Goal: Task Accomplishment & Management: Manage account settings

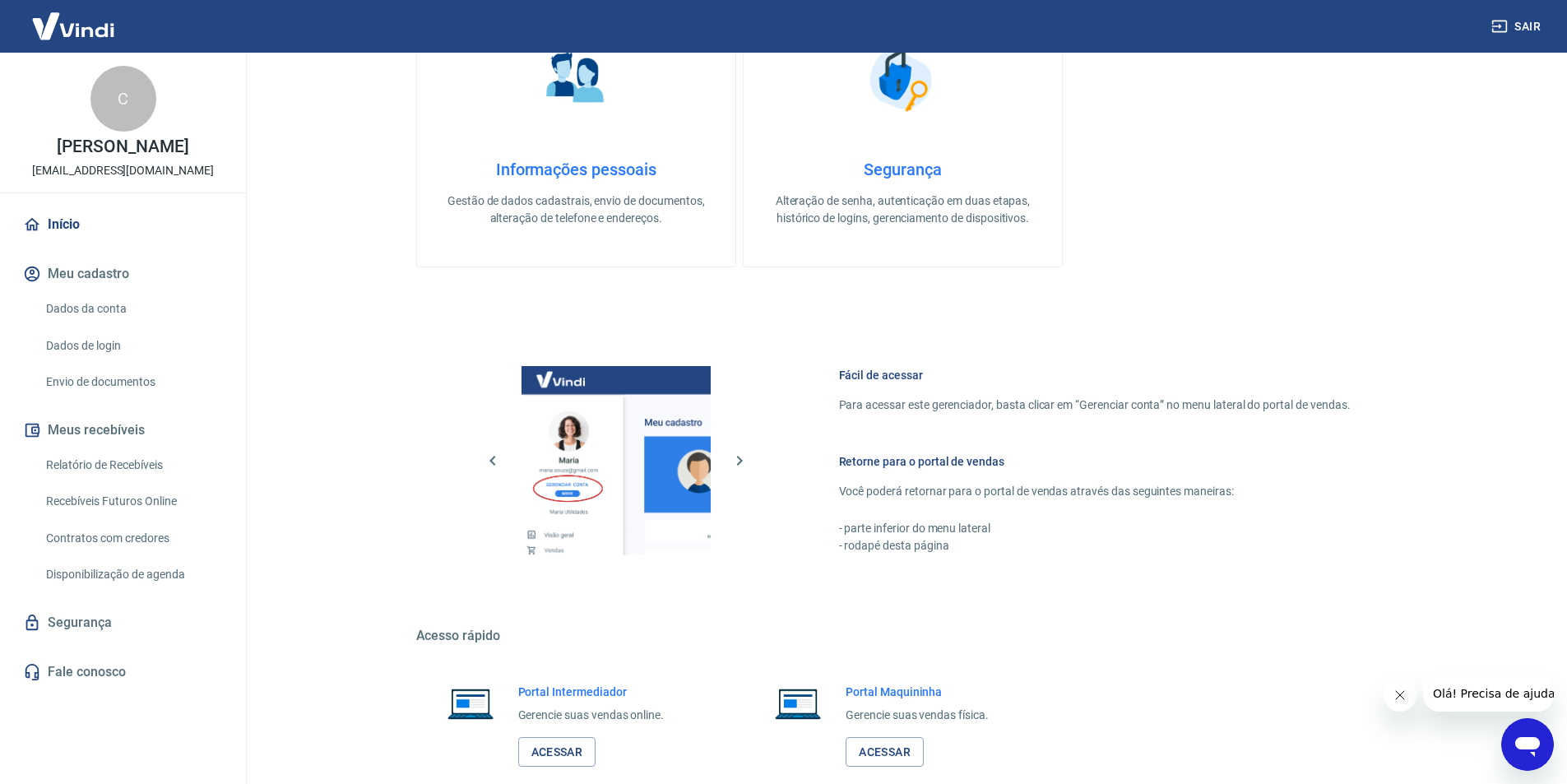
scroll to position [658, 0]
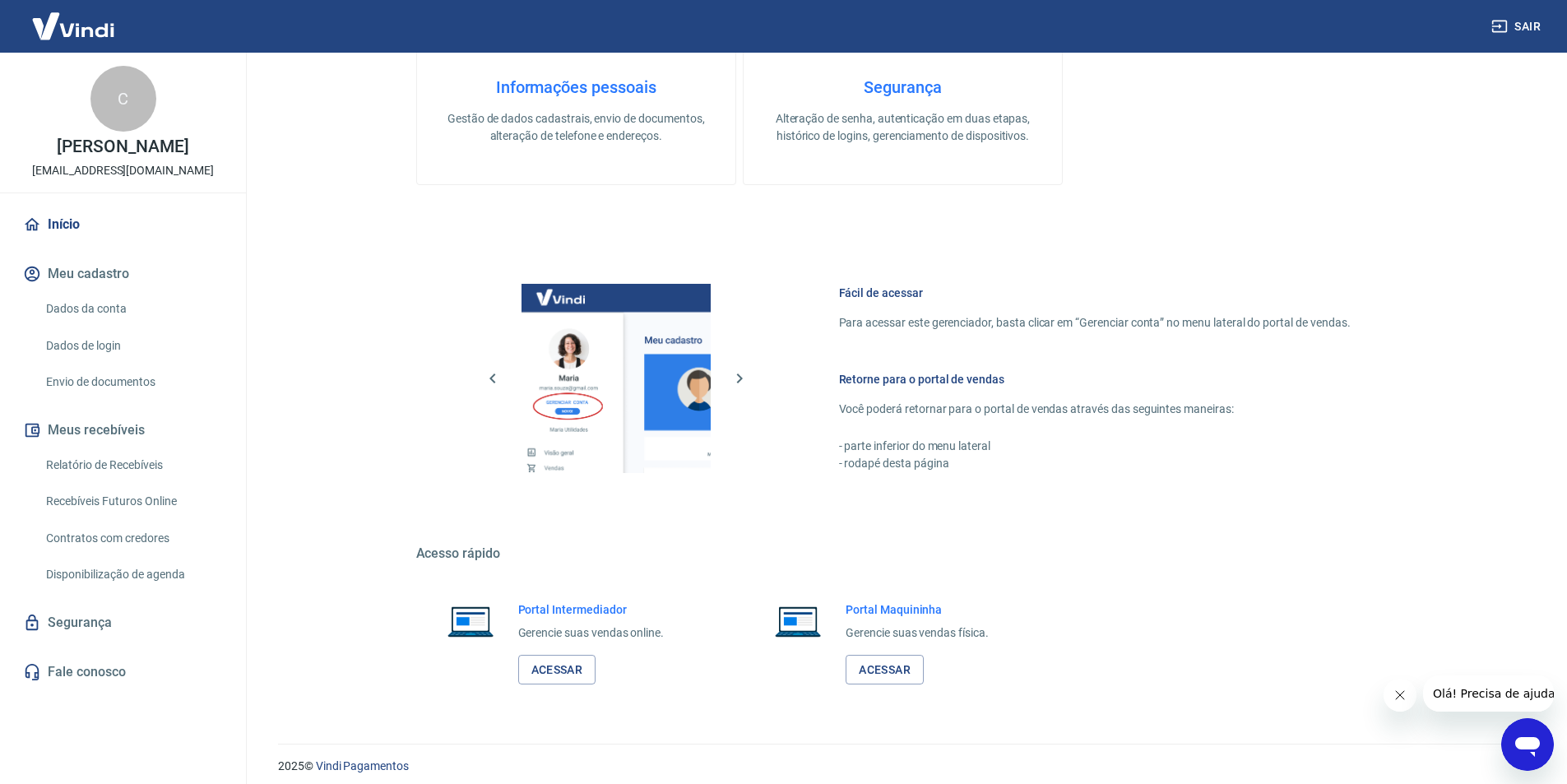
click at [49, 276] on button "Meu cadastro" at bounding box center [123, 274] width 206 height 36
click at [72, 308] on link "Dados da conta" at bounding box center [132, 308] width 186 height 33
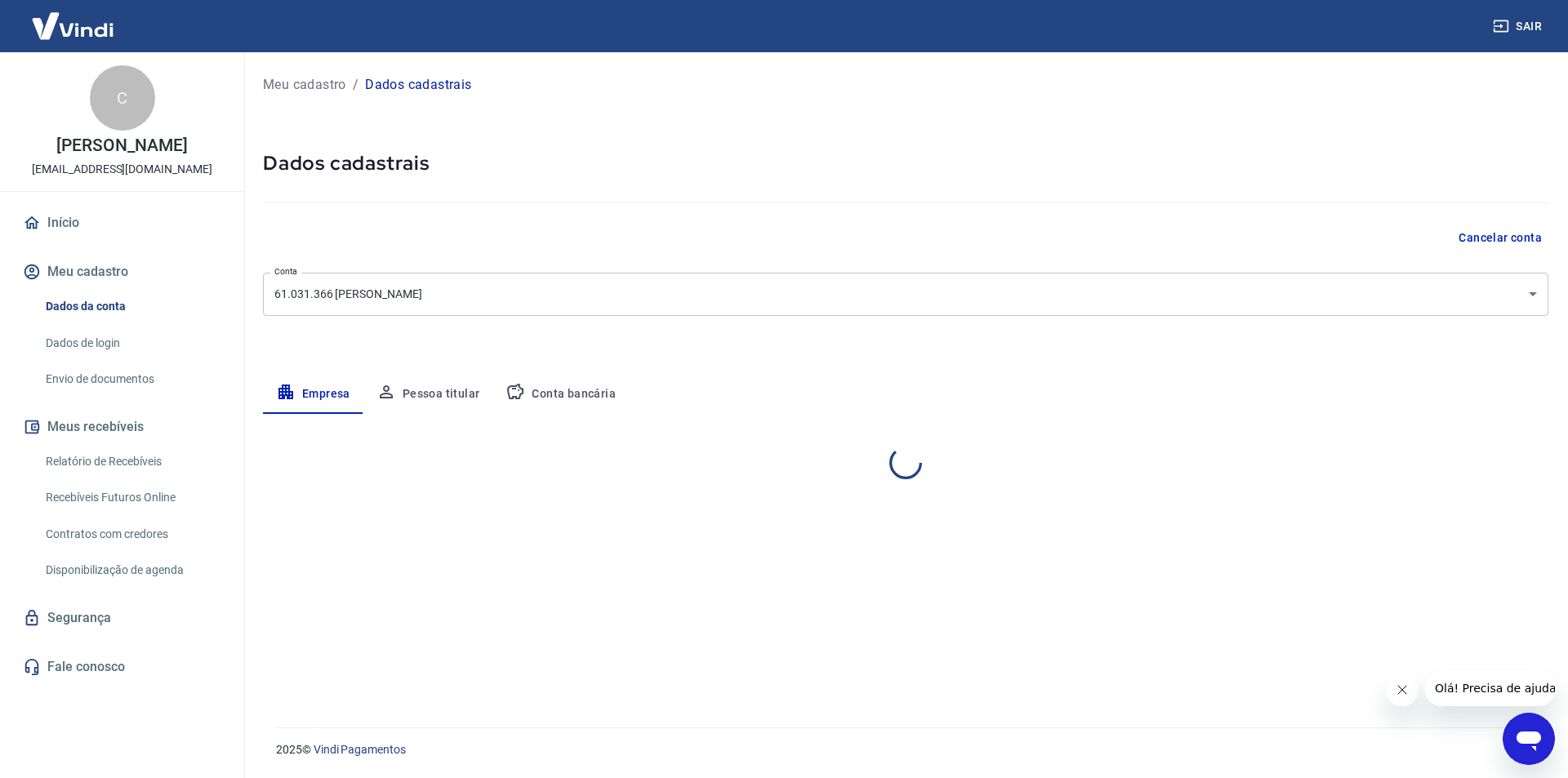
select select "SP"
select select "business"
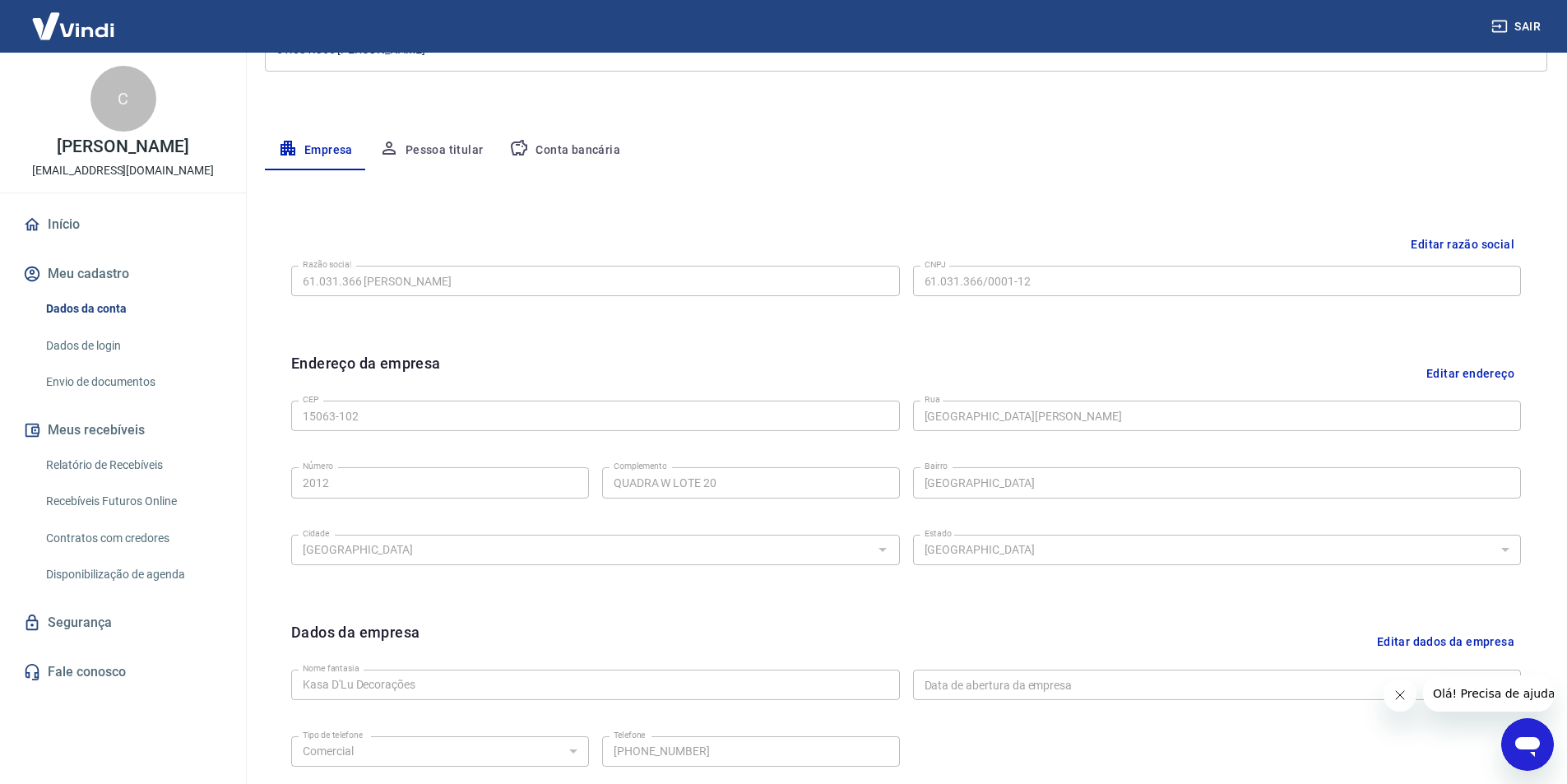
scroll to position [402, 0]
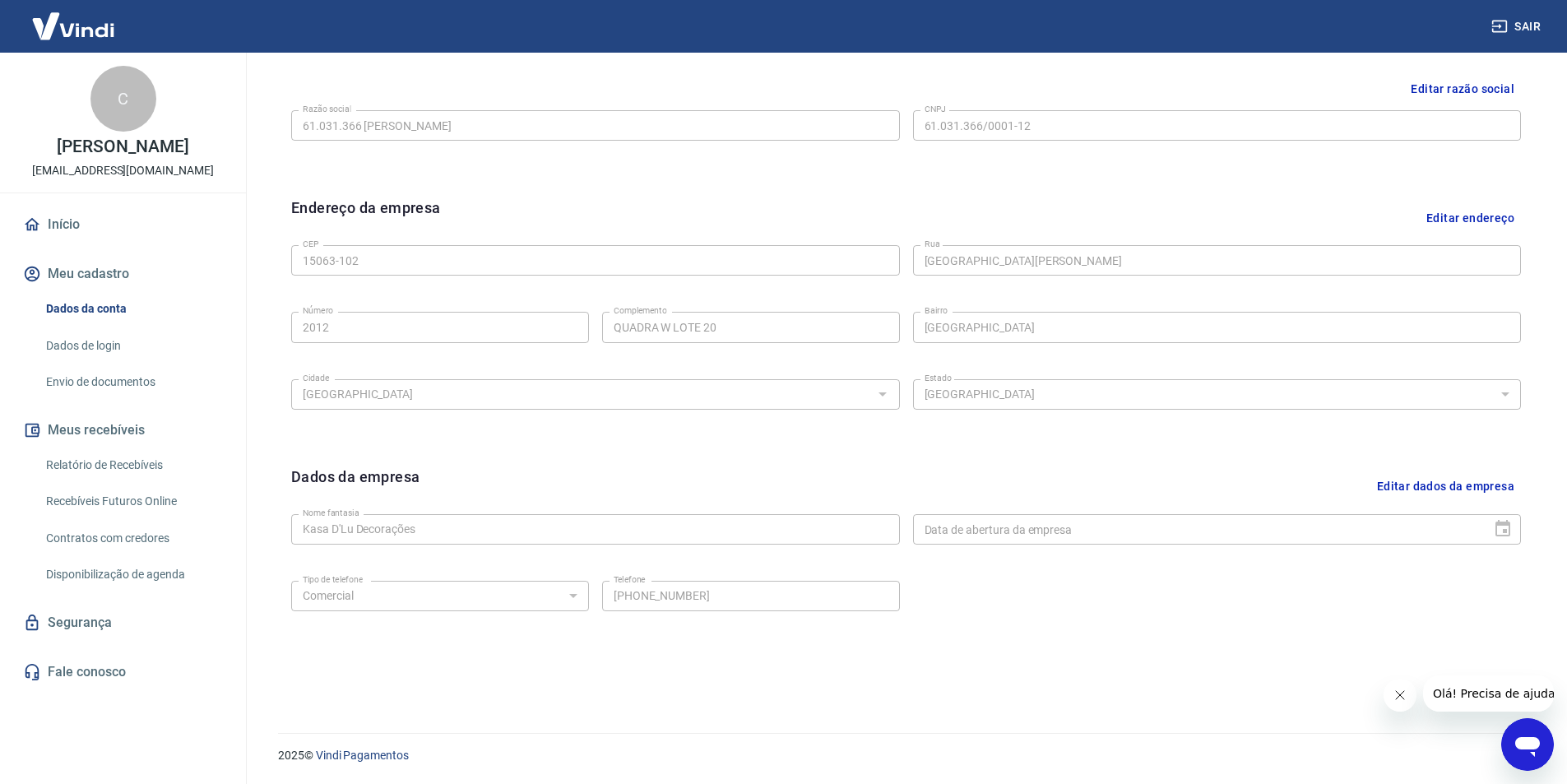
click at [57, 213] on link "Início" at bounding box center [123, 224] width 206 height 36
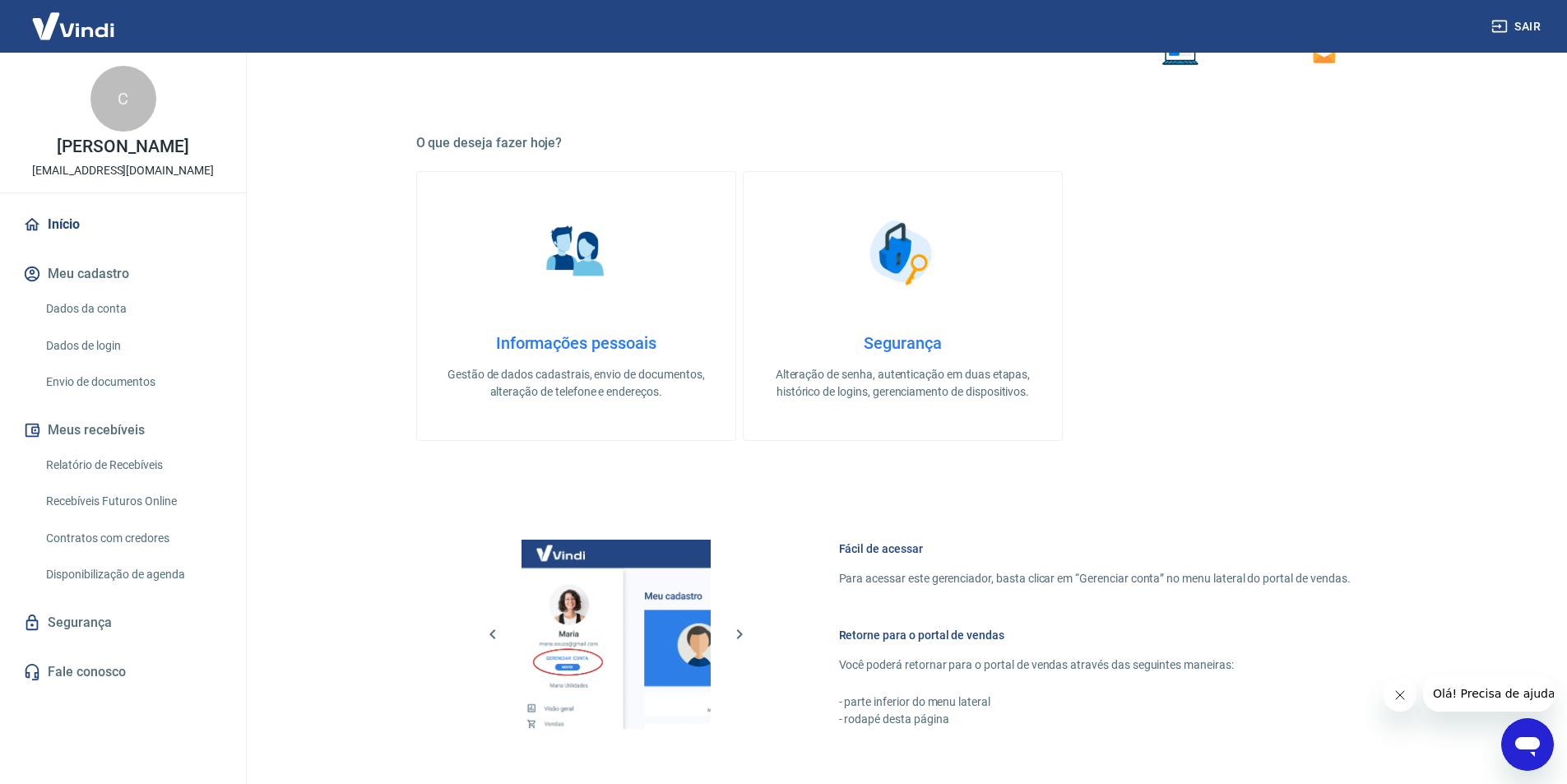
scroll to position [668, 0]
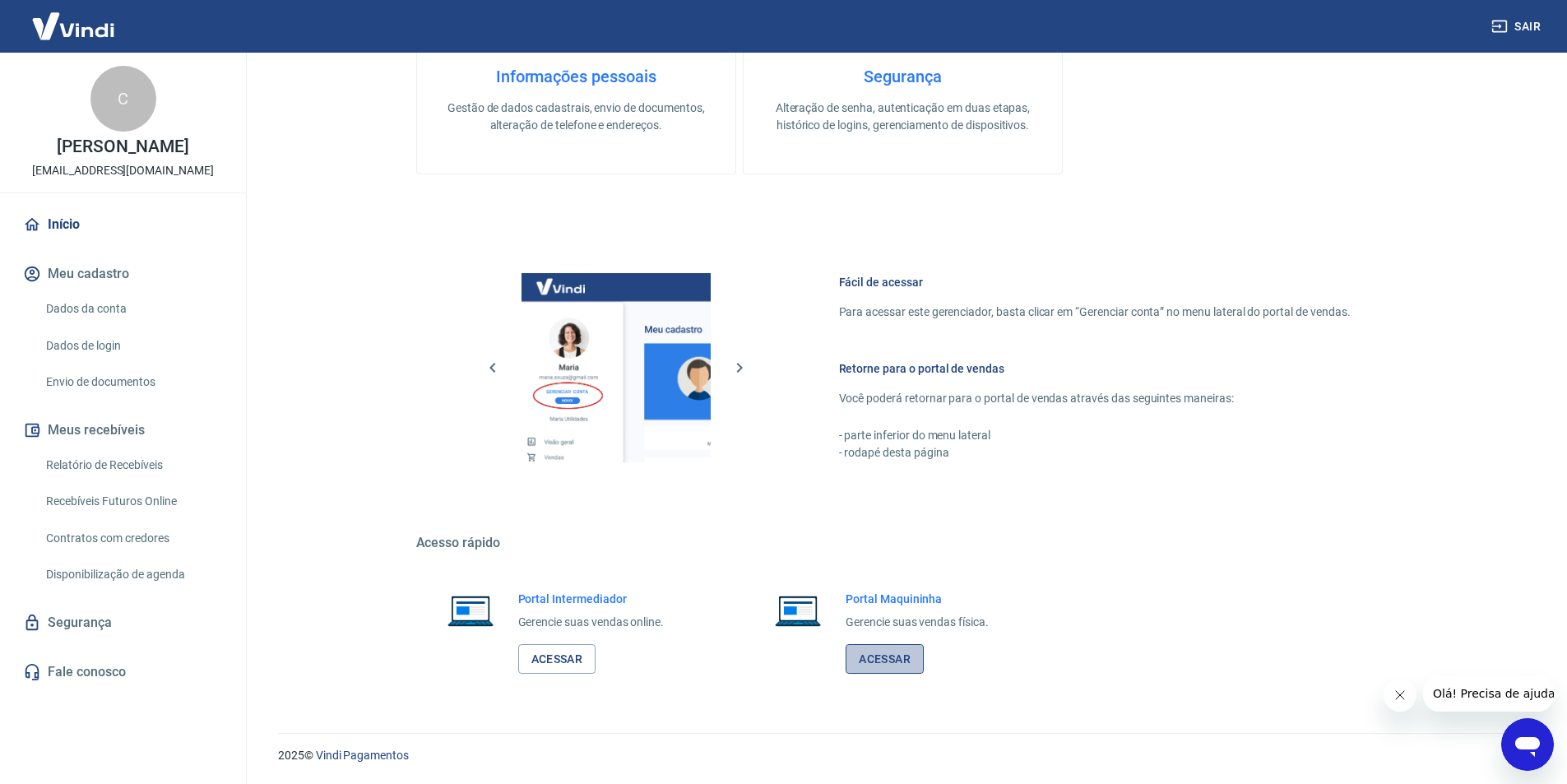
click at [877, 651] on link "Acessar" at bounding box center [884, 659] width 78 height 30
click at [572, 653] on link "Acessar" at bounding box center [557, 659] width 78 height 30
click at [69, 228] on link "Início" at bounding box center [123, 224] width 206 height 36
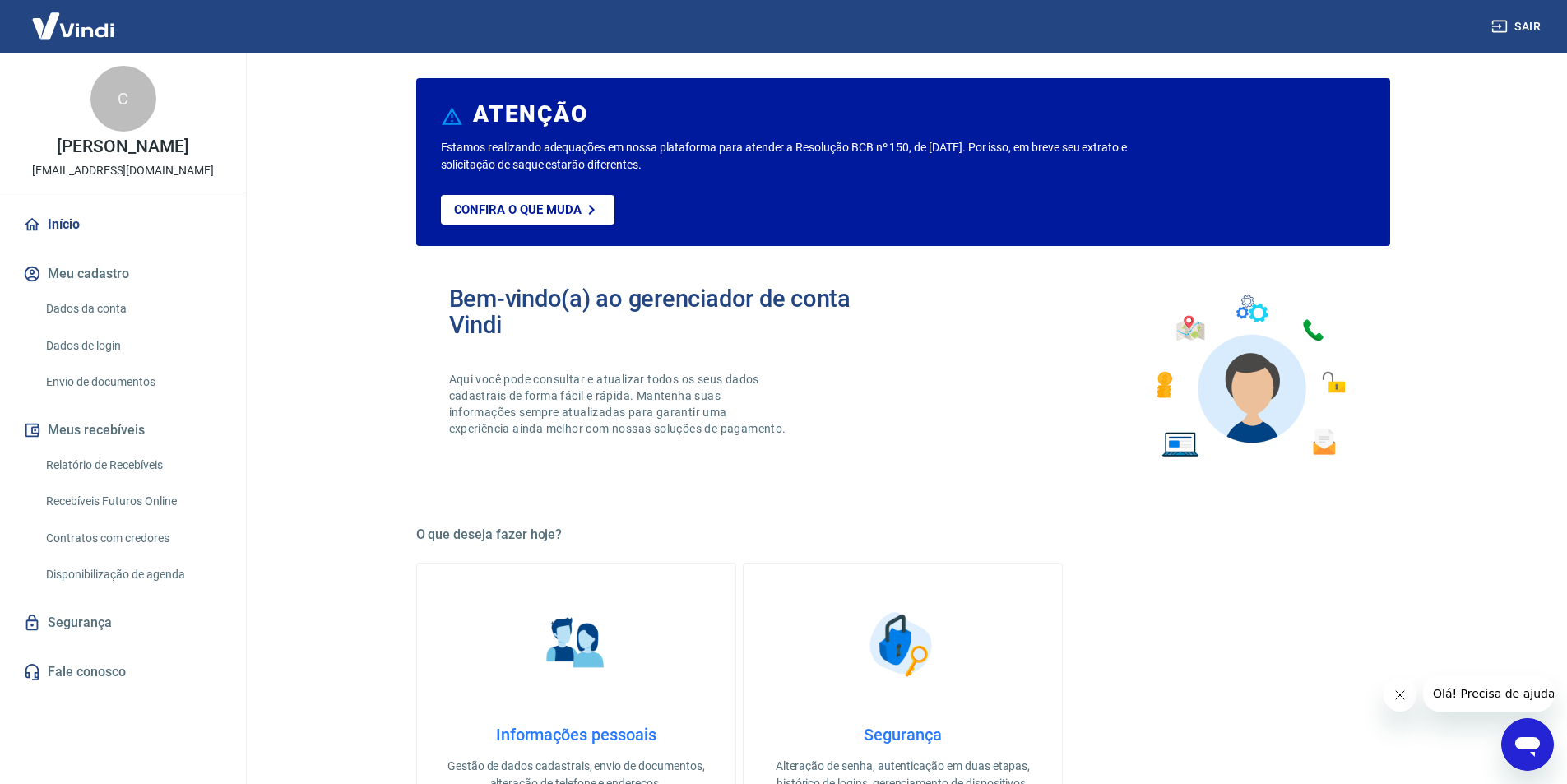
scroll to position [0, 0]
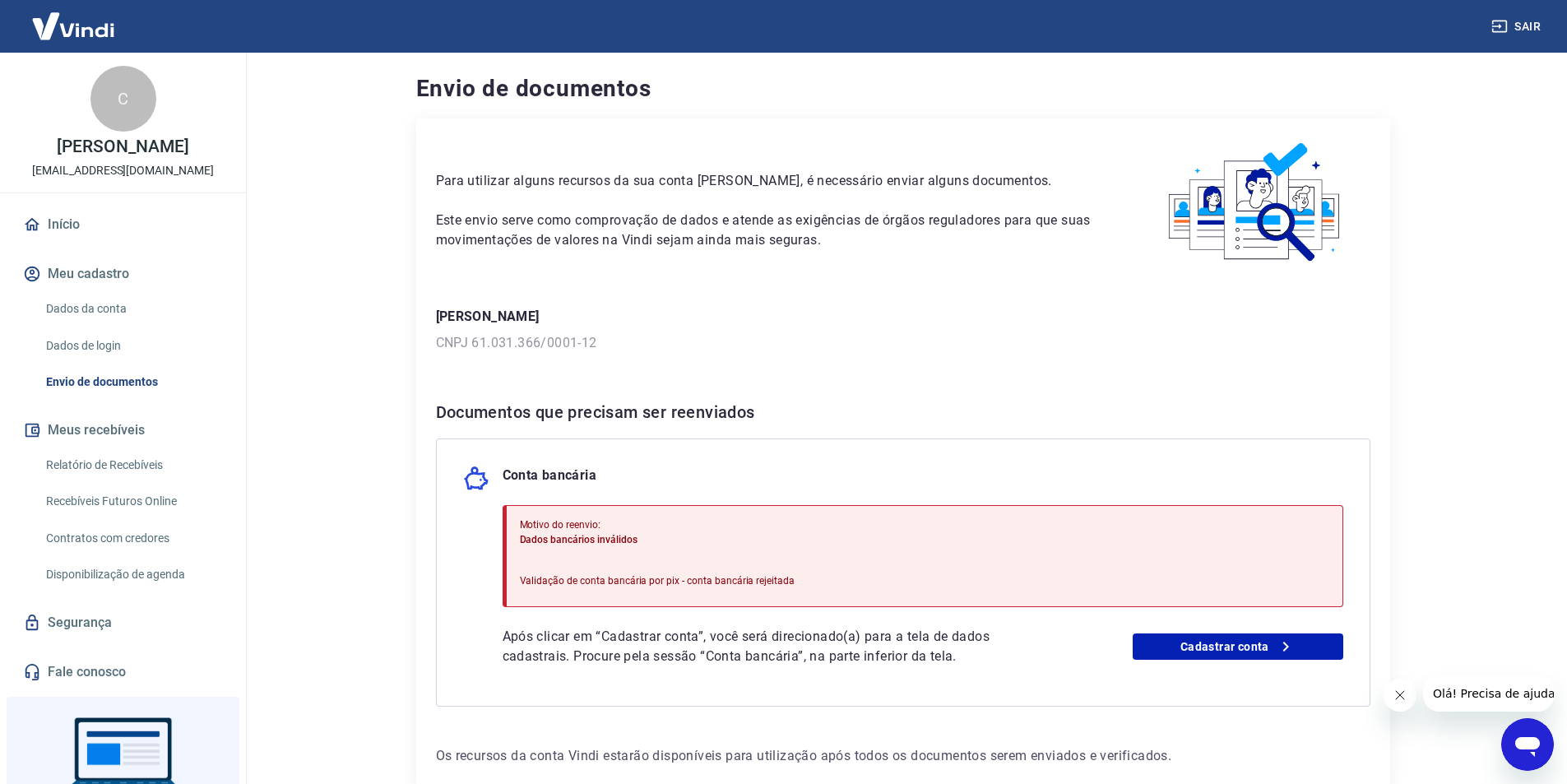
scroll to position [92, 0]
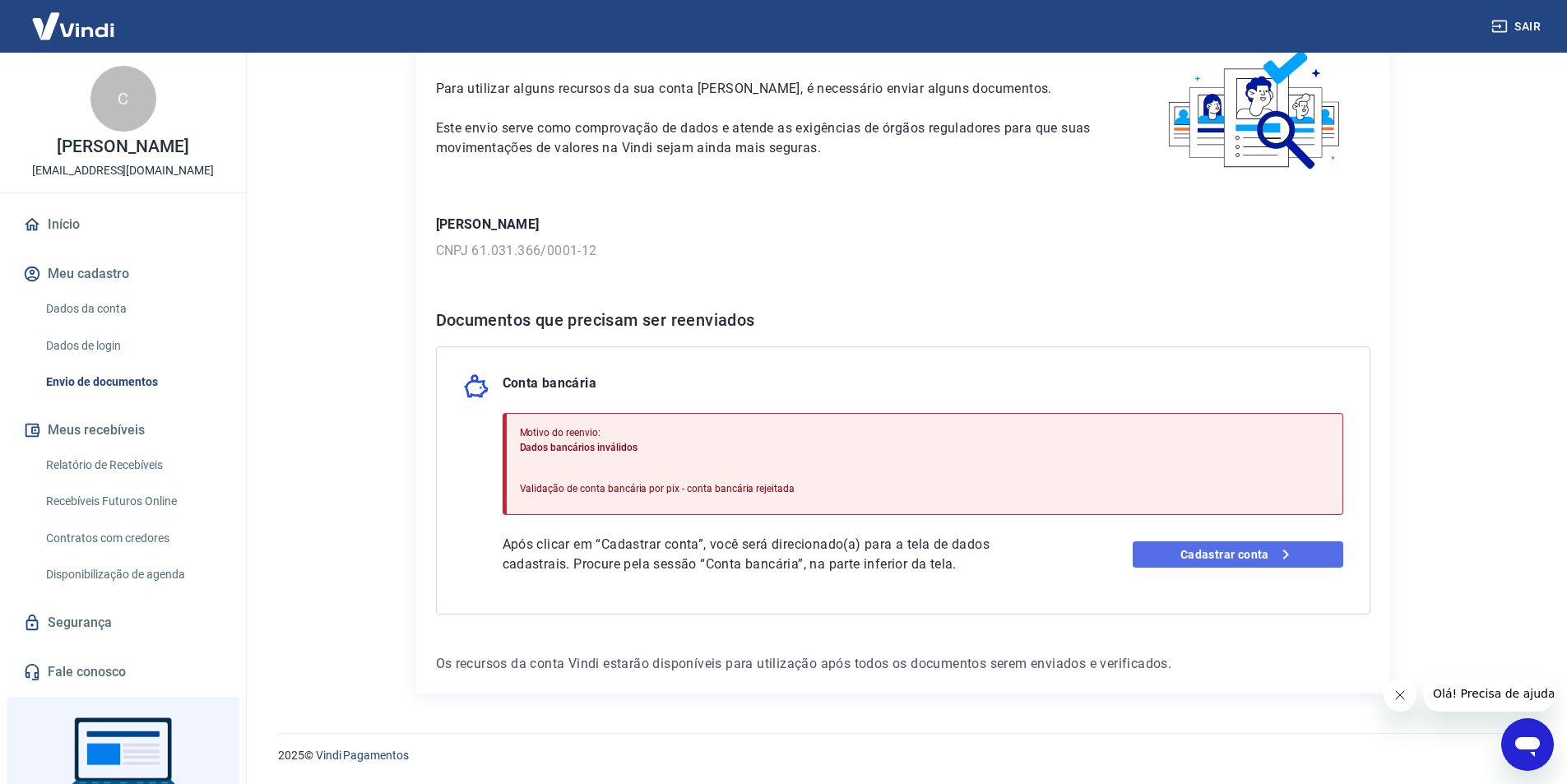
click at [1170, 554] on link "Cadastrar conta" at bounding box center [1238, 554] width 210 height 27
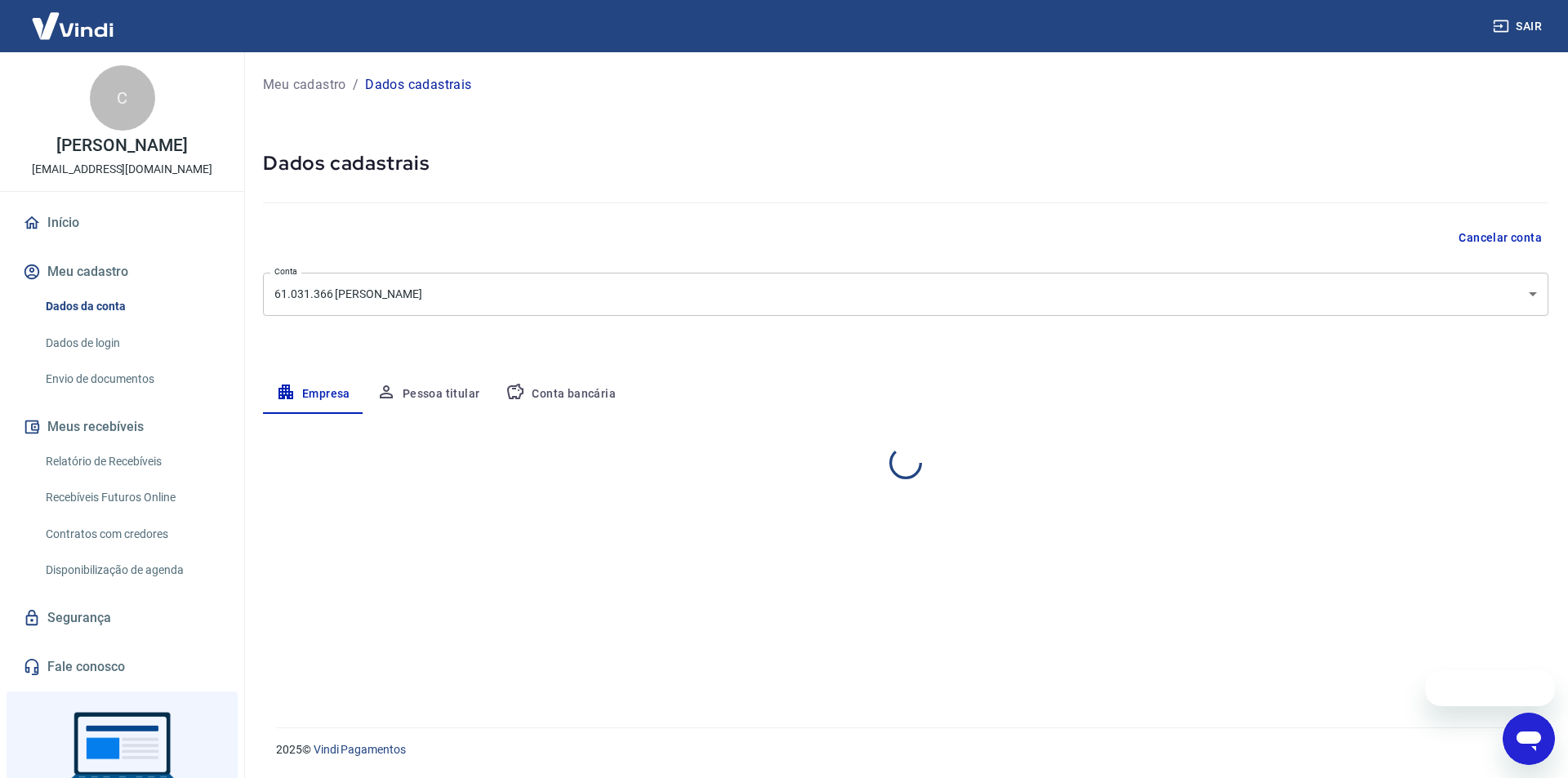
select select "SP"
select select "business"
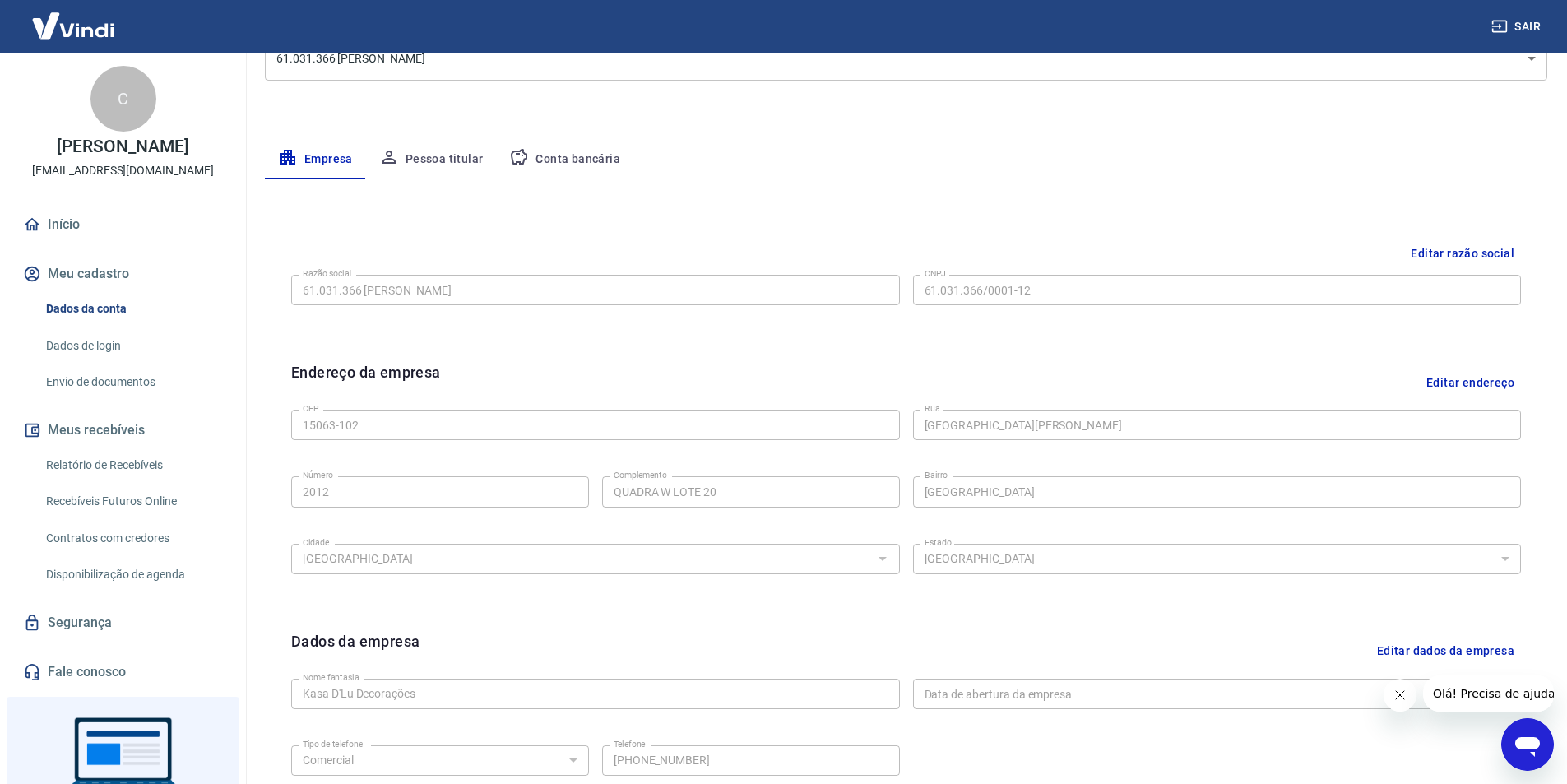
scroll to position [402, 0]
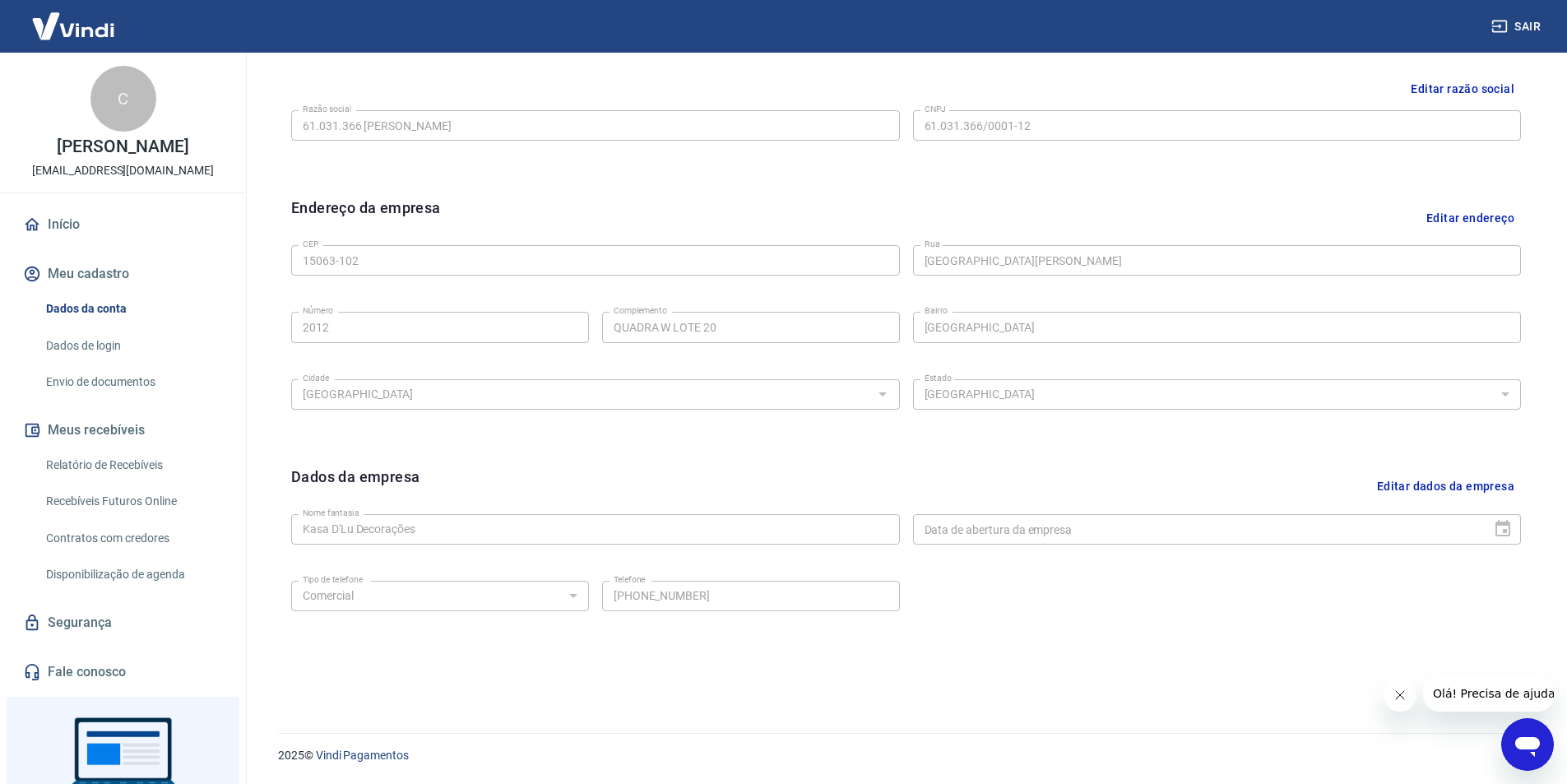
click at [1398, 700] on icon "Fechar mensagem da empresa" at bounding box center [1399, 694] width 13 height 13
click at [91, 348] on link "Dados de login" at bounding box center [132, 345] width 186 height 33
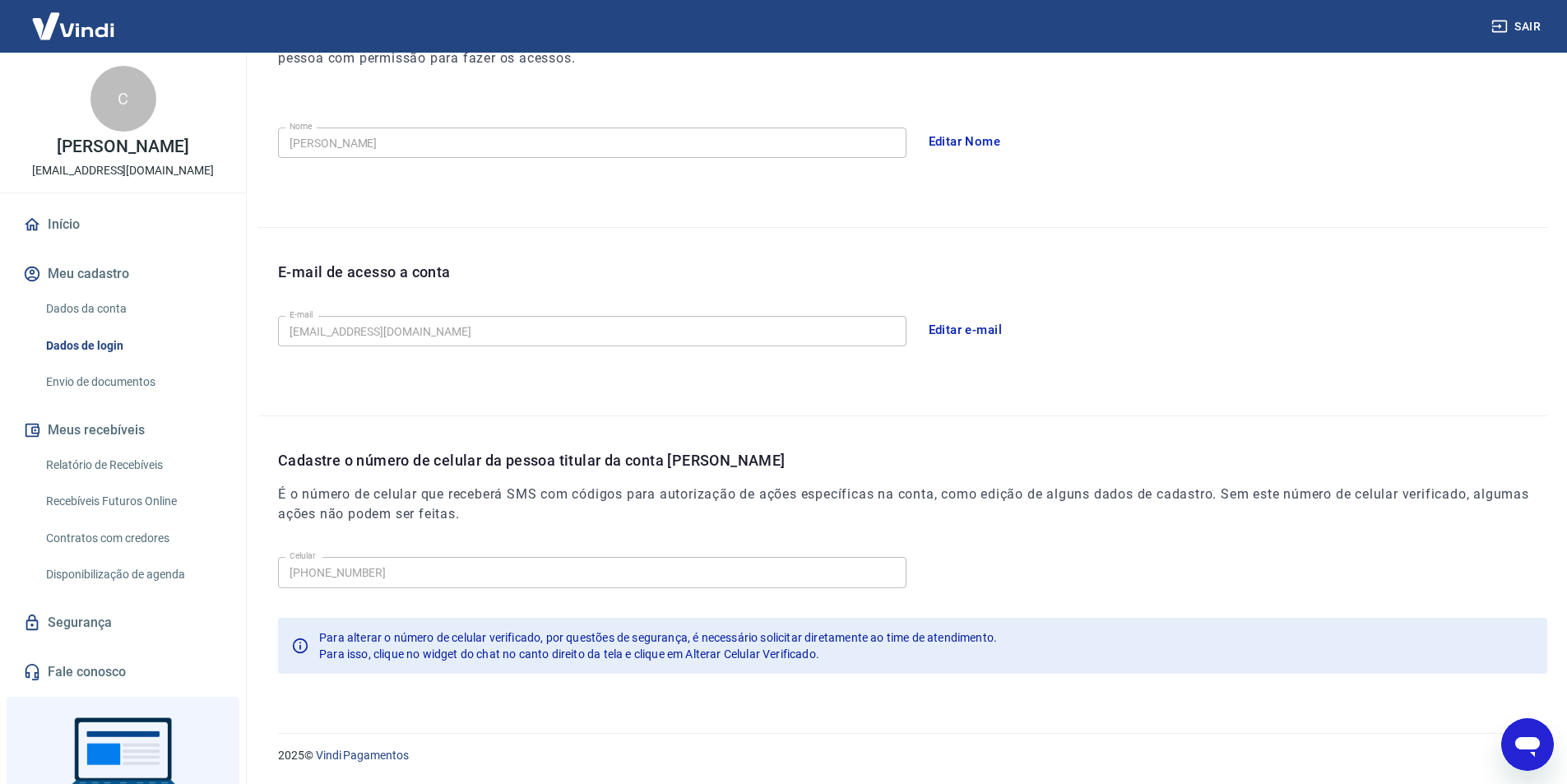
scroll to position [270, 0]
click at [104, 384] on link "Envio de documentos" at bounding box center [132, 381] width 186 height 33
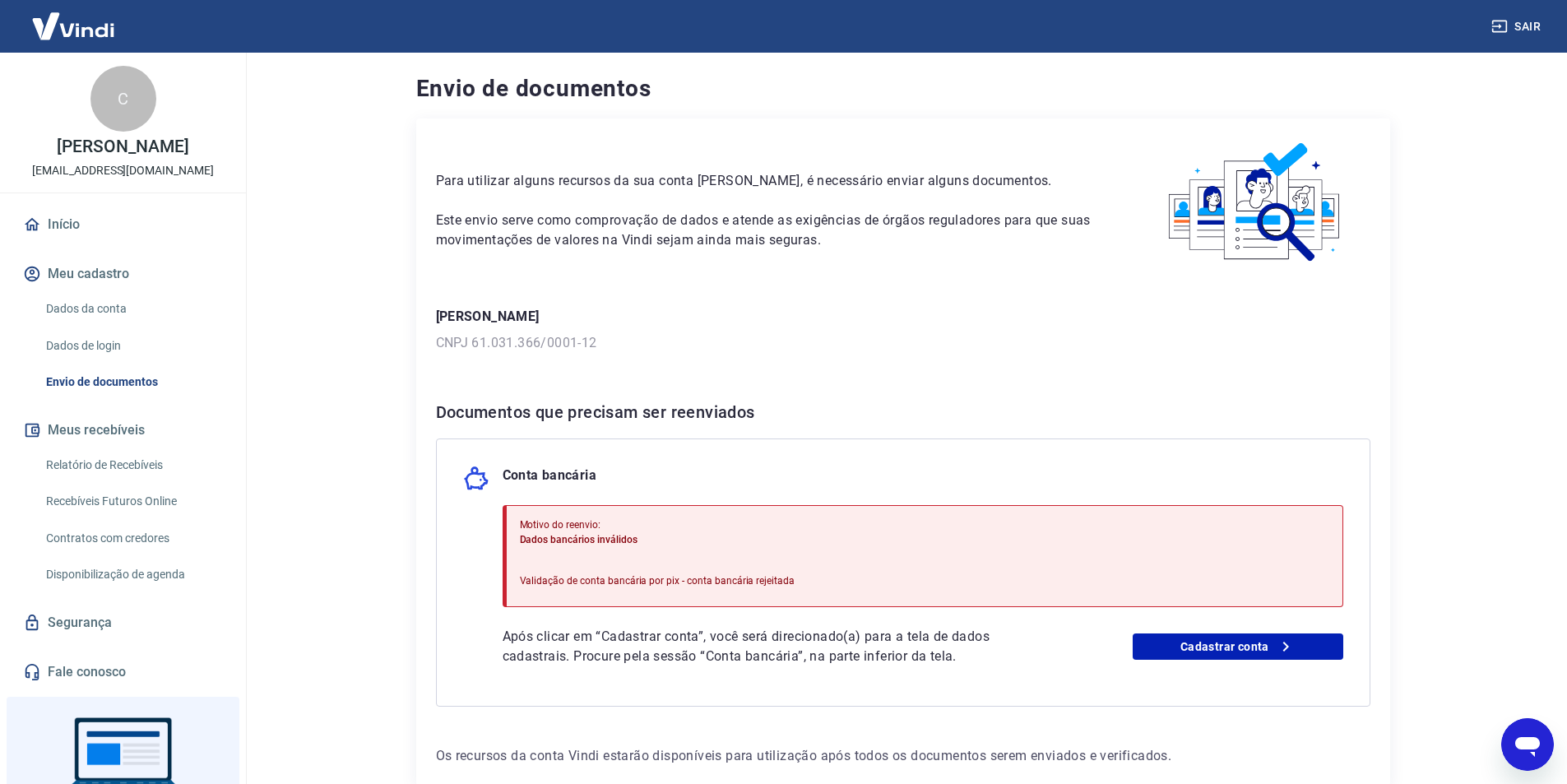
scroll to position [92, 0]
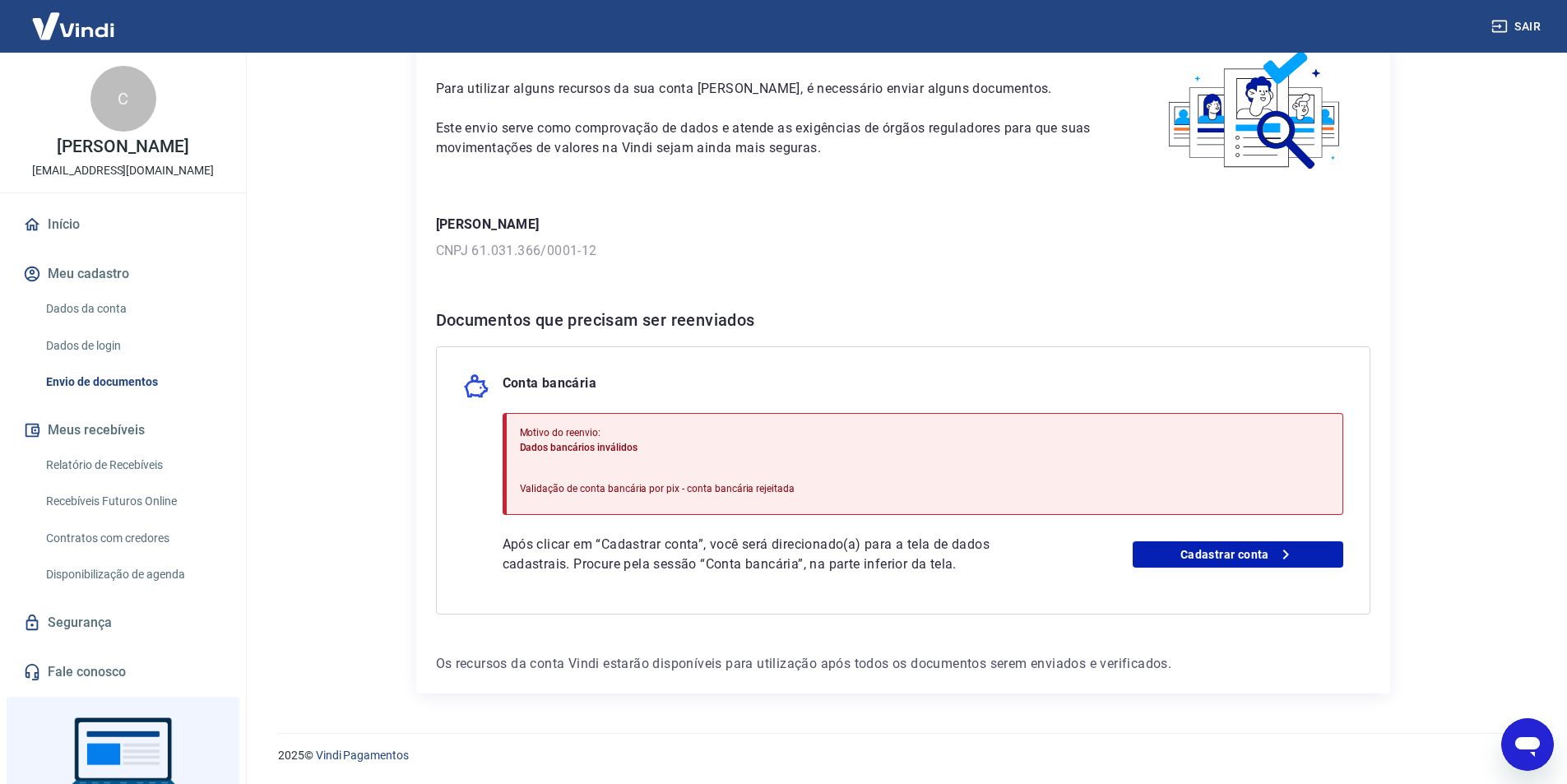
click at [745, 473] on div "Motivo do reenvio: Dados bancários inválidos Validação de conta bancária por pi…" at bounding box center [657, 463] width 276 height 90
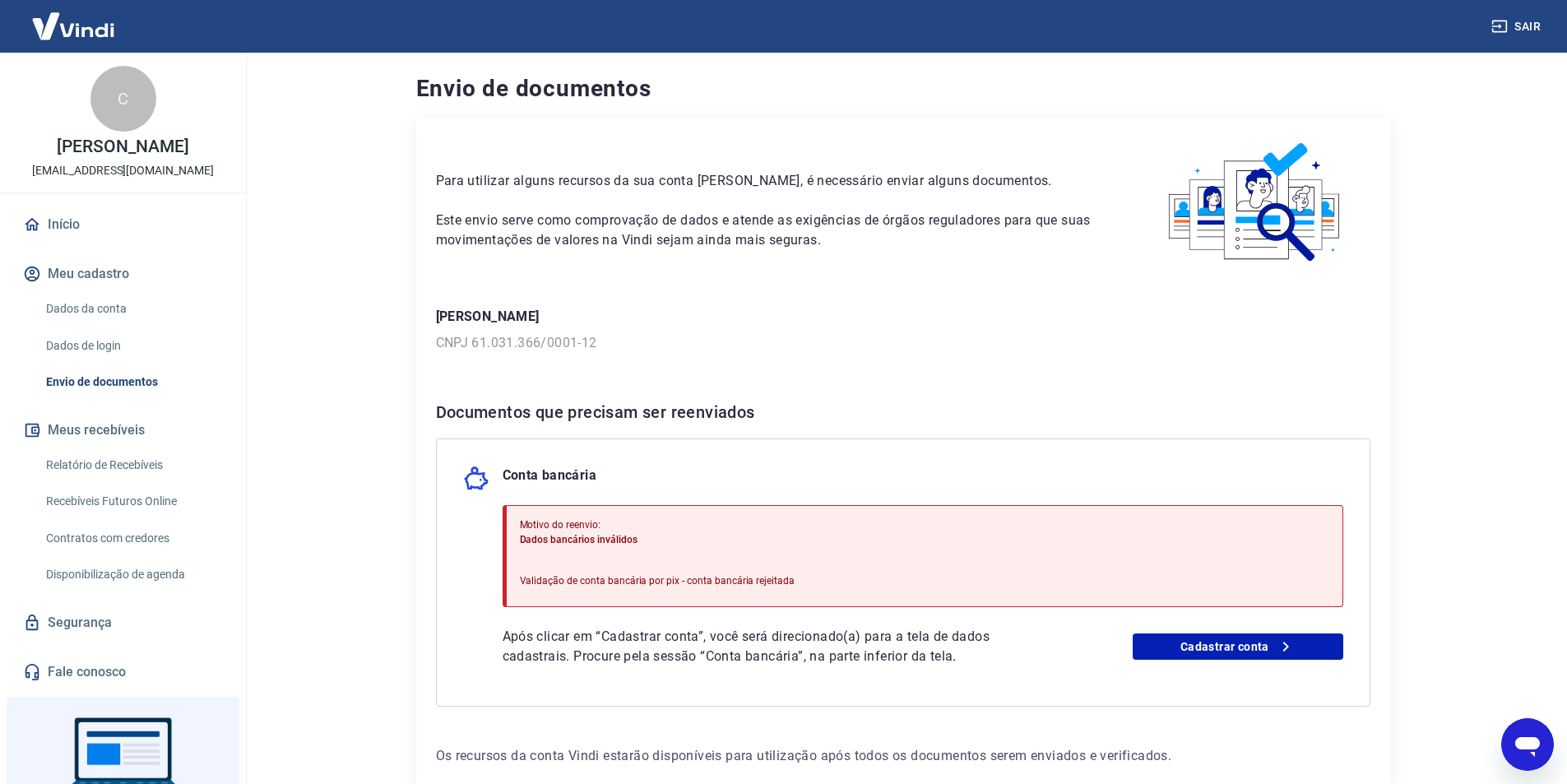
click at [1285, 185] on img at bounding box center [1255, 203] width 229 height 129
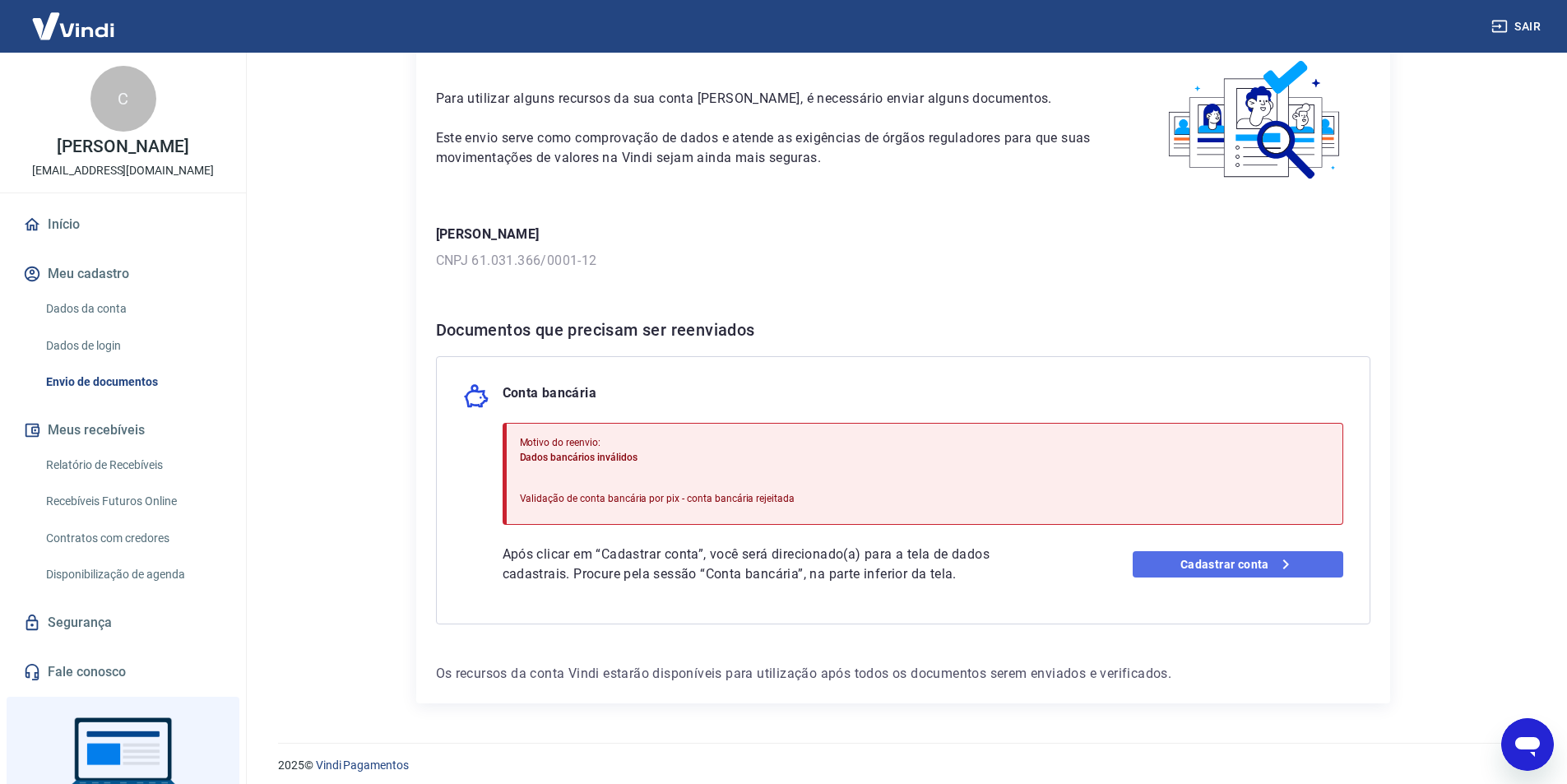
click at [1159, 561] on link "Cadastrar conta" at bounding box center [1238, 564] width 210 height 27
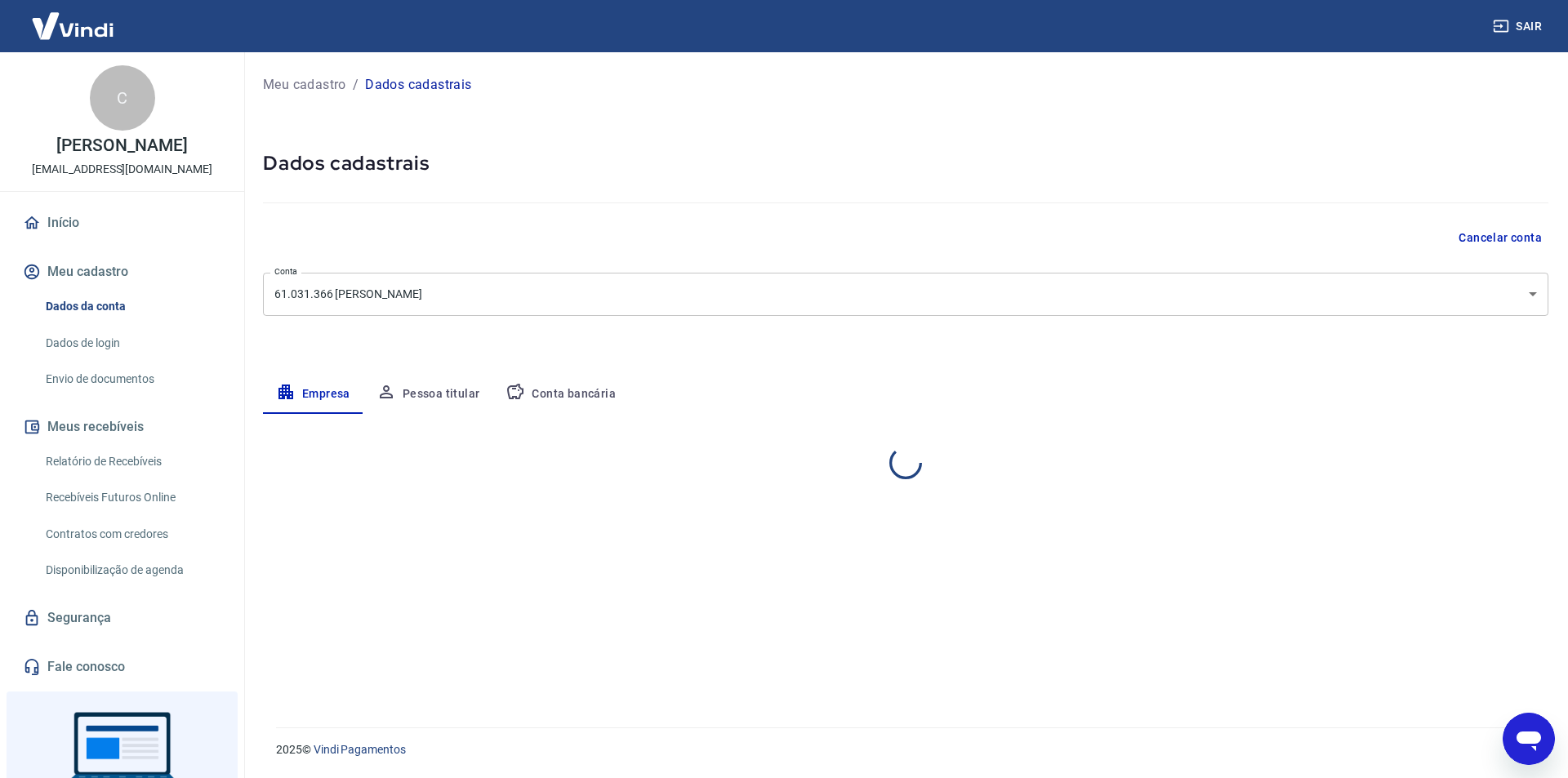
select select "SP"
select select "business"
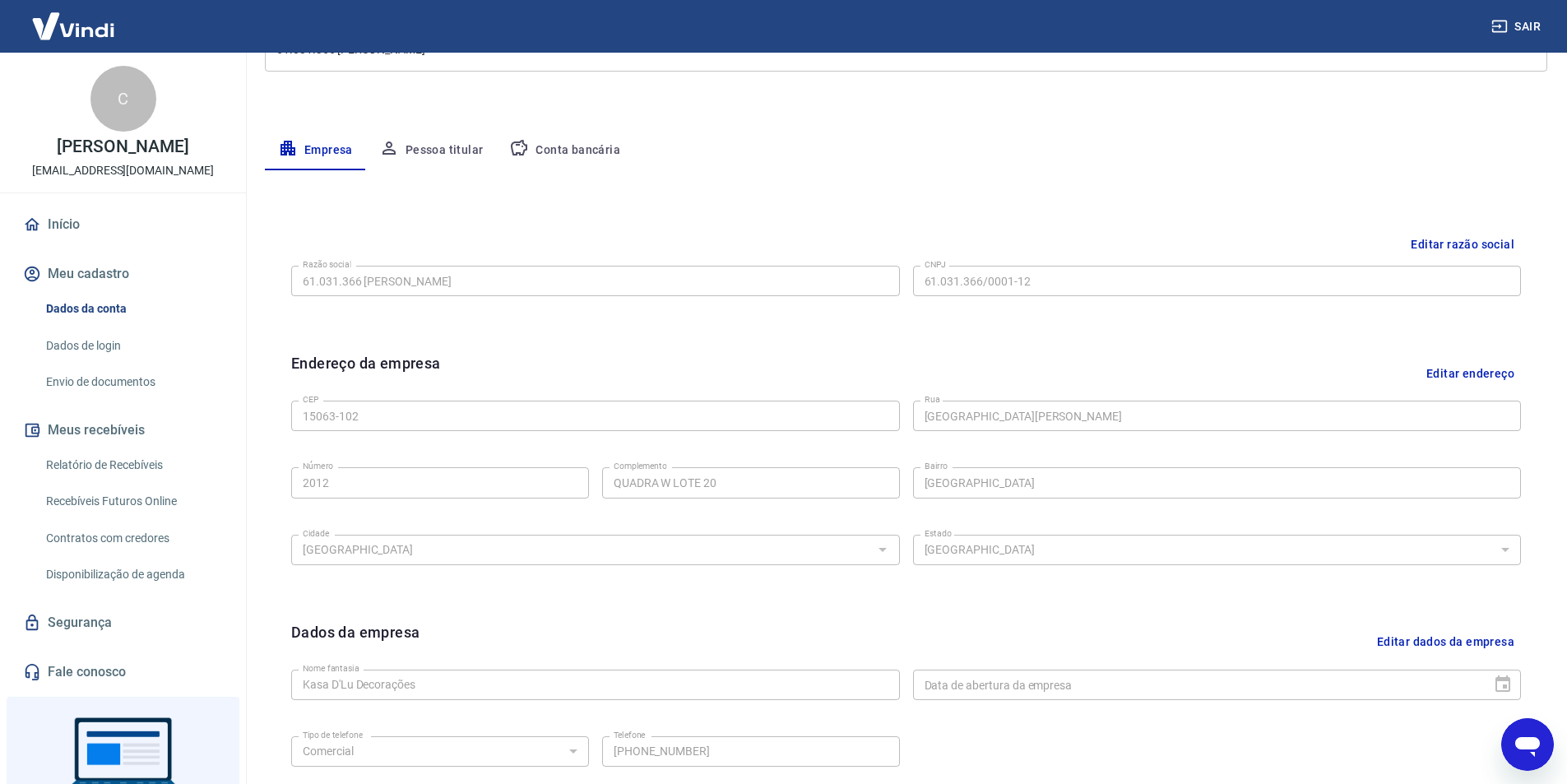
scroll to position [402, 0]
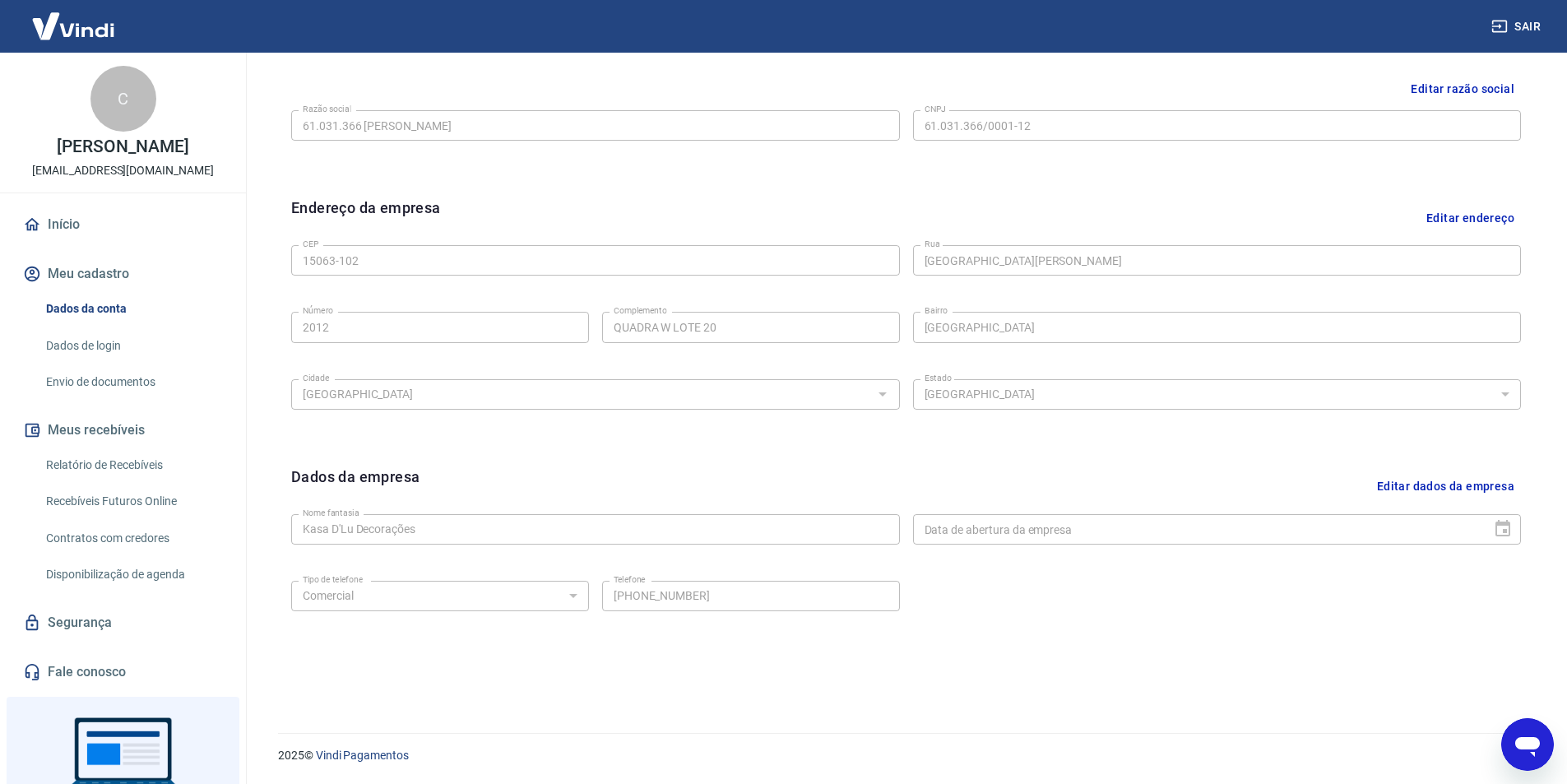
click at [106, 348] on link "Dados de login" at bounding box center [132, 345] width 186 height 33
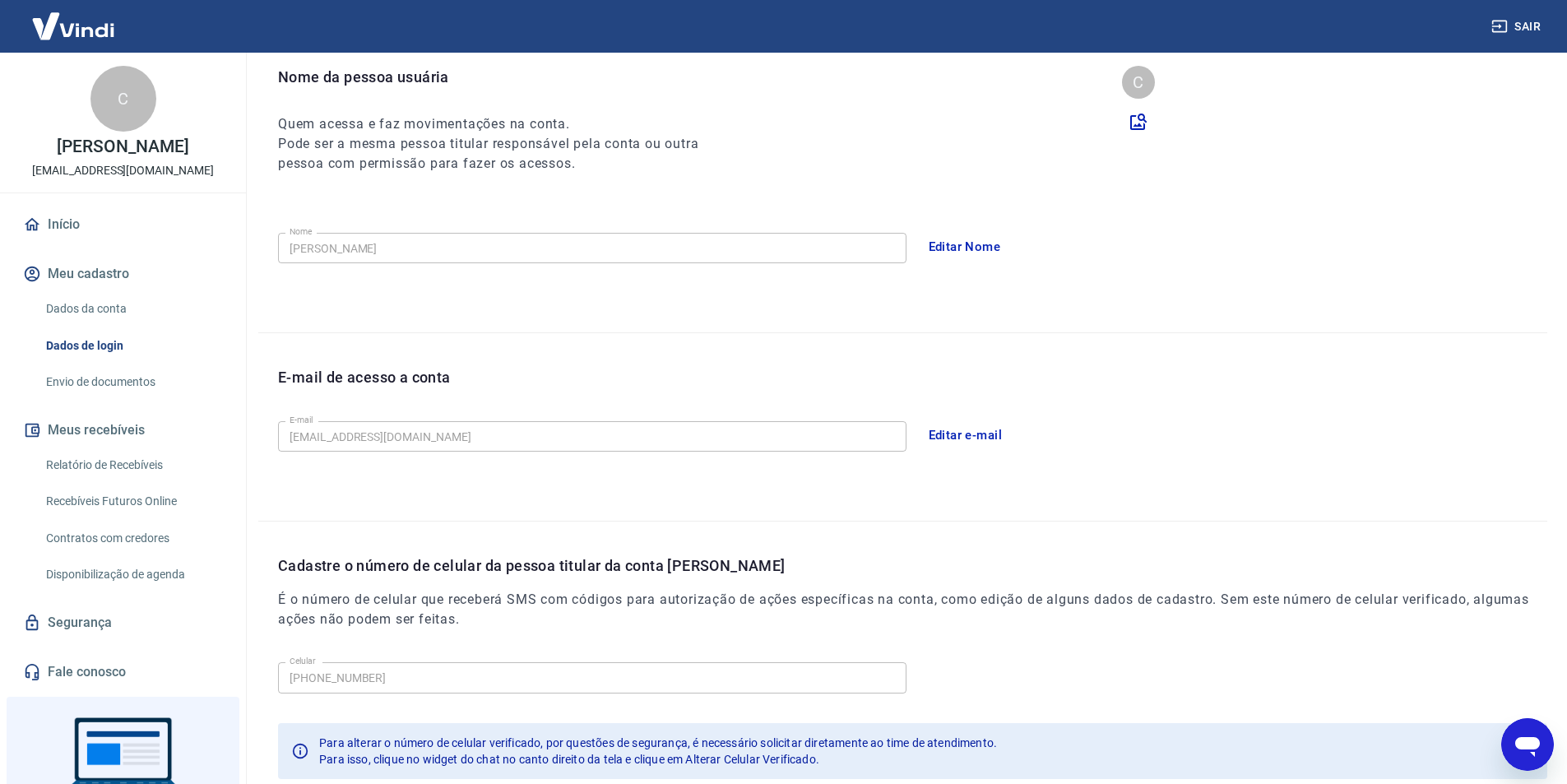
scroll to position [270, 0]
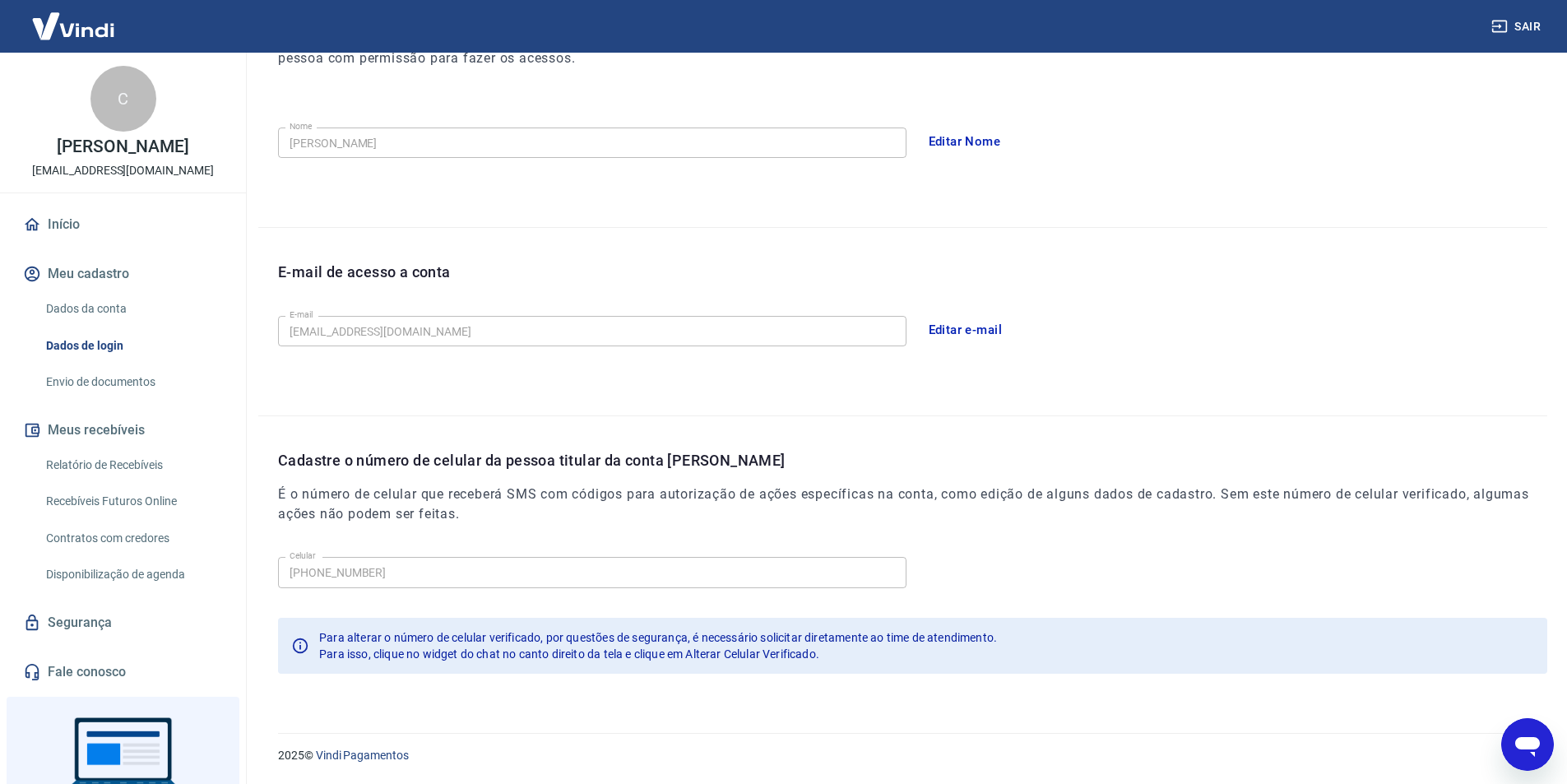
click at [97, 375] on link "Envio de documentos" at bounding box center [132, 381] width 186 height 33
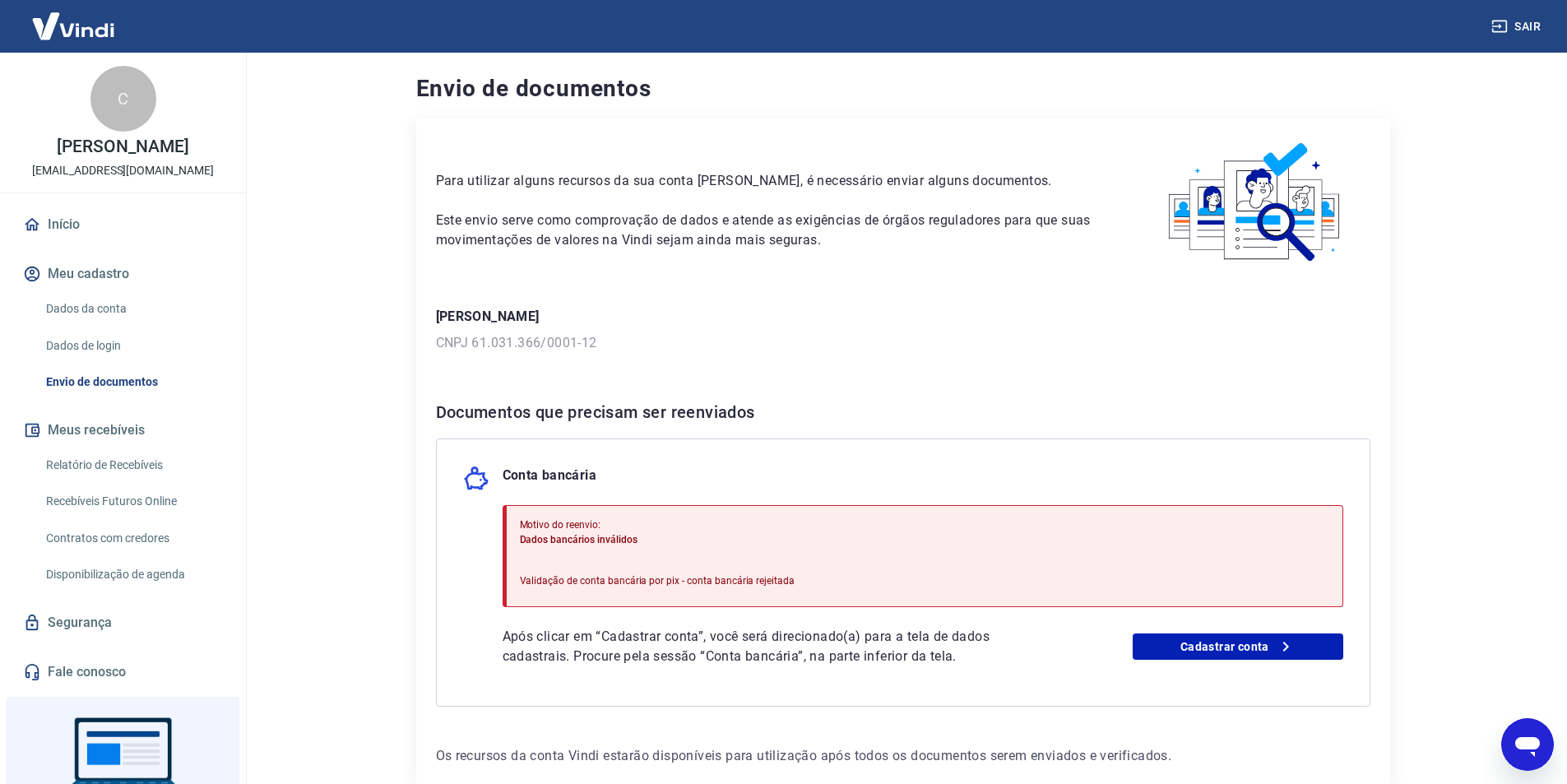
scroll to position [92, 0]
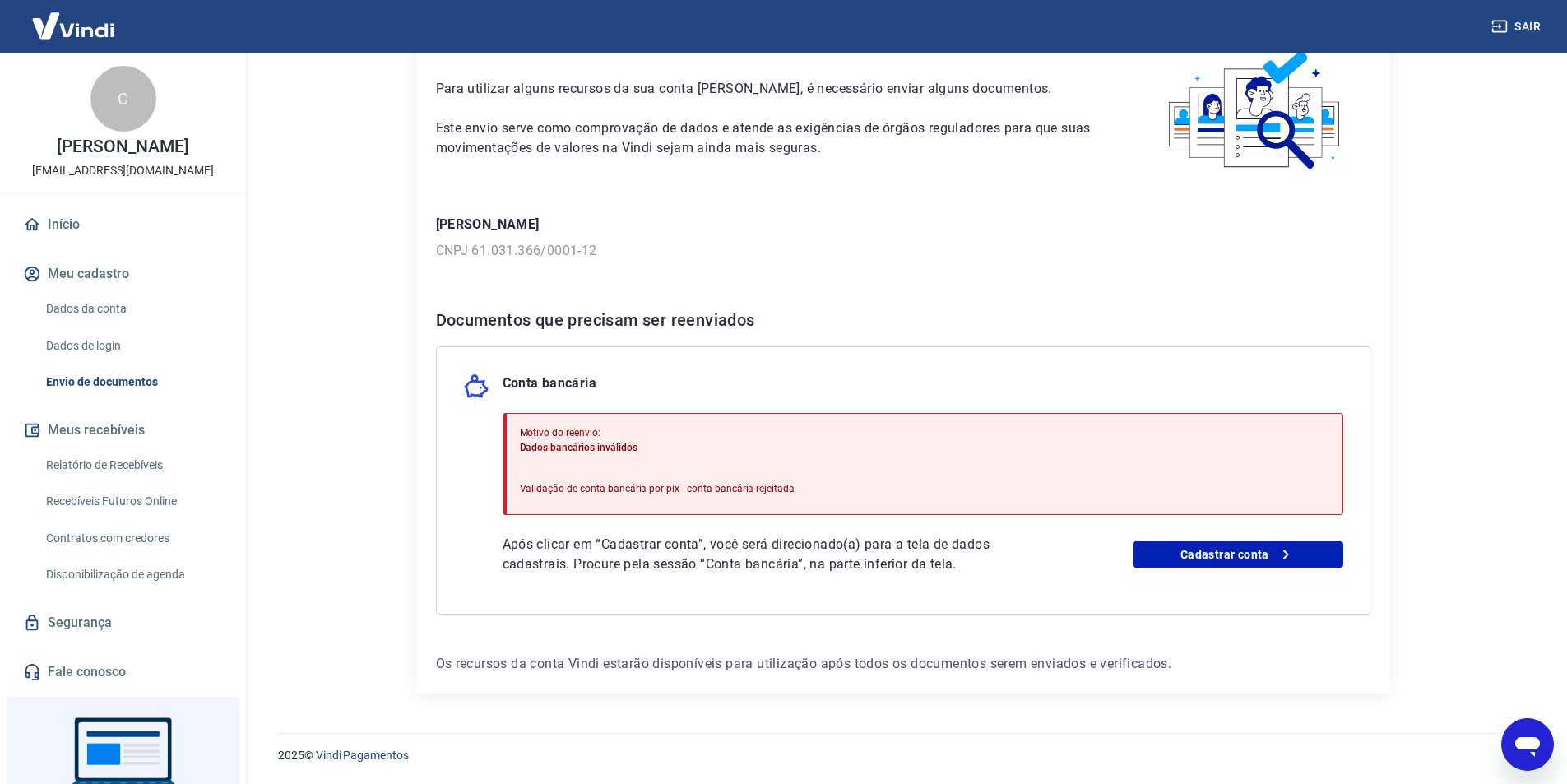
click at [1252, 103] on img at bounding box center [1255, 111] width 229 height 129
drag, startPoint x: 1277, startPoint y: 70, endPoint x: 1288, endPoint y: 68, distance: 11.2
click at [1278, 70] on img at bounding box center [1255, 111] width 229 height 129
click at [1336, 78] on img at bounding box center [1255, 111] width 229 height 129
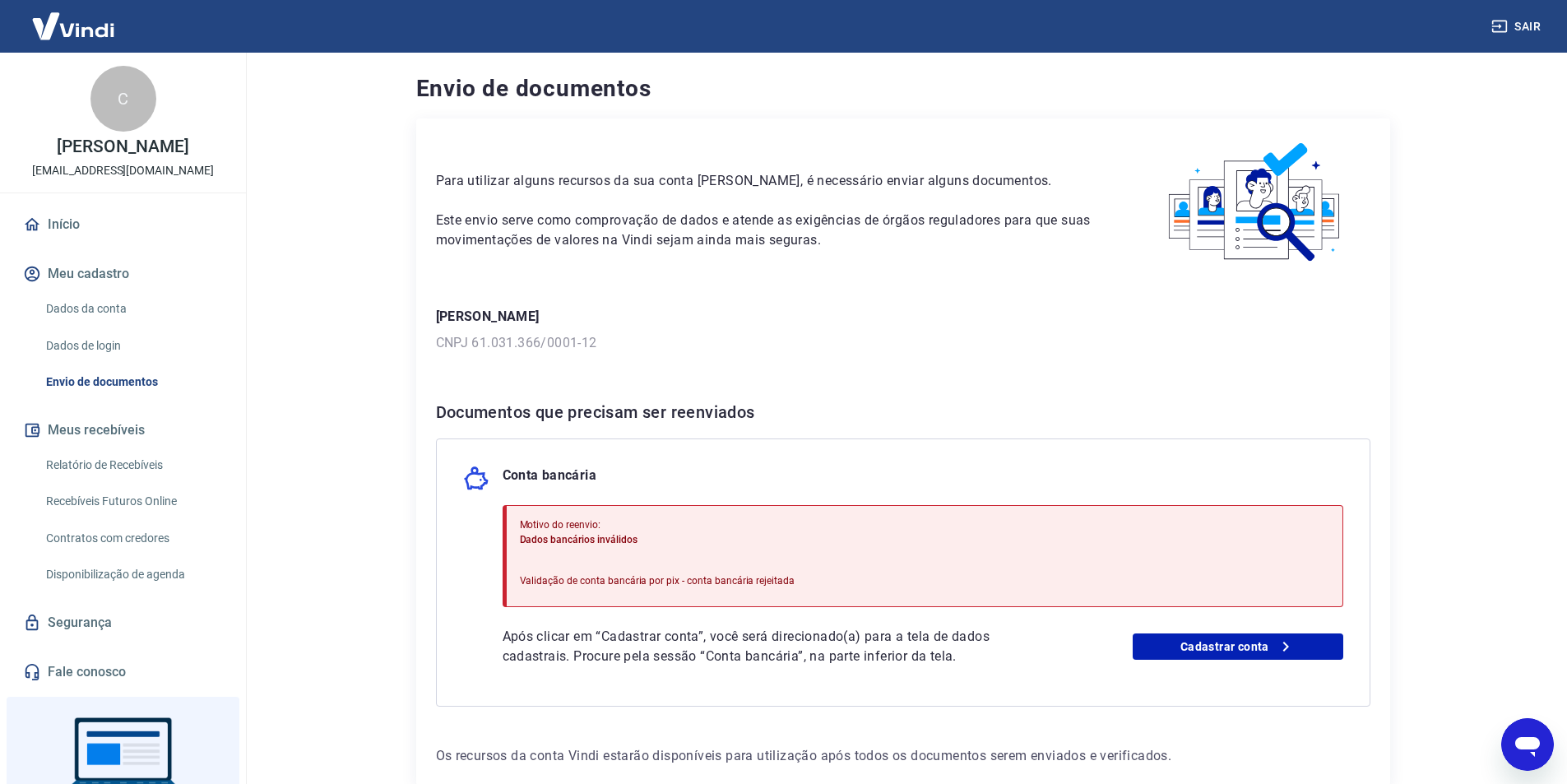
click at [473, 163] on div "Para utilizar alguns recursos da sua conta Vindi, é necessário enviar alguns do…" at bounding box center [769, 194] width 666 height 112
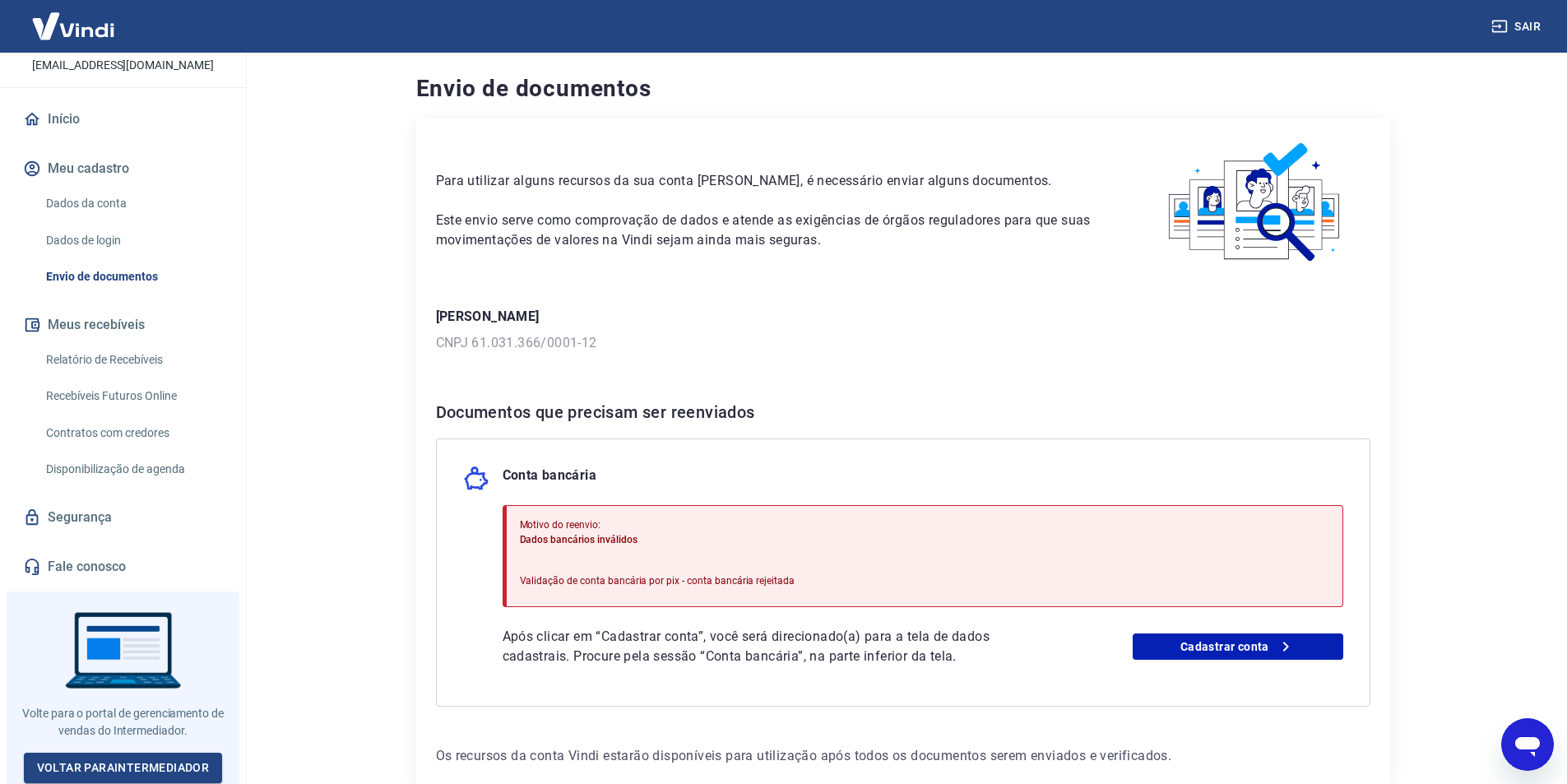
scroll to position [92, 0]
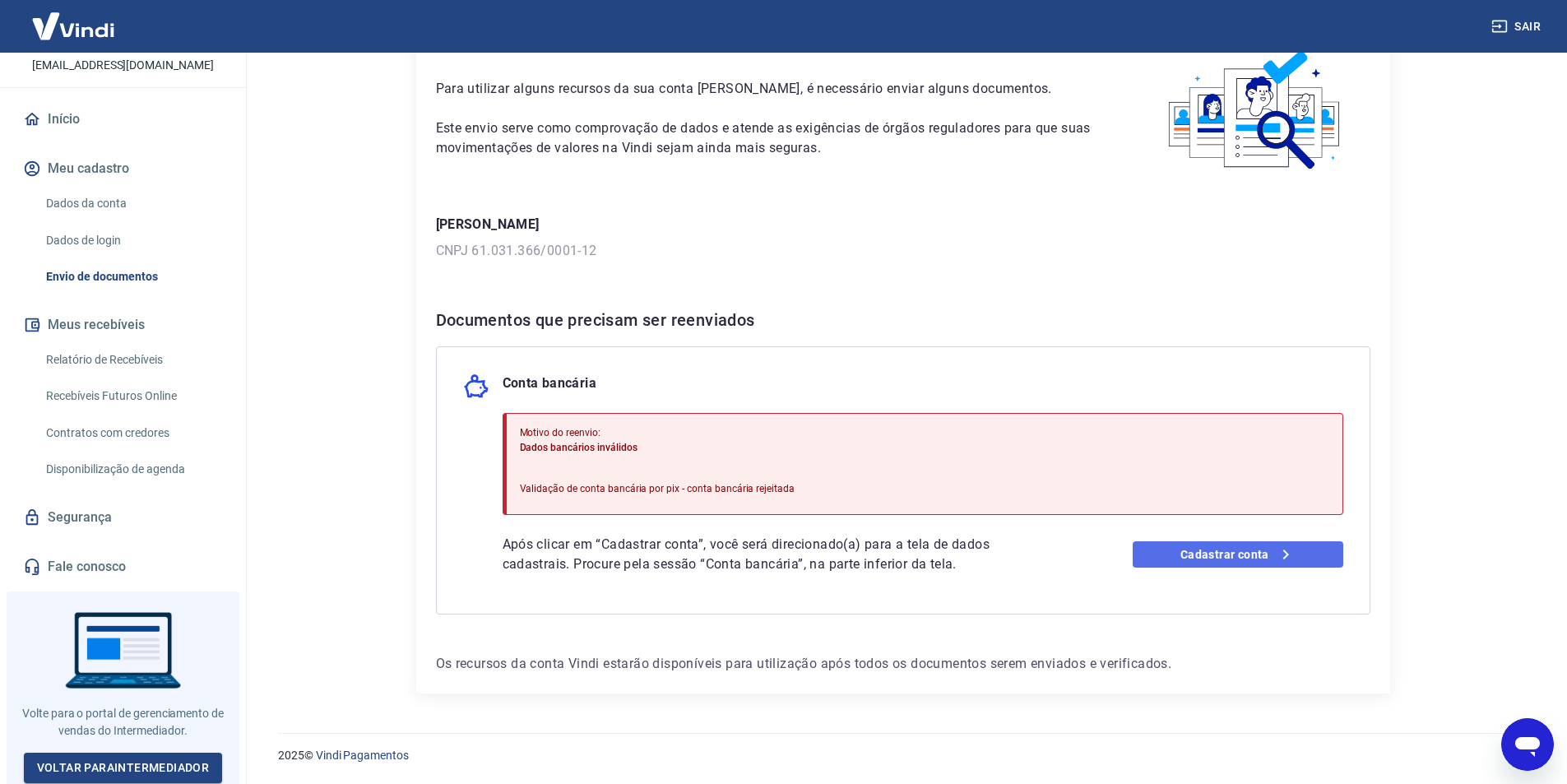
click at [1222, 553] on link "Cadastrar conta" at bounding box center [1238, 554] width 210 height 27
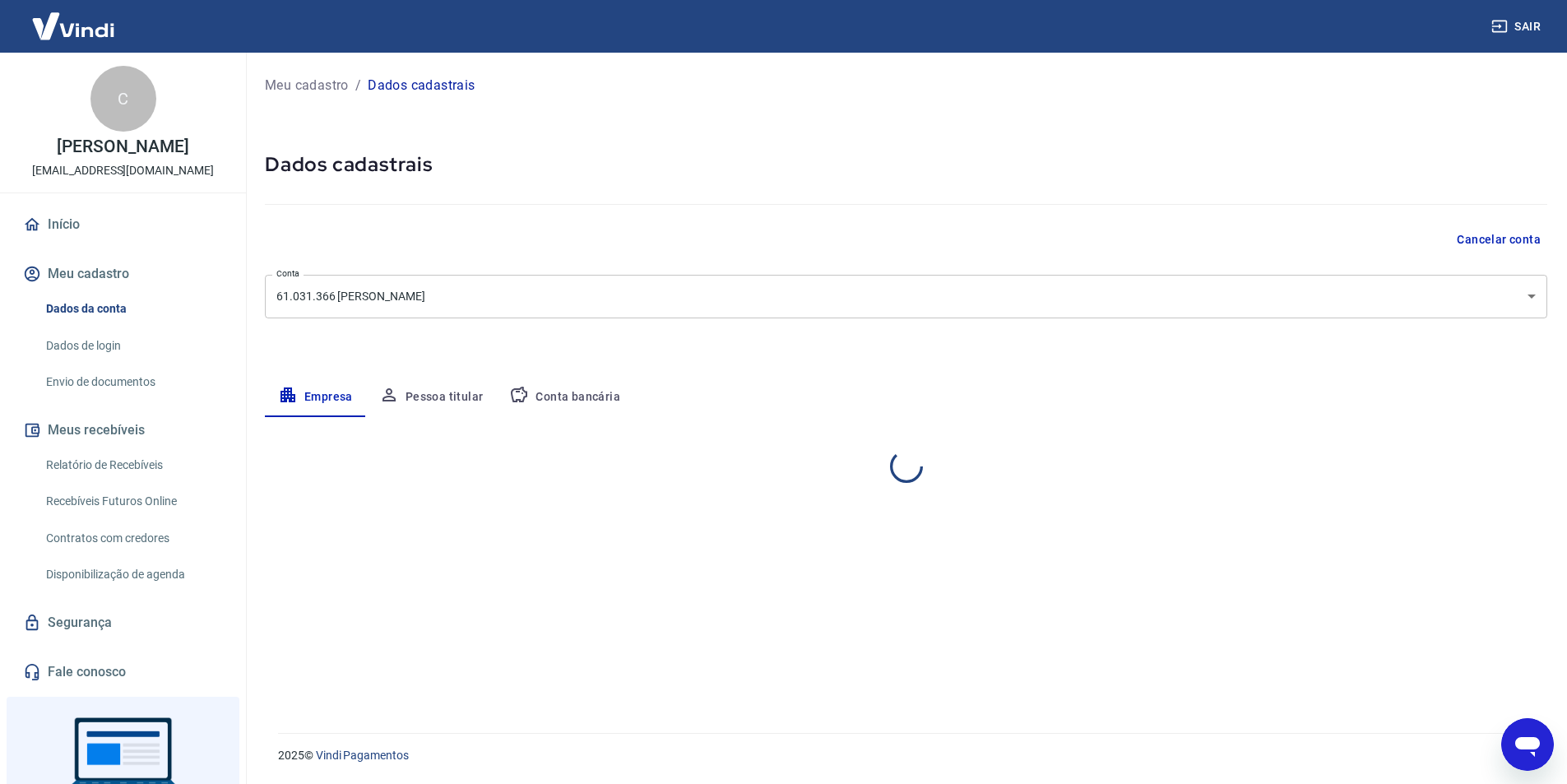
select select "SP"
select select "business"
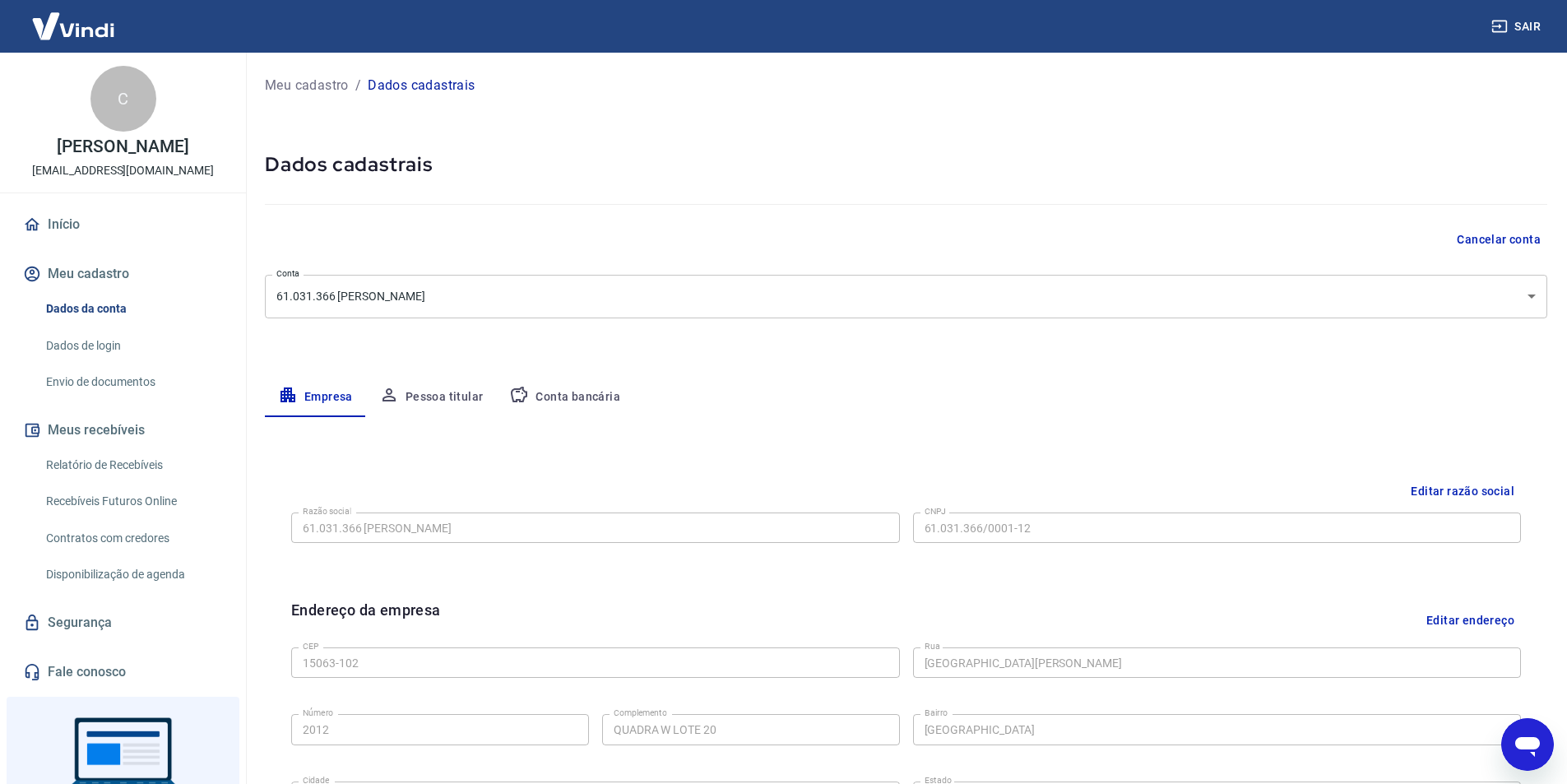
scroll to position [402, 0]
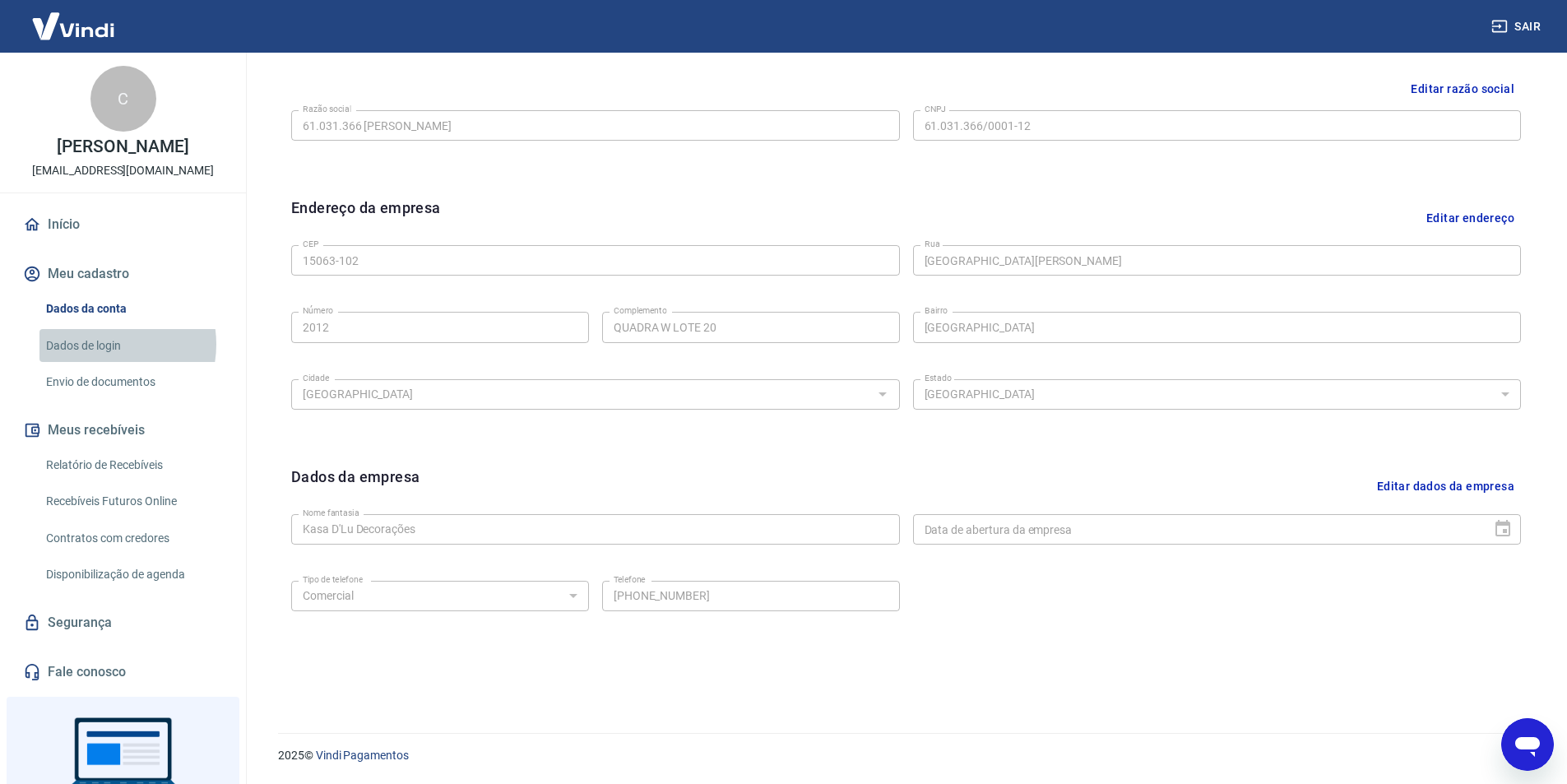
click at [101, 343] on link "Dados de login" at bounding box center [132, 345] width 186 height 33
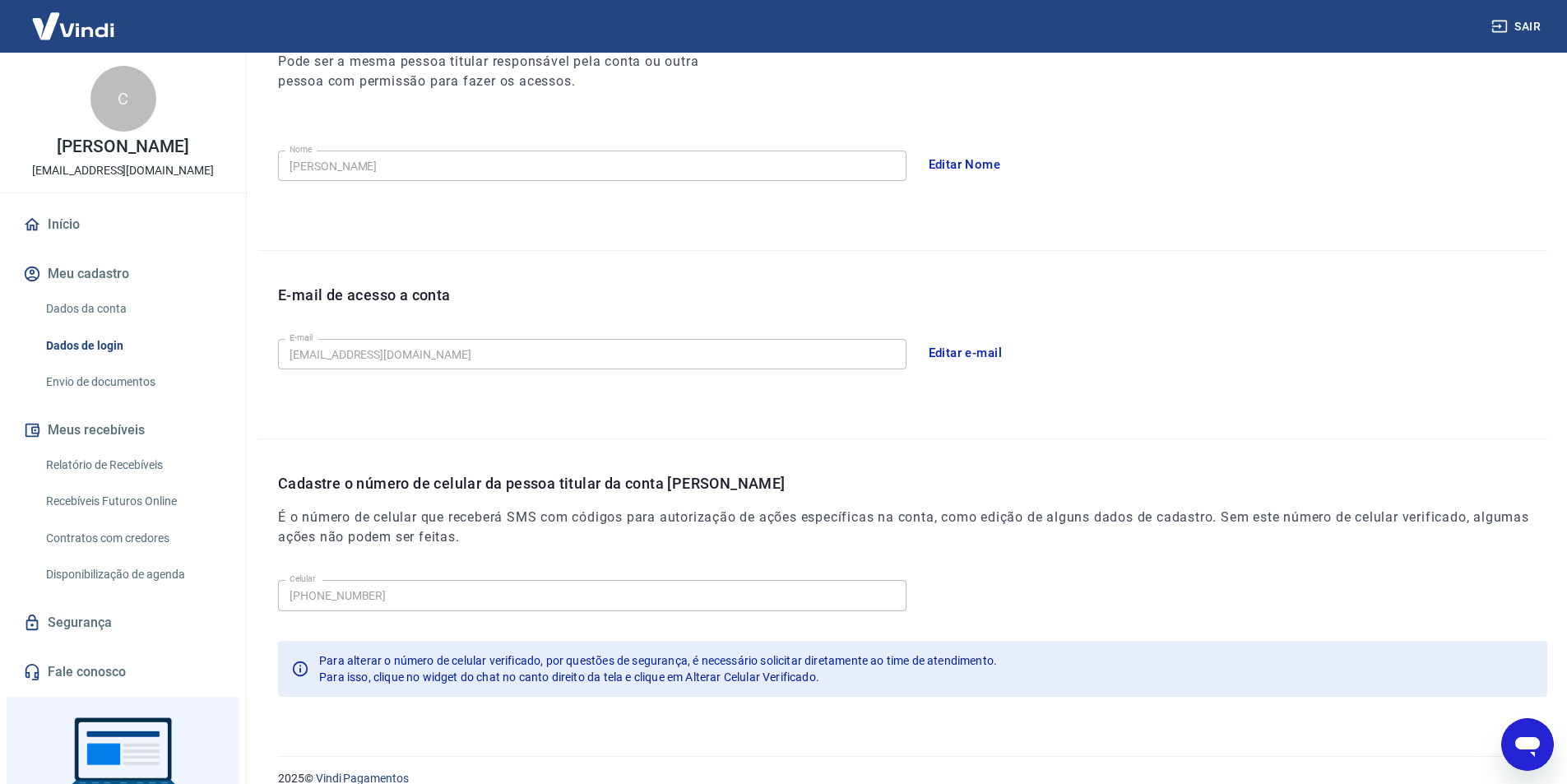
scroll to position [270, 0]
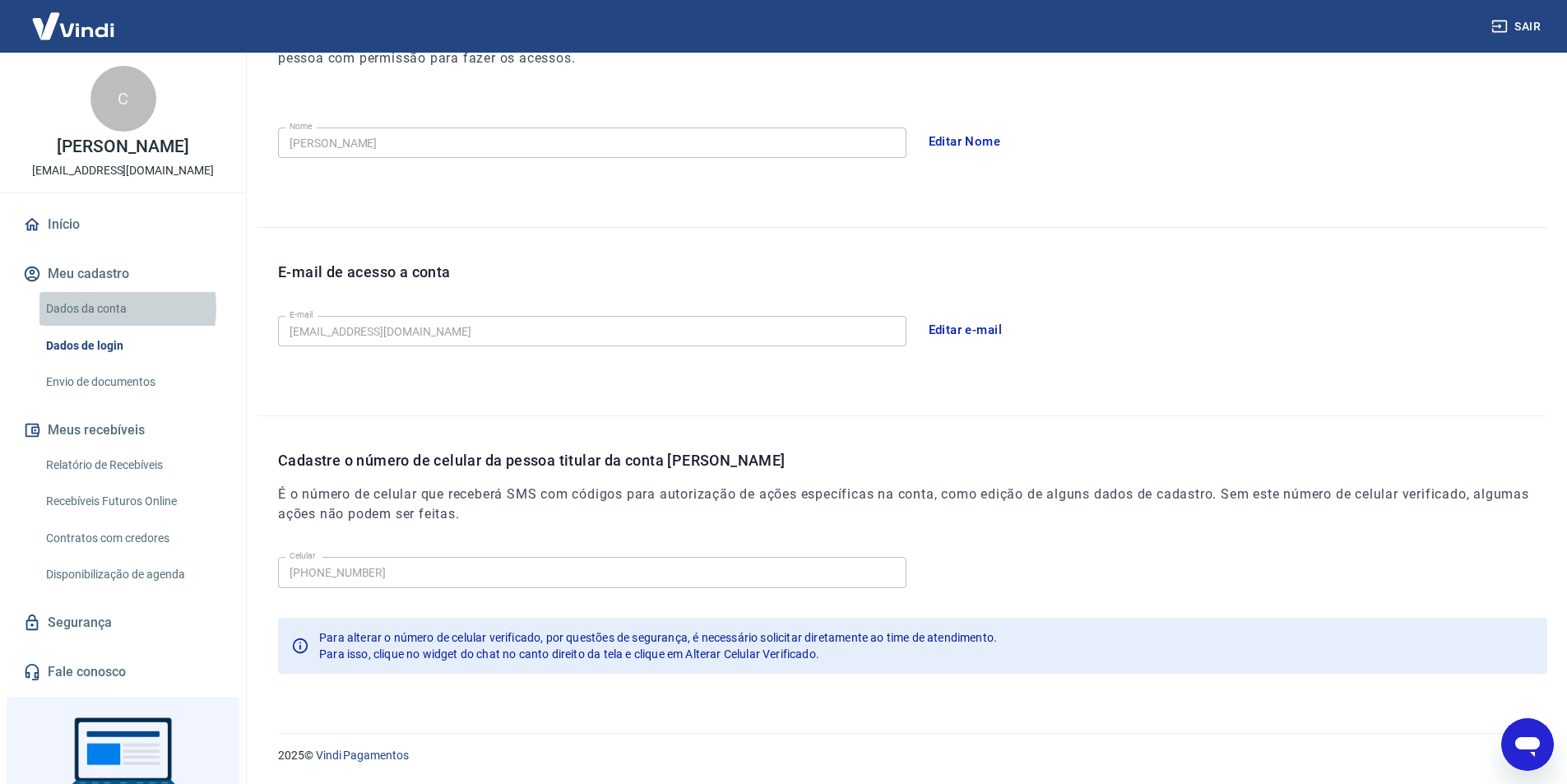
click at [104, 307] on link "Dados da conta" at bounding box center [132, 308] width 186 height 33
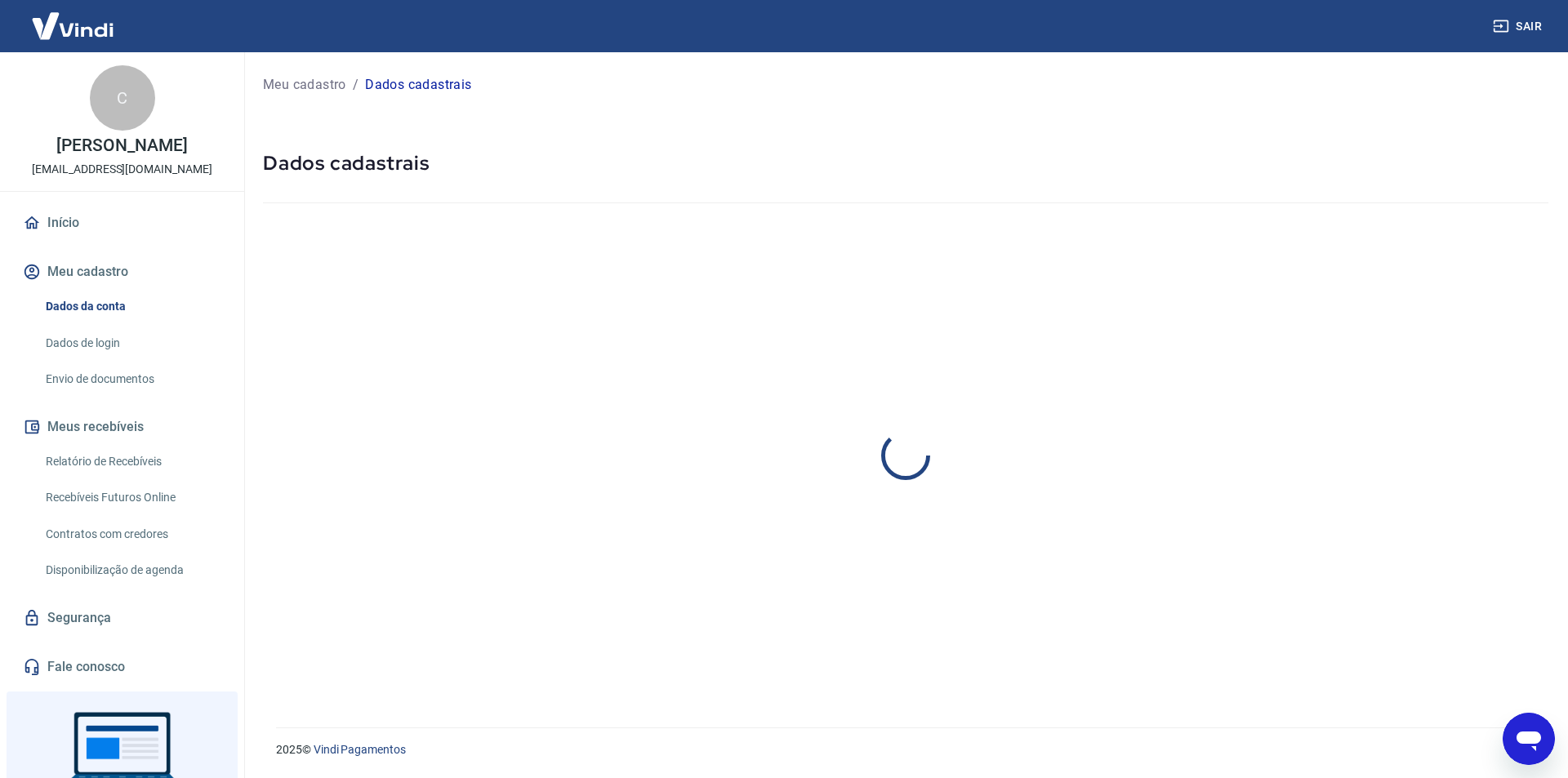
select select "SP"
select select "business"
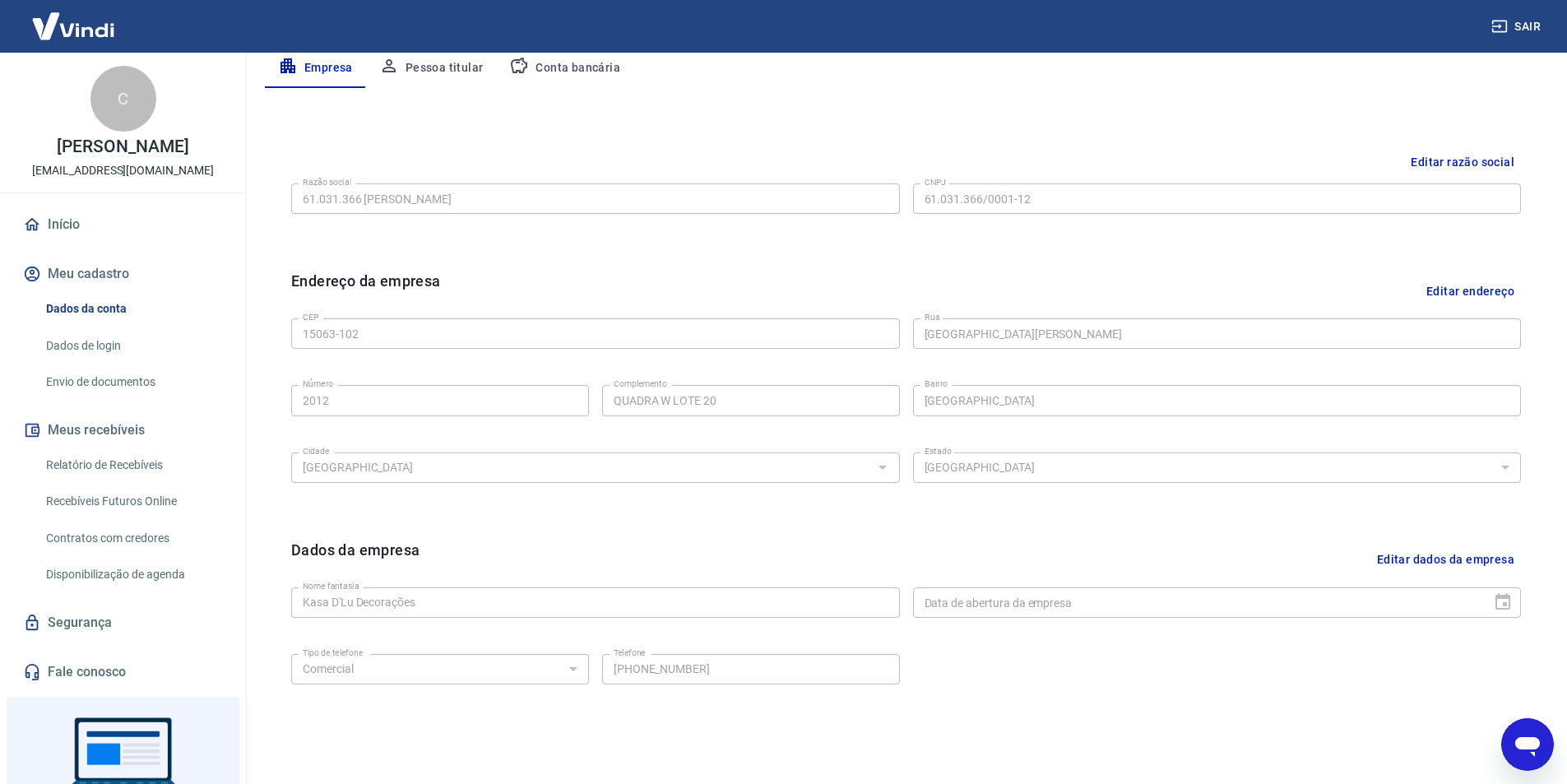
scroll to position [402, 0]
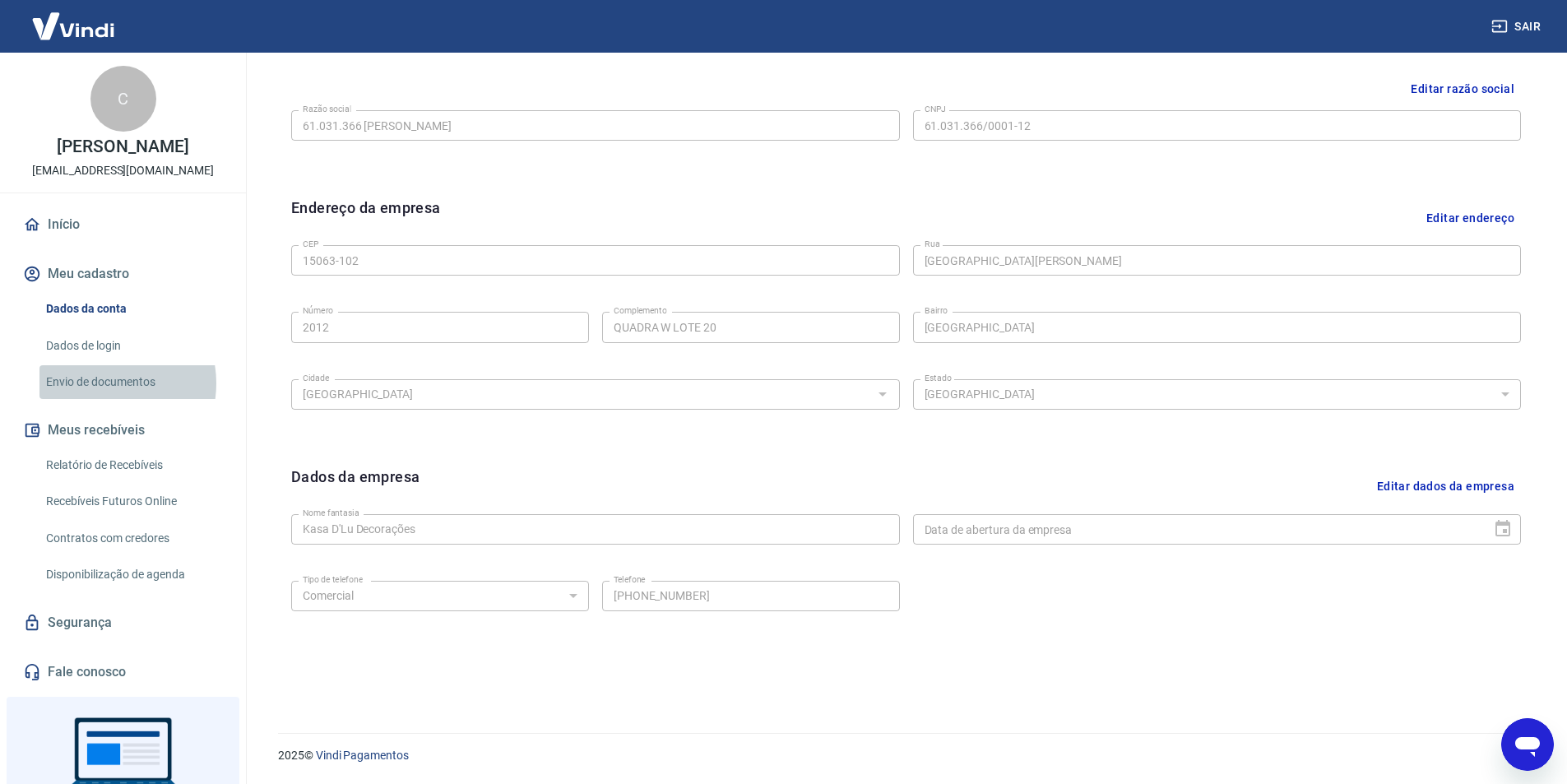
click at [101, 383] on link "Envio de documentos" at bounding box center [132, 381] width 186 height 33
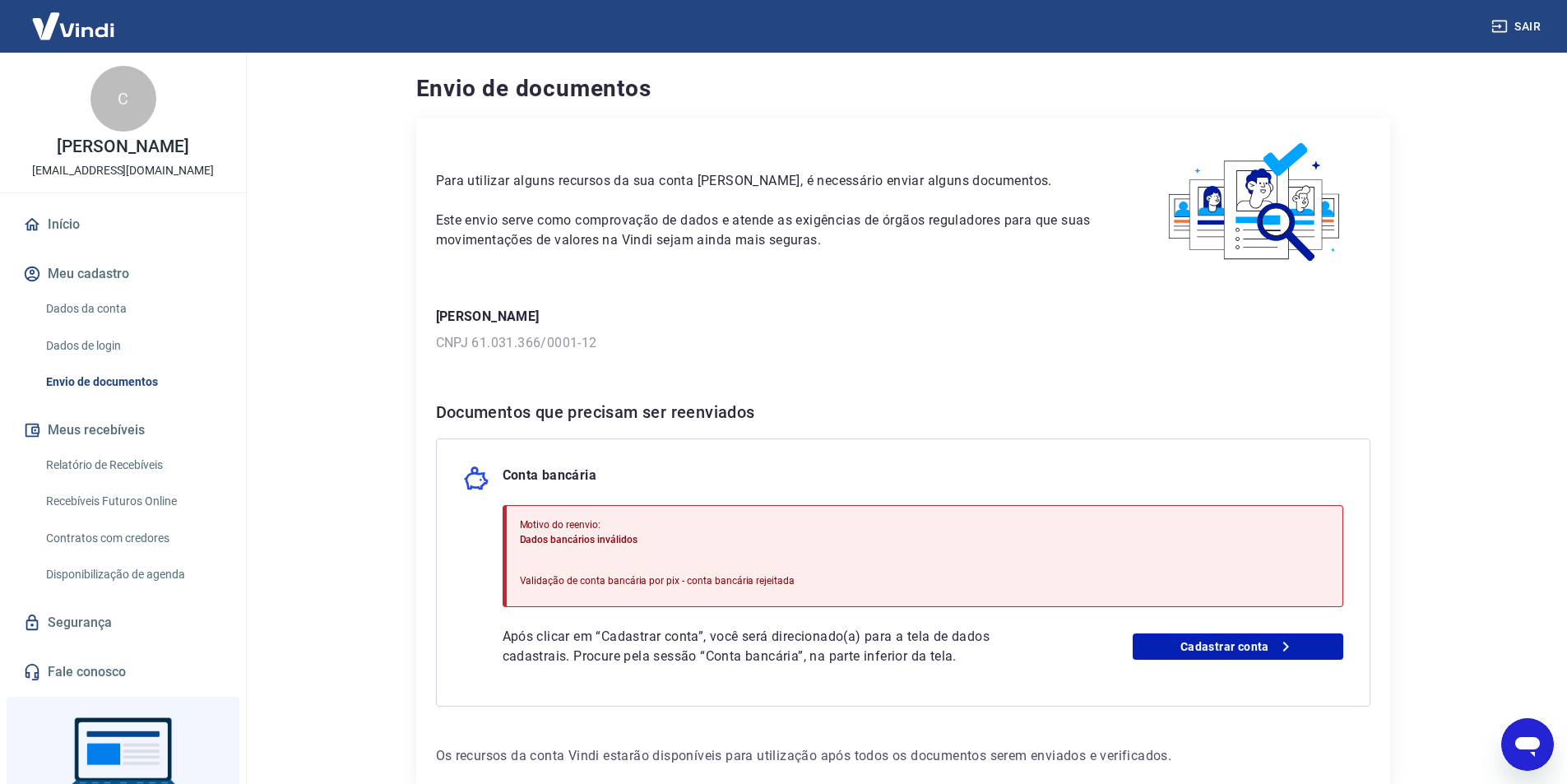
scroll to position [92, 0]
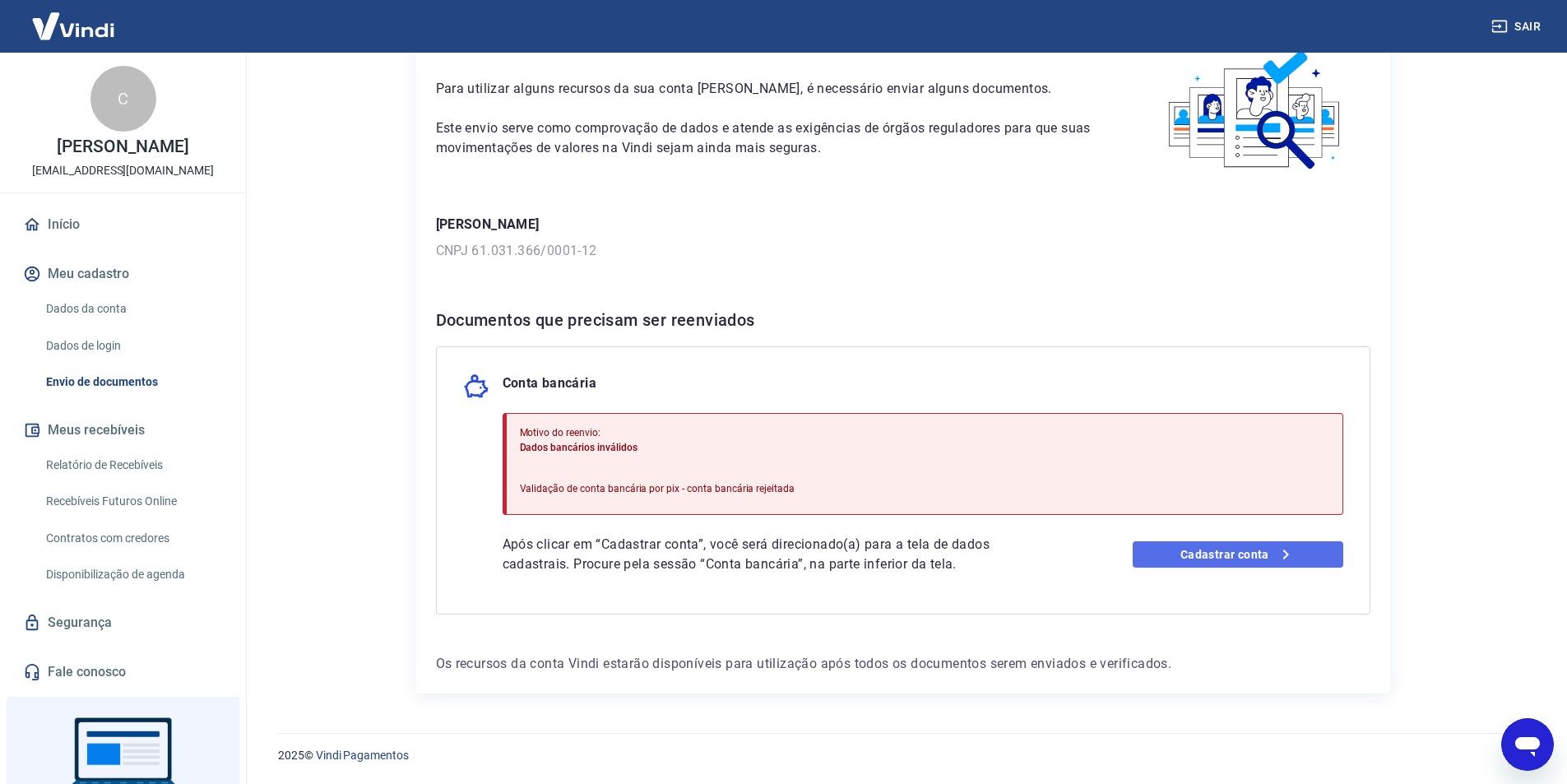
click at [1146, 553] on link "Cadastrar conta" at bounding box center [1238, 554] width 210 height 27
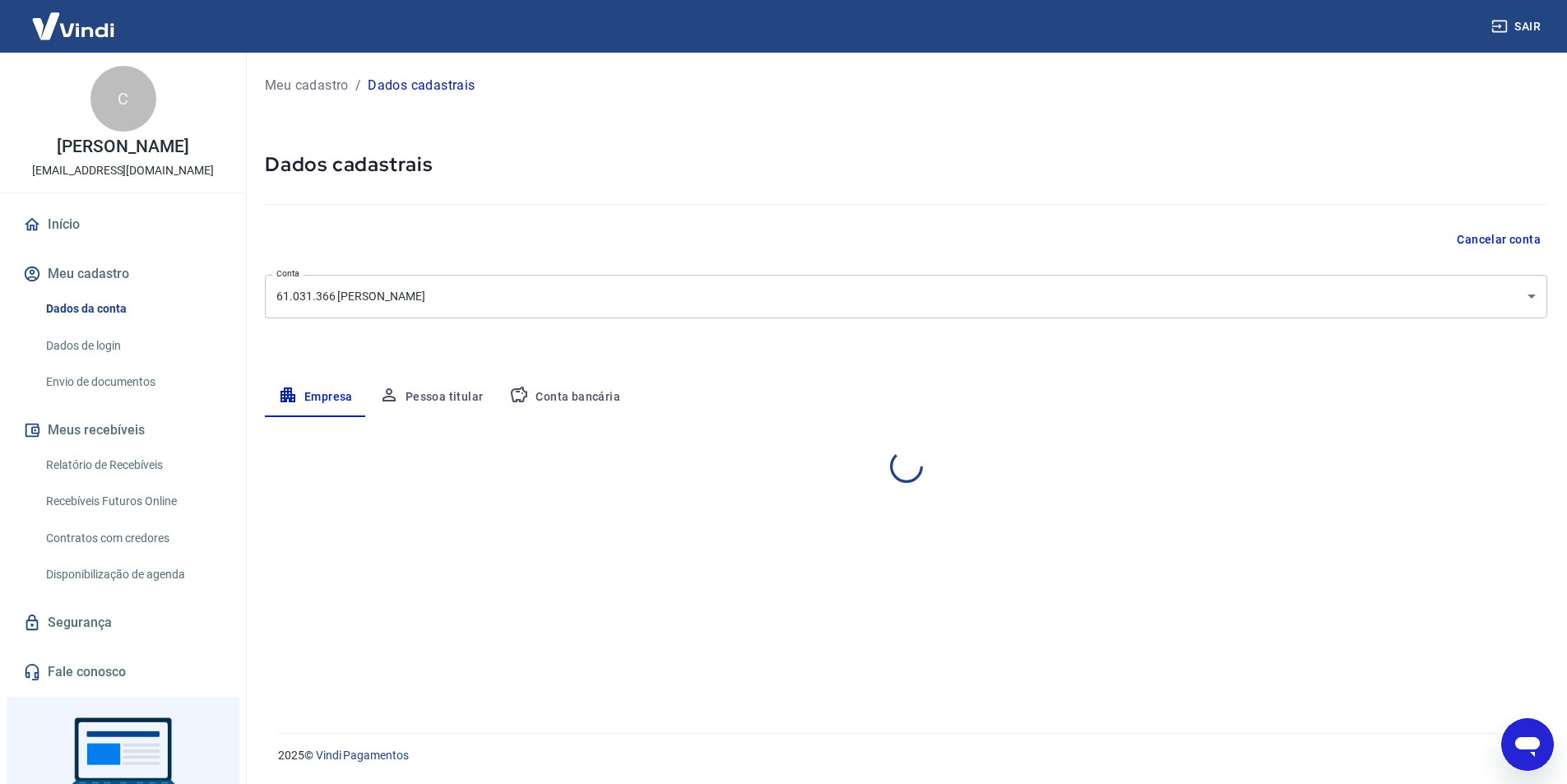
select select "SP"
select select "business"
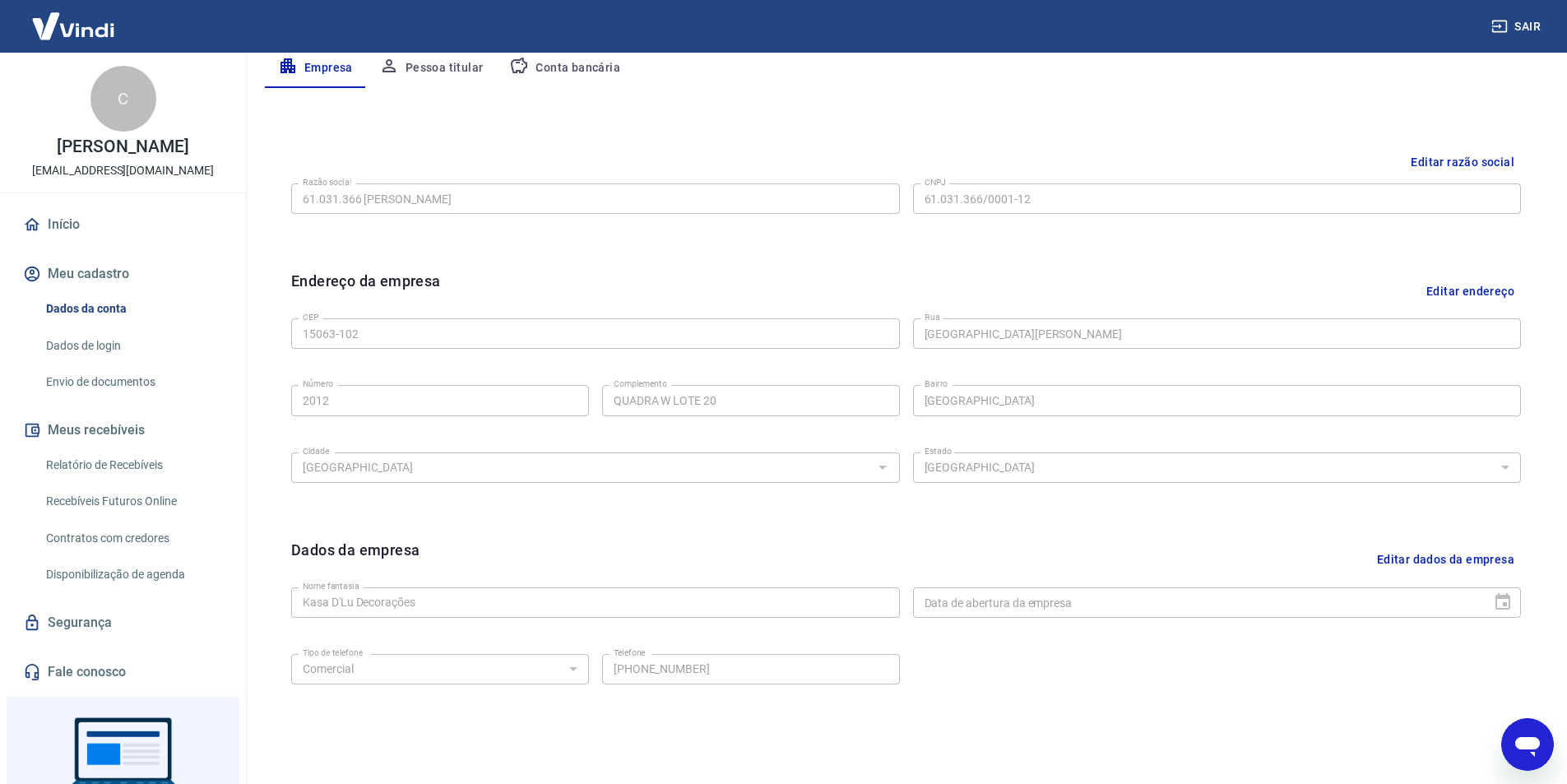
scroll to position [402, 0]
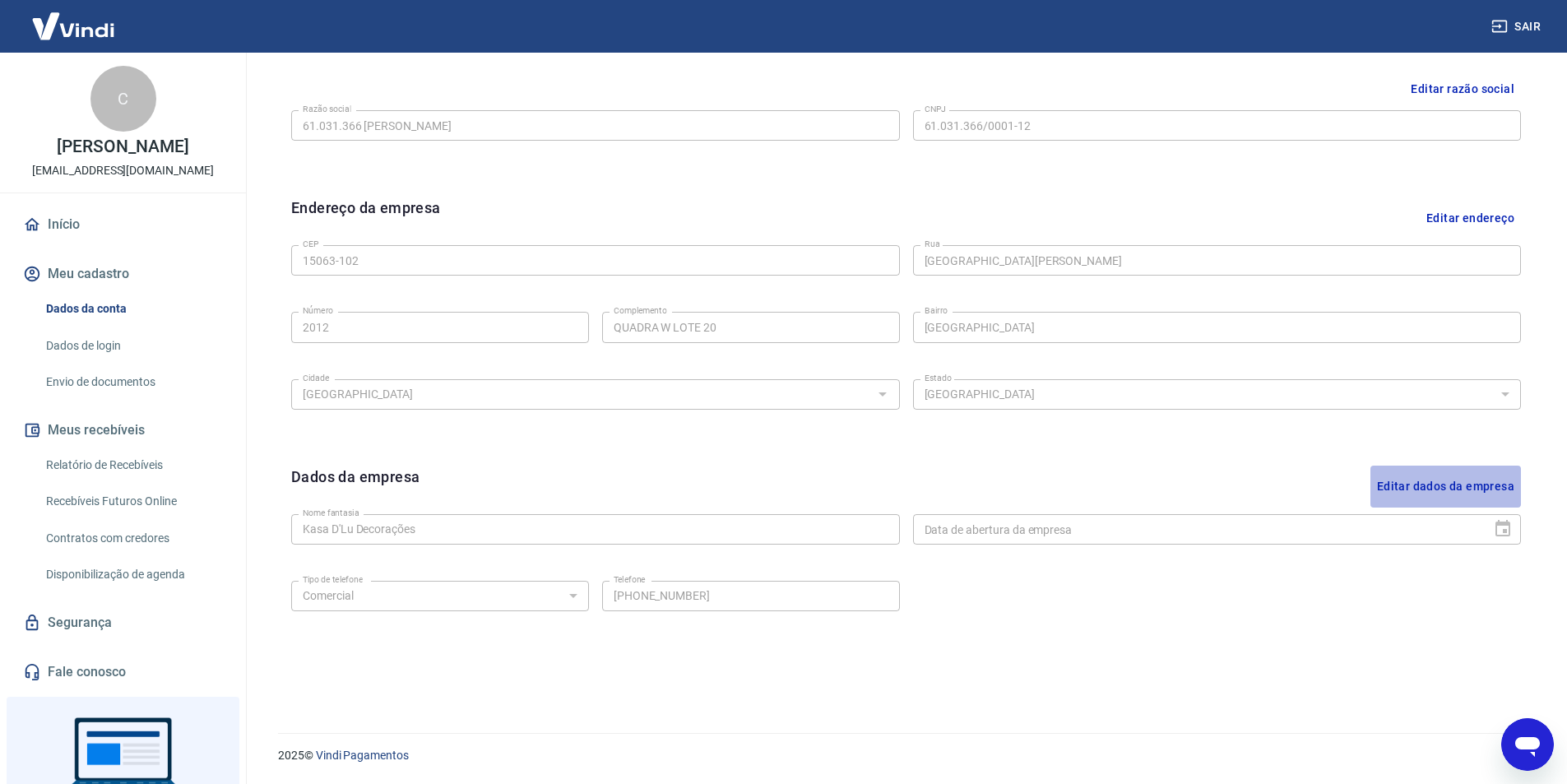
click at [1439, 485] on button "Editar dados da empresa" at bounding box center [1445, 486] width 150 height 42
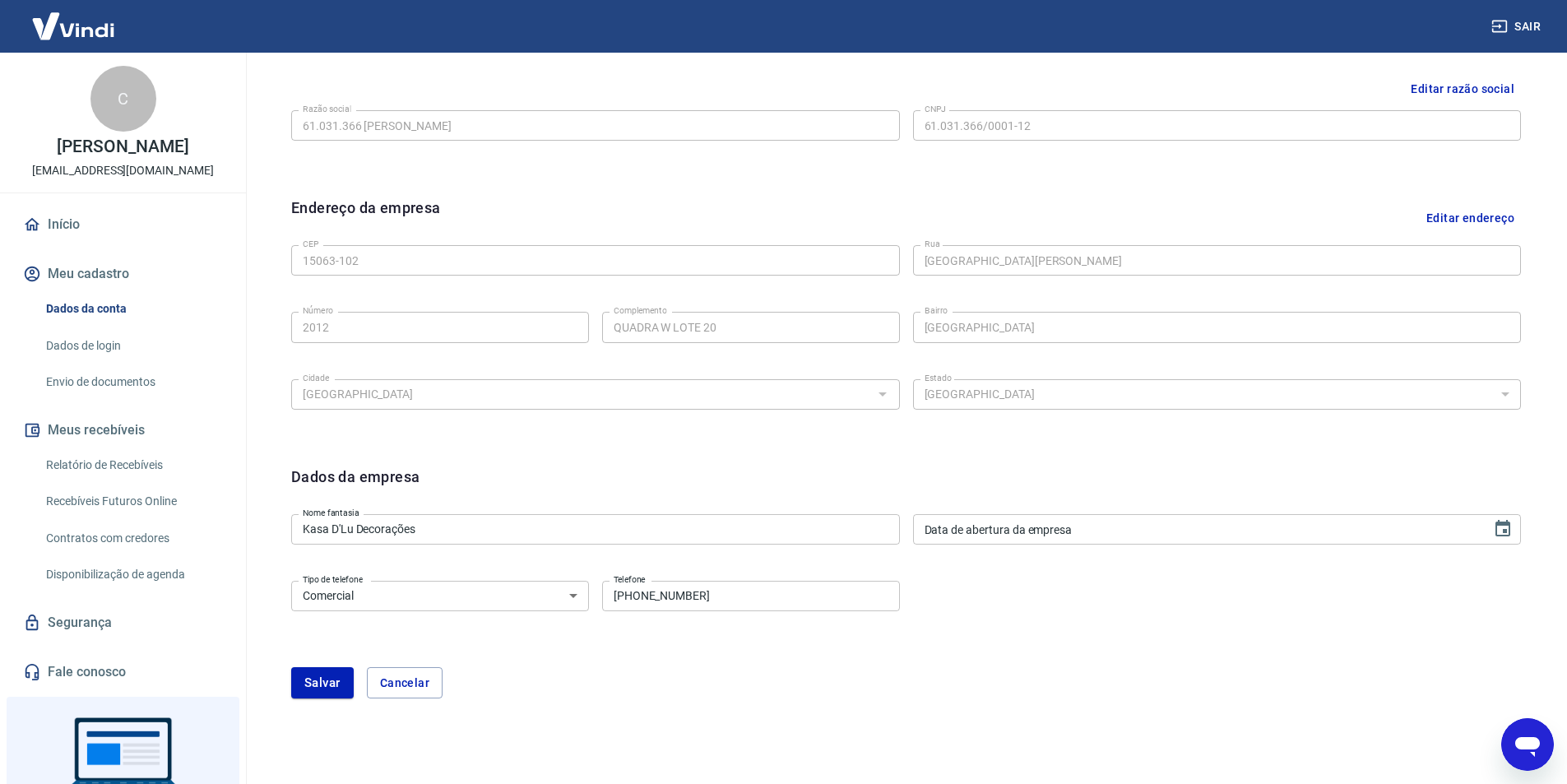
click at [844, 702] on div "Dados da empresa Nome fantasia Kasa D'Lu Decorações Nome fantasia Data de abert…" at bounding box center [906, 592] width 1256 height 279
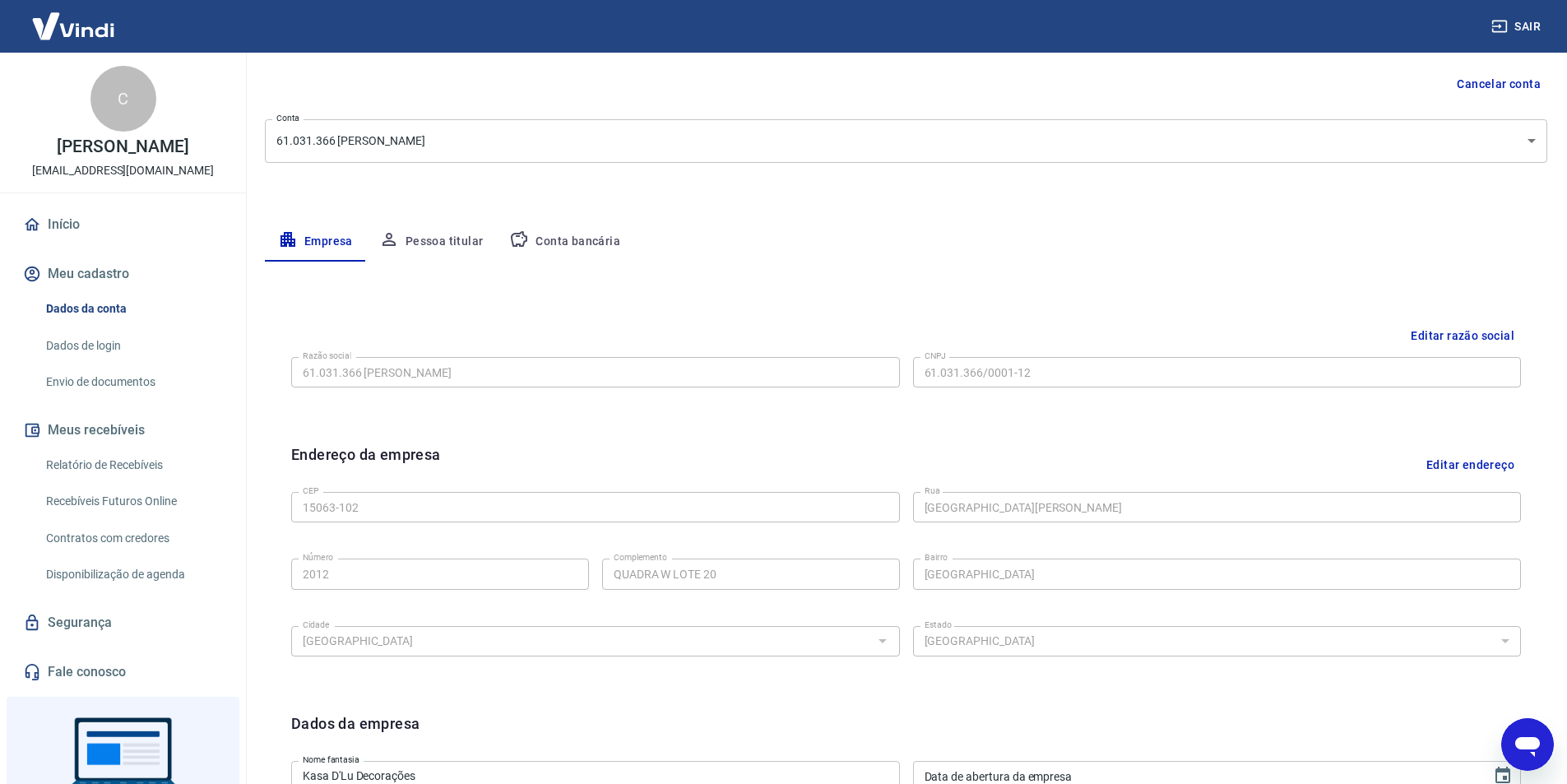
click at [577, 242] on button "Conta bancária" at bounding box center [564, 242] width 137 height 40
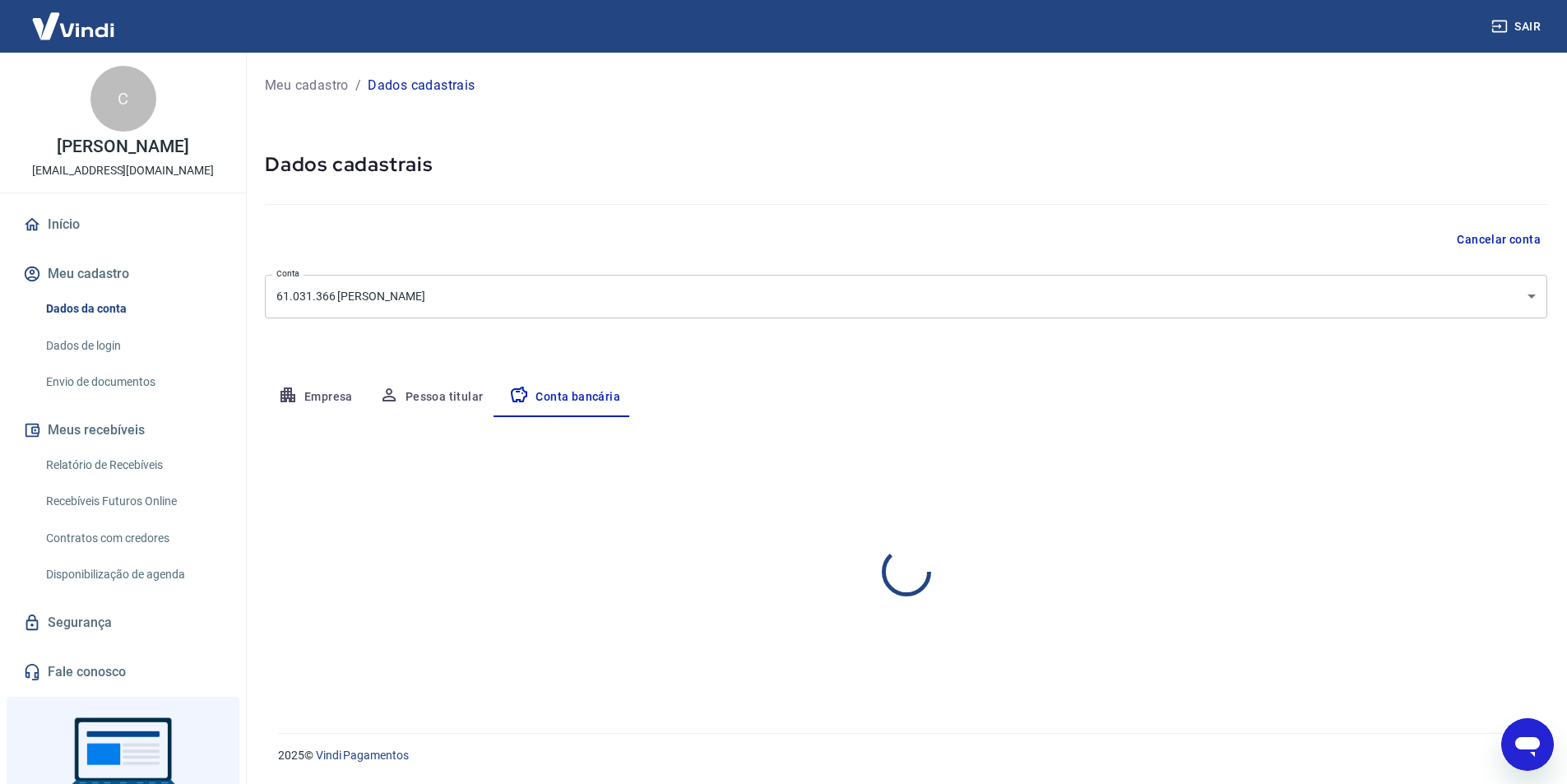
scroll to position [0, 0]
select select "1"
click at [685, 651] on div "Editar conta bancária Banco 260 - Nu Pagamentos S.A. Banco Tipo de conta Conta …" at bounding box center [912, 555] width 1295 height 277
click at [451, 592] on div "Agência (sem dígito) 0001 Agência (sem dígito) Conta (sem dígito) 402836587 Con…" at bounding box center [585, 594] width 641 height 54
drag, startPoint x: 1111, startPoint y: 599, endPoint x: 1002, endPoint y: 617, distance: 110.5
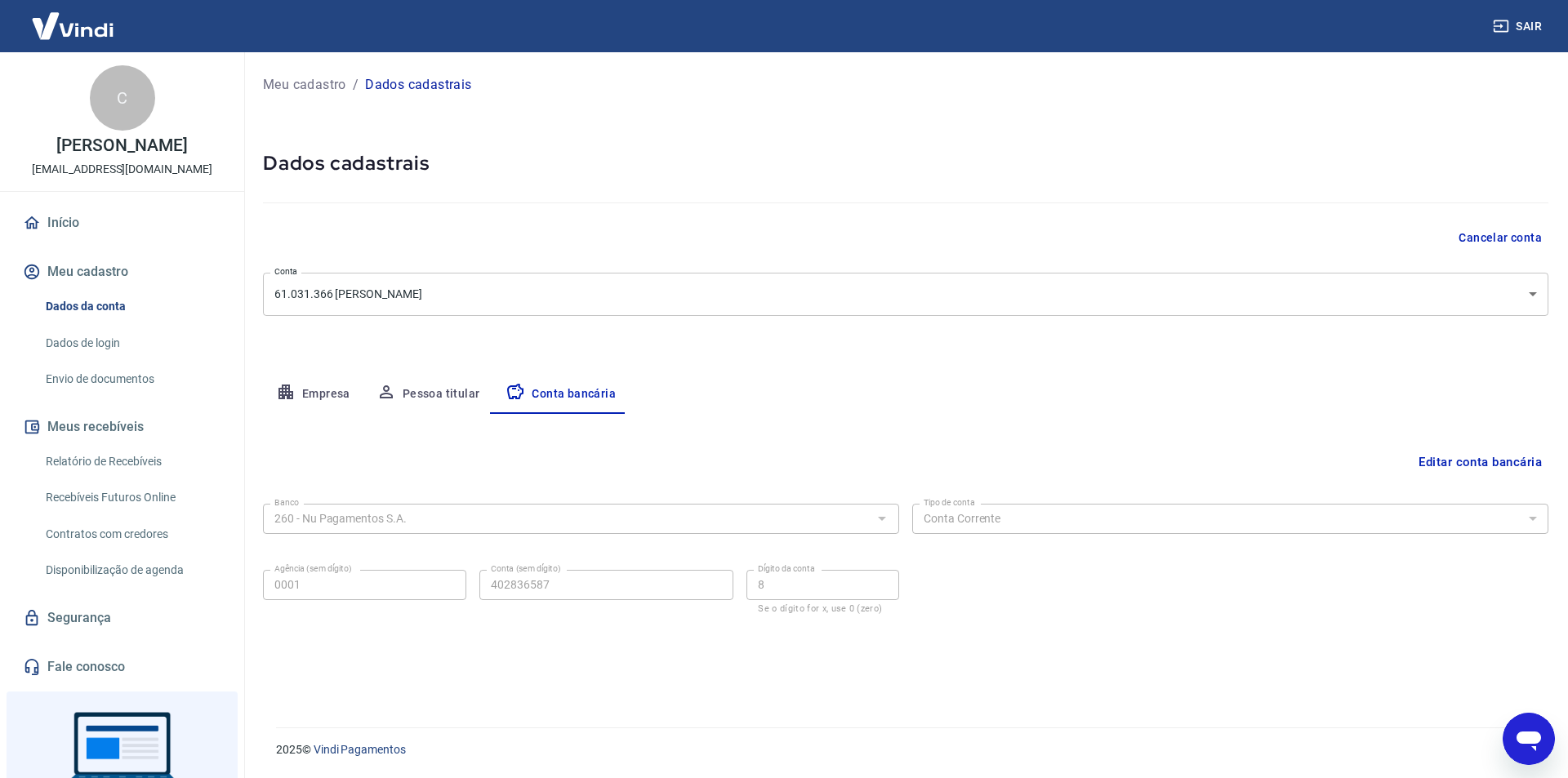
click at [1102, 594] on div "Banco 260 - Nu Pagamentos S.A. Banco Tipo de conta Conta Corrente Conta Poupanç…" at bounding box center [905, 556] width 1285 height 120
click at [1444, 457] on button "Editar conta bancária" at bounding box center [1480, 462] width 136 height 31
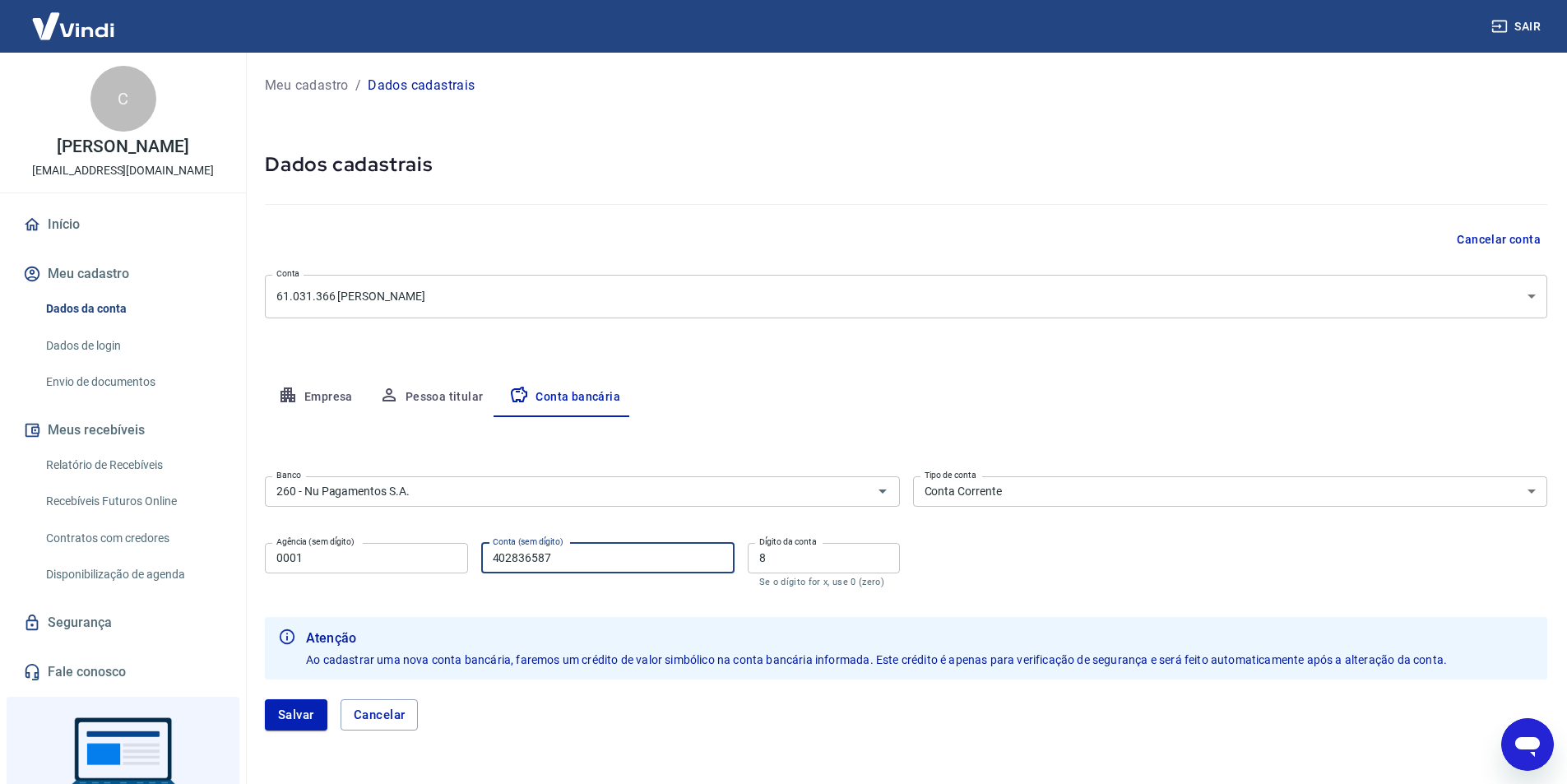
drag, startPoint x: 565, startPoint y: 556, endPoint x: 467, endPoint y: 560, distance: 98.1
click at [467, 560] on div "Agência (sem dígito) 0001 Agência (sem dígito) Conta (sem dígito) 402836587 Con…" at bounding box center [582, 562] width 635 height 54
type input "403836587"
click at [1159, 570] on div "Banco 260 - Nu Pagamentos S.A. Banco Tipo de conta Conta Corrente Conta Poupanç…" at bounding box center [905, 530] width 1283 height 121
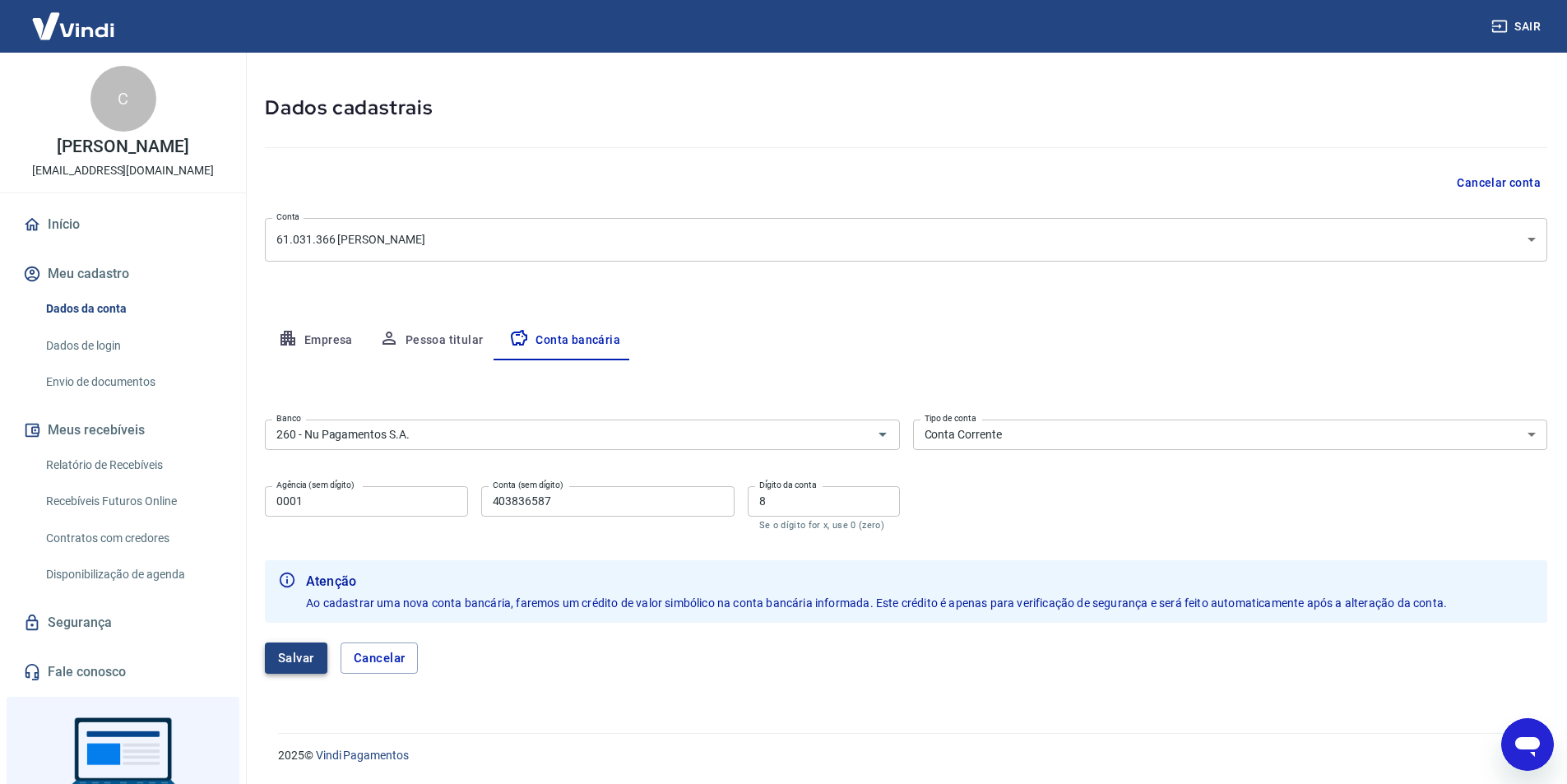
click at [321, 660] on button "Salvar" at bounding box center [296, 658] width 63 height 31
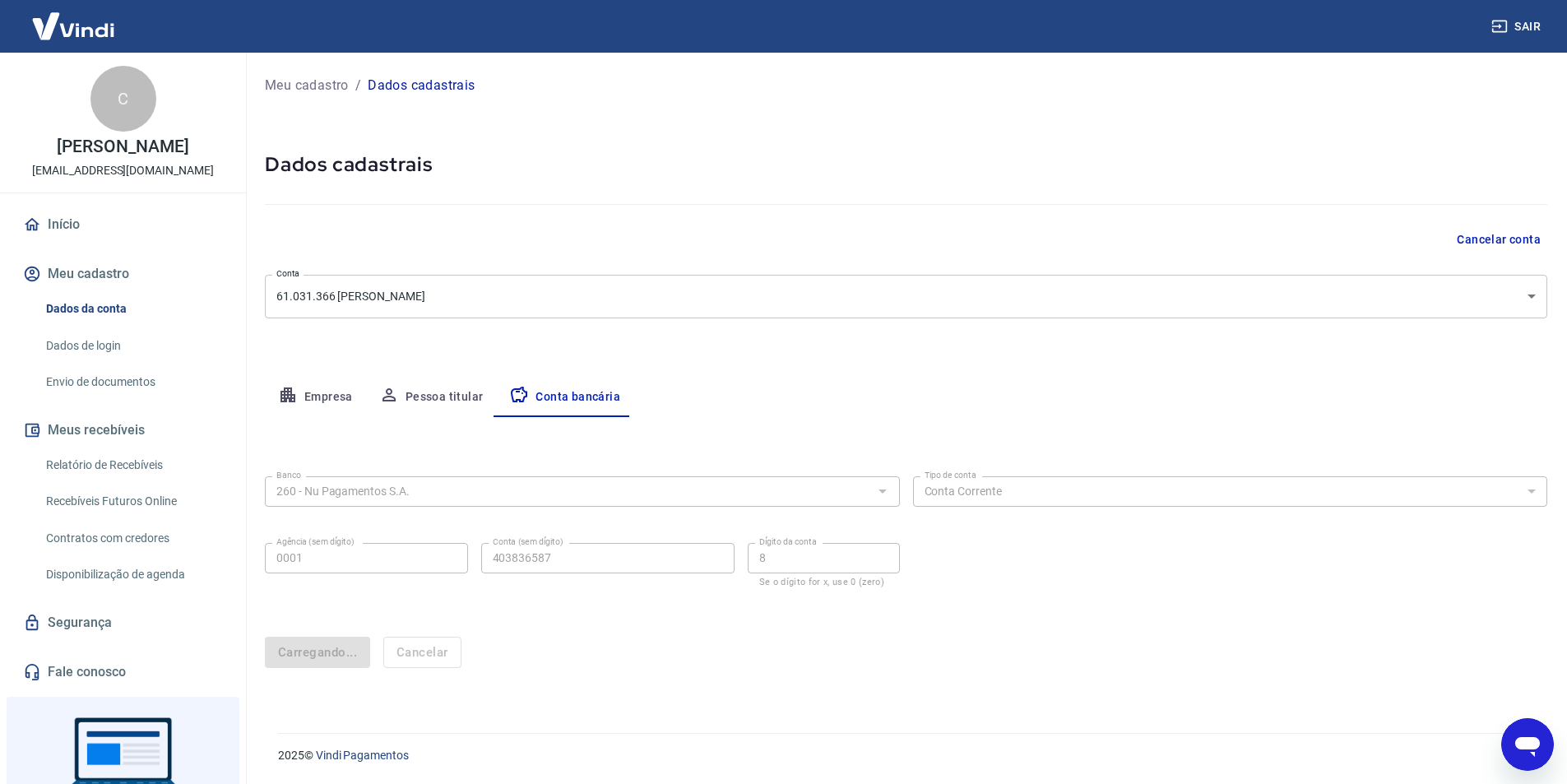
scroll to position [0, 0]
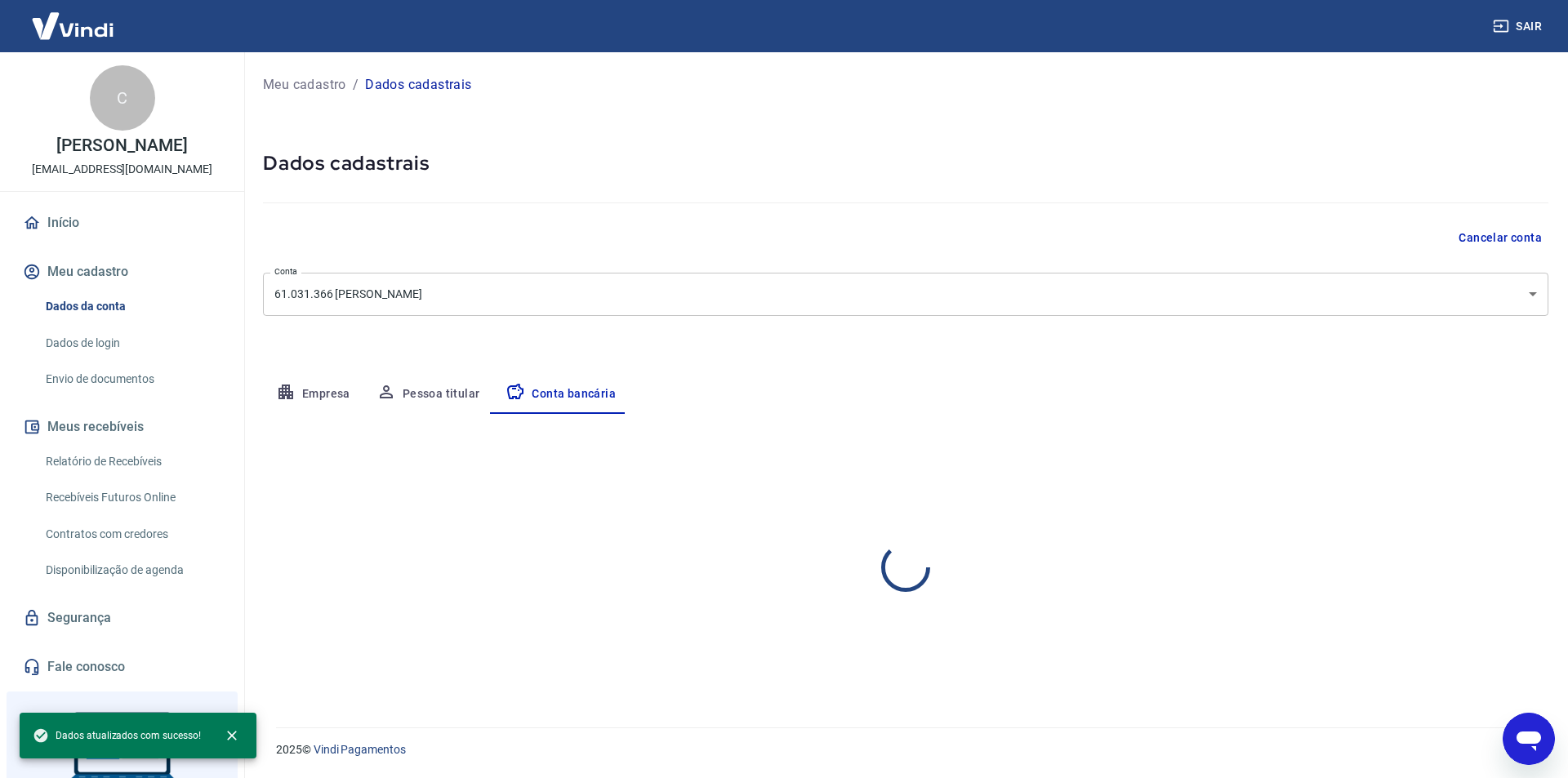
select select "1"
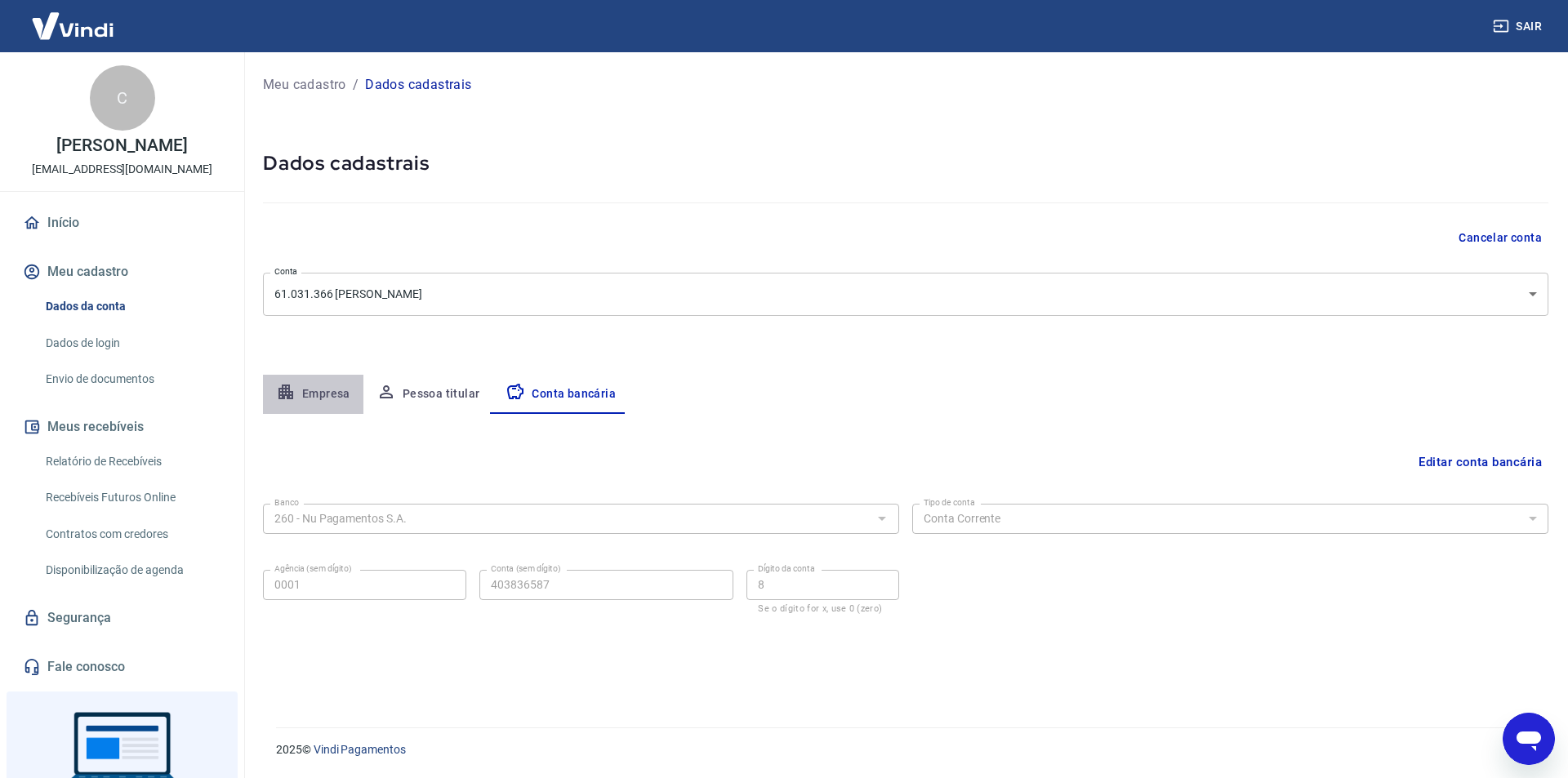
click at [314, 398] on button "Empresa" at bounding box center [313, 395] width 101 height 39
select select "SP"
select select "business"
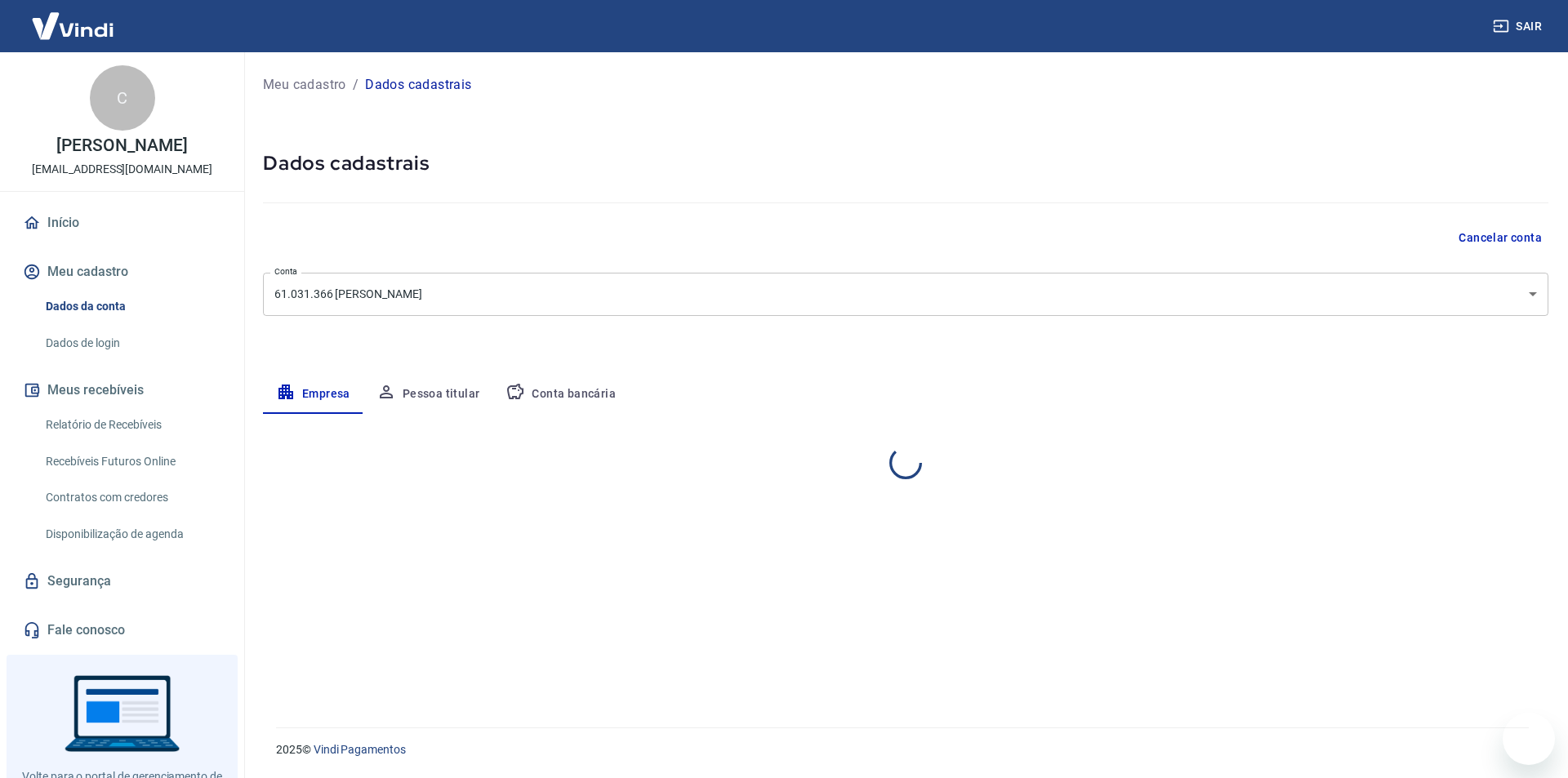
select select "SP"
select select "business"
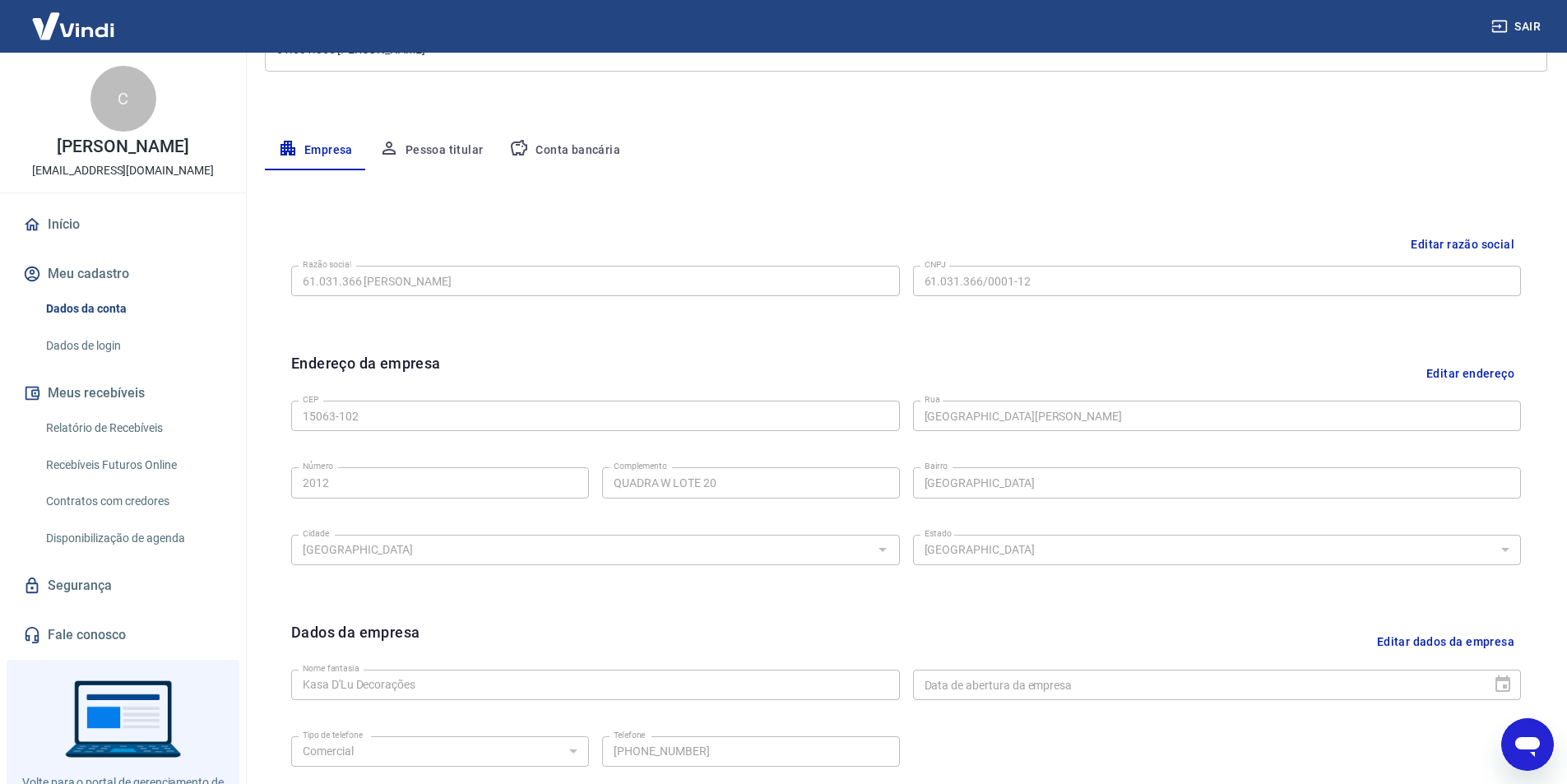
scroll to position [402, 0]
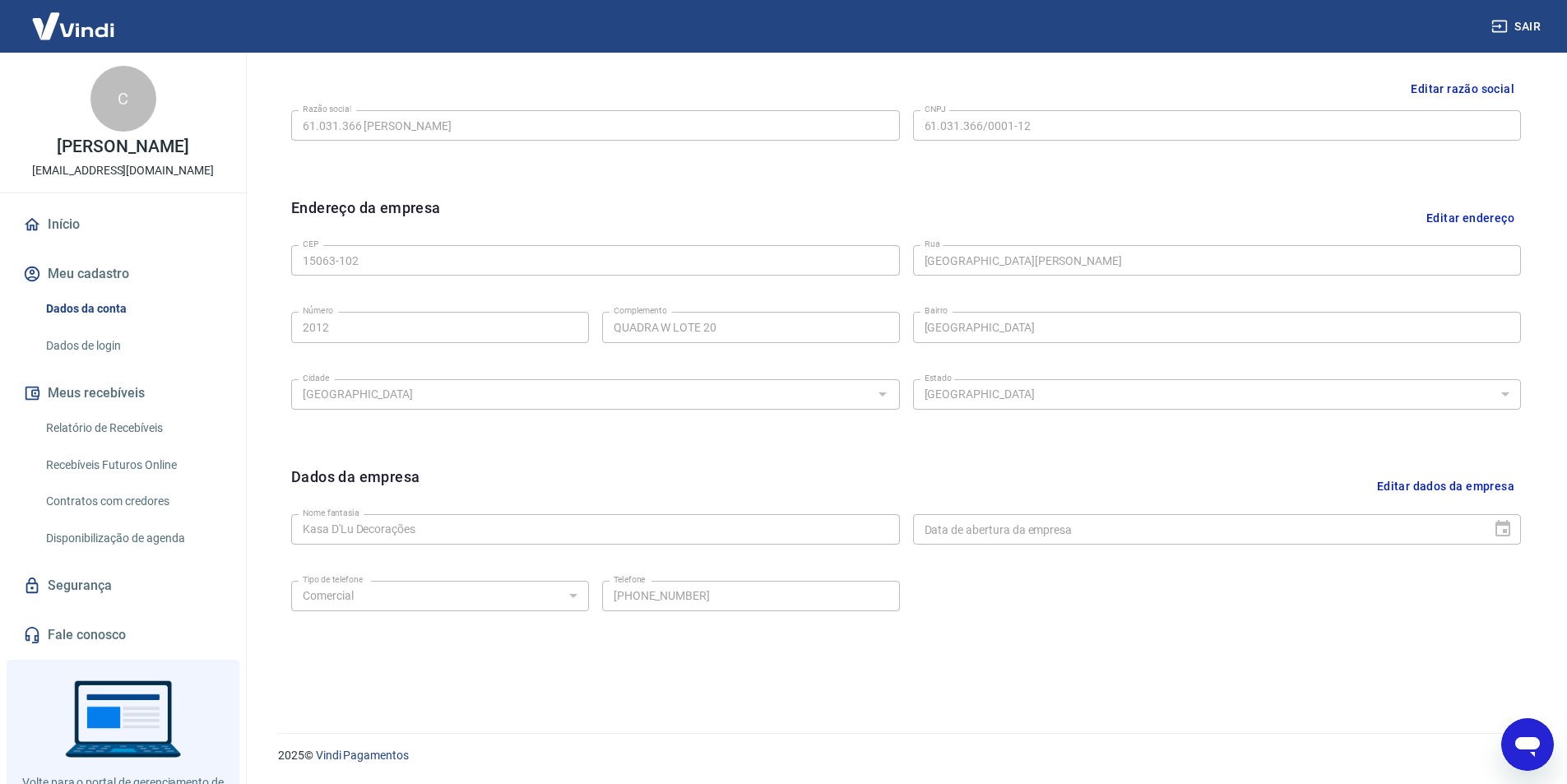
click at [67, 221] on link "Início" at bounding box center [123, 224] width 206 height 36
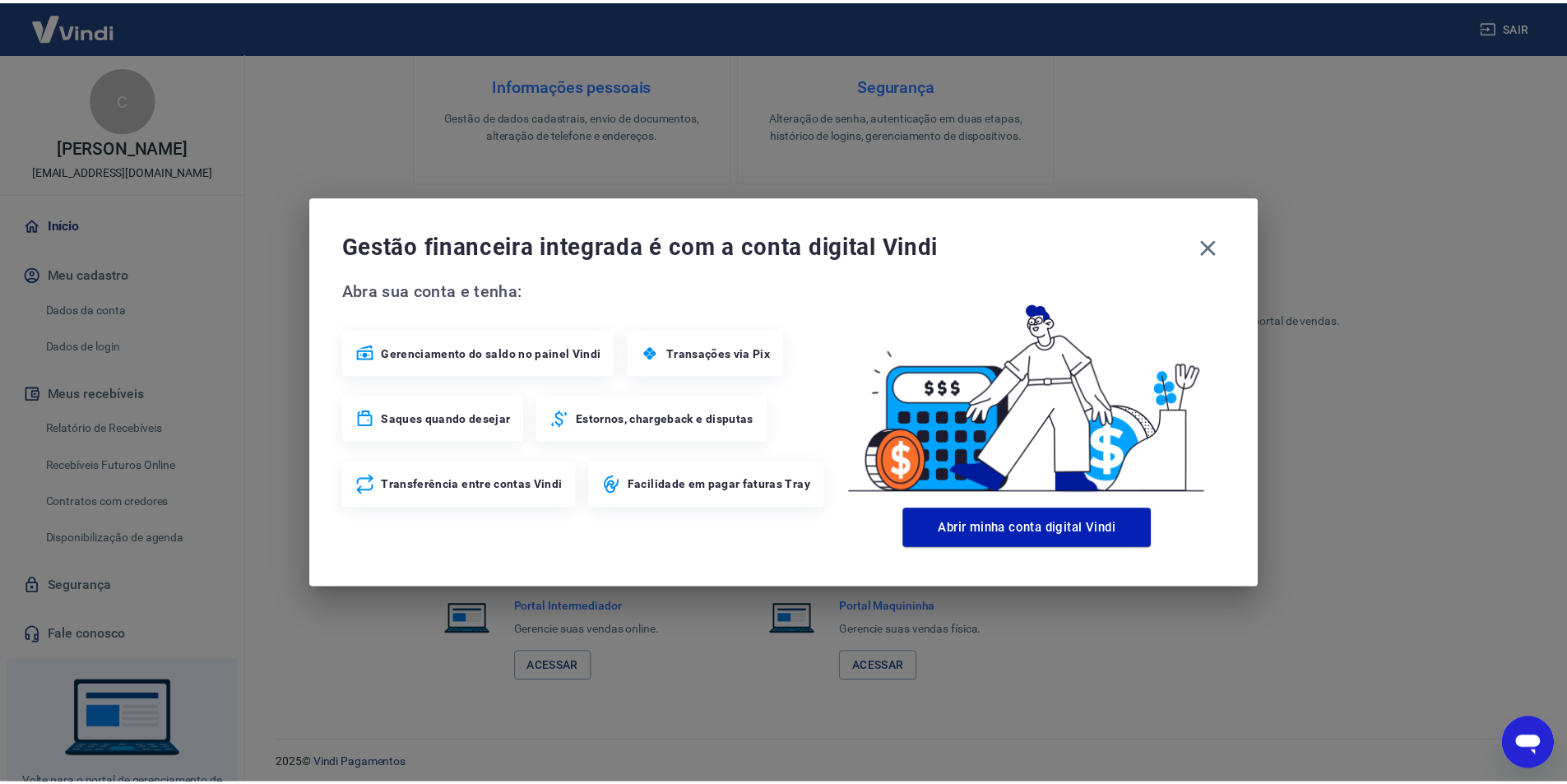
scroll to position [788, 0]
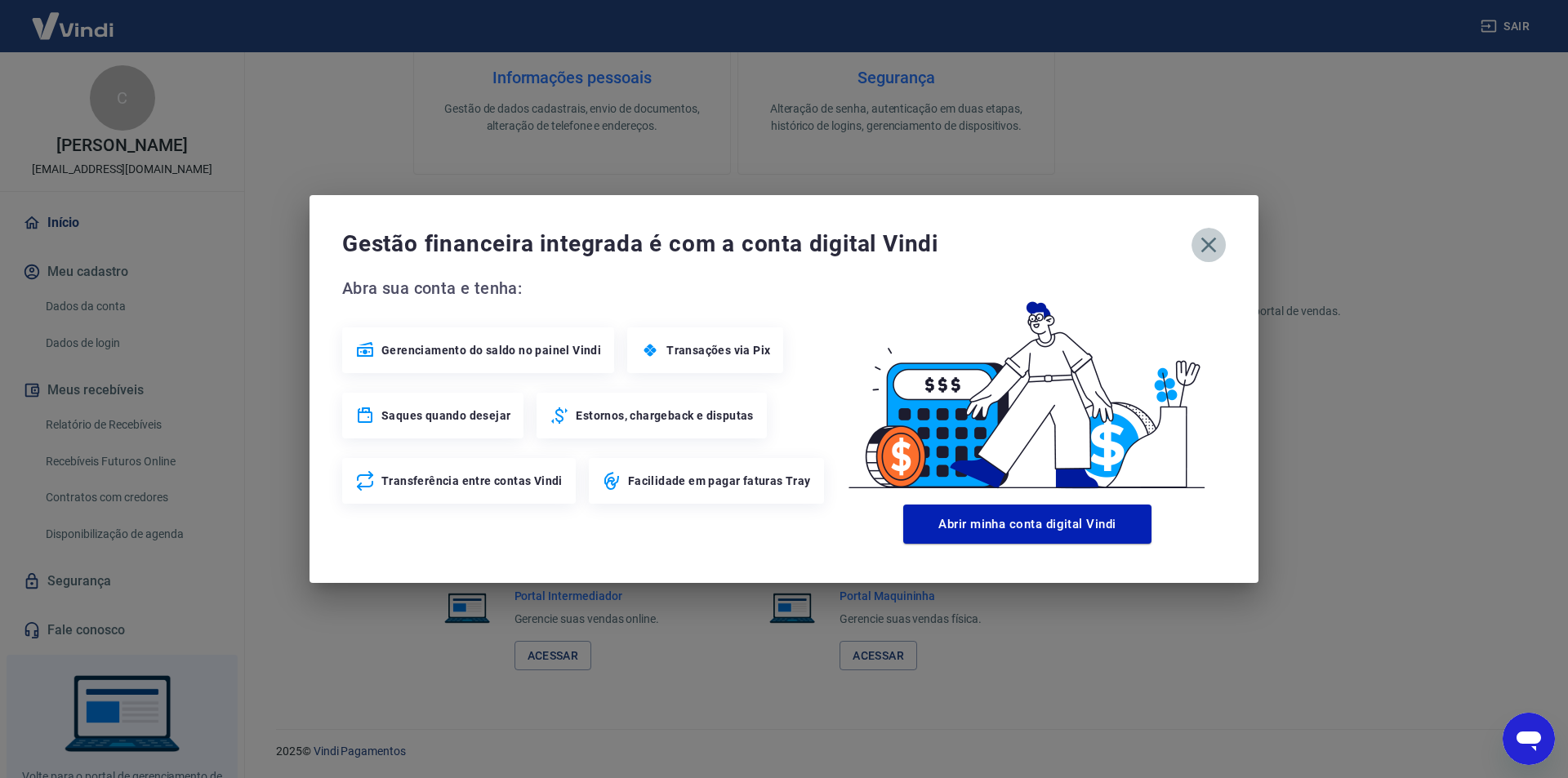
click at [1207, 245] on icon "button" at bounding box center [1209, 245] width 15 height 15
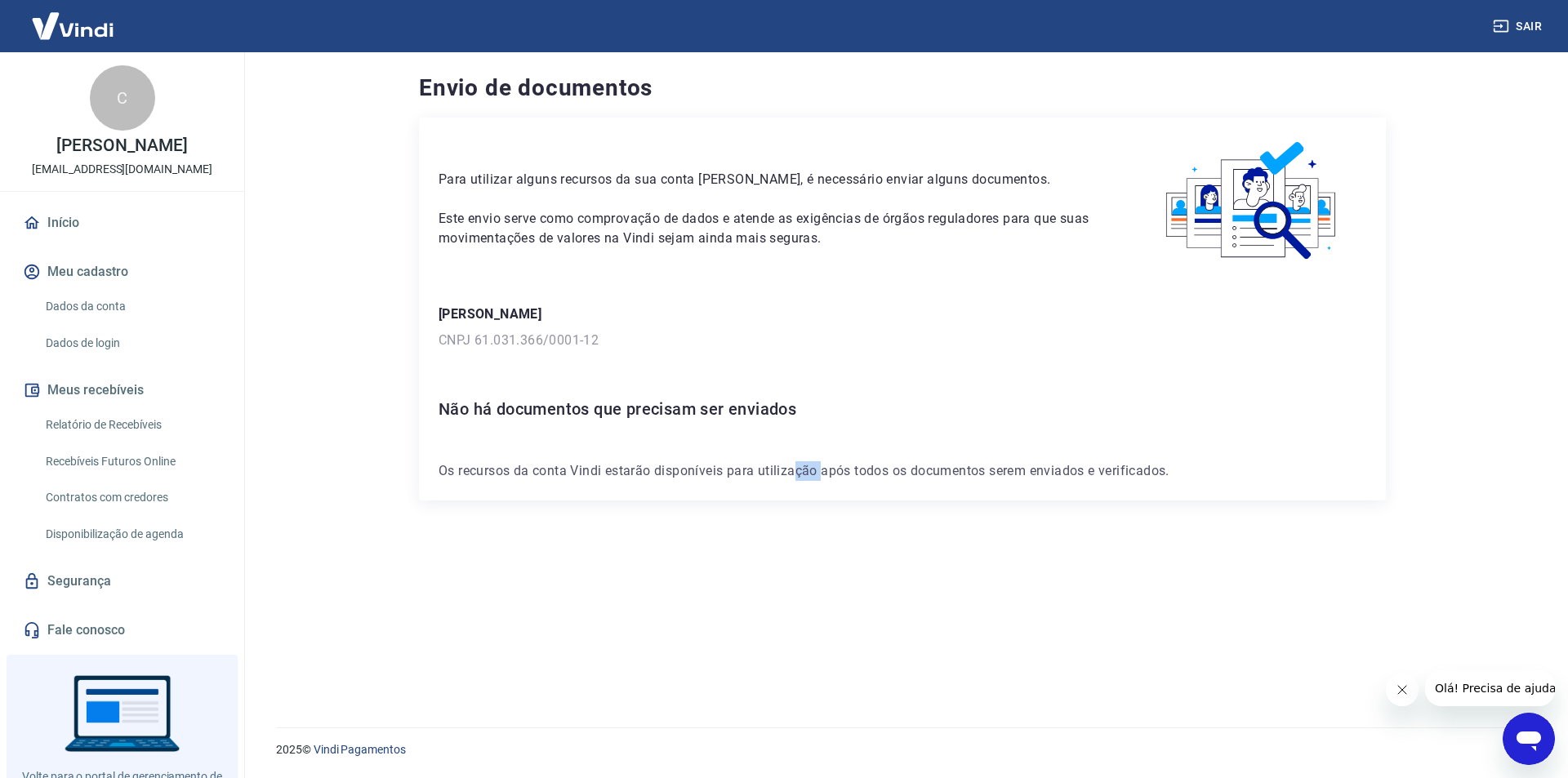
click at [823, 477] on p "Os recursos da conta Vindi estarão disponíveis para utilização após todos os do…" at bounding box center [902, 470] width 928 height 20
click at [882, 510] on div "Para utilizar alguns recursos da sua conta Vindi, é necessário enviar alguns do…" at bounding box center [902, 402] width 967 height 570
click at [119, 311] on link "Dados da conta" at bounding box center [131, 306] width 185 height 33
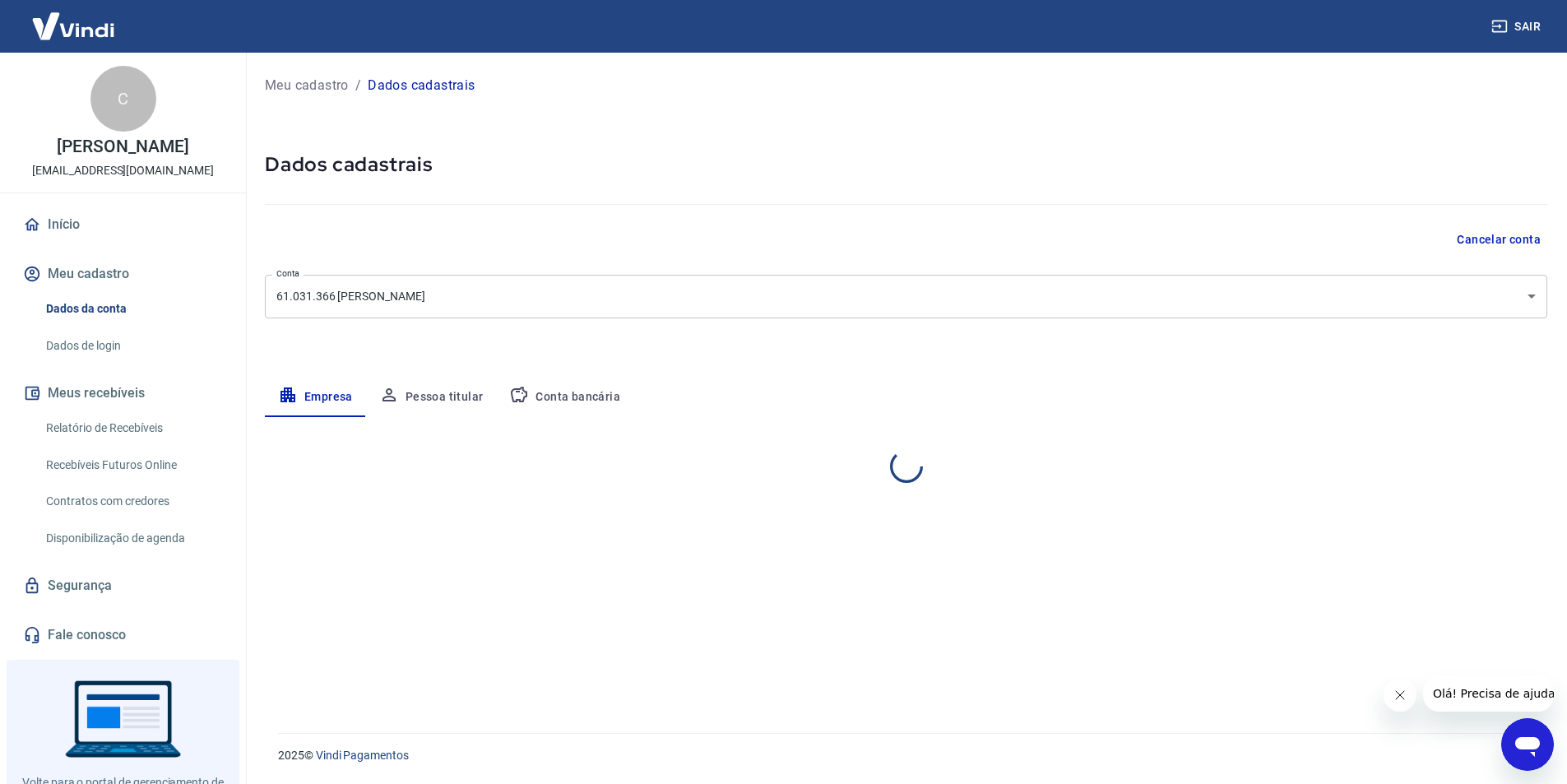
select select "SP"
select select "business"
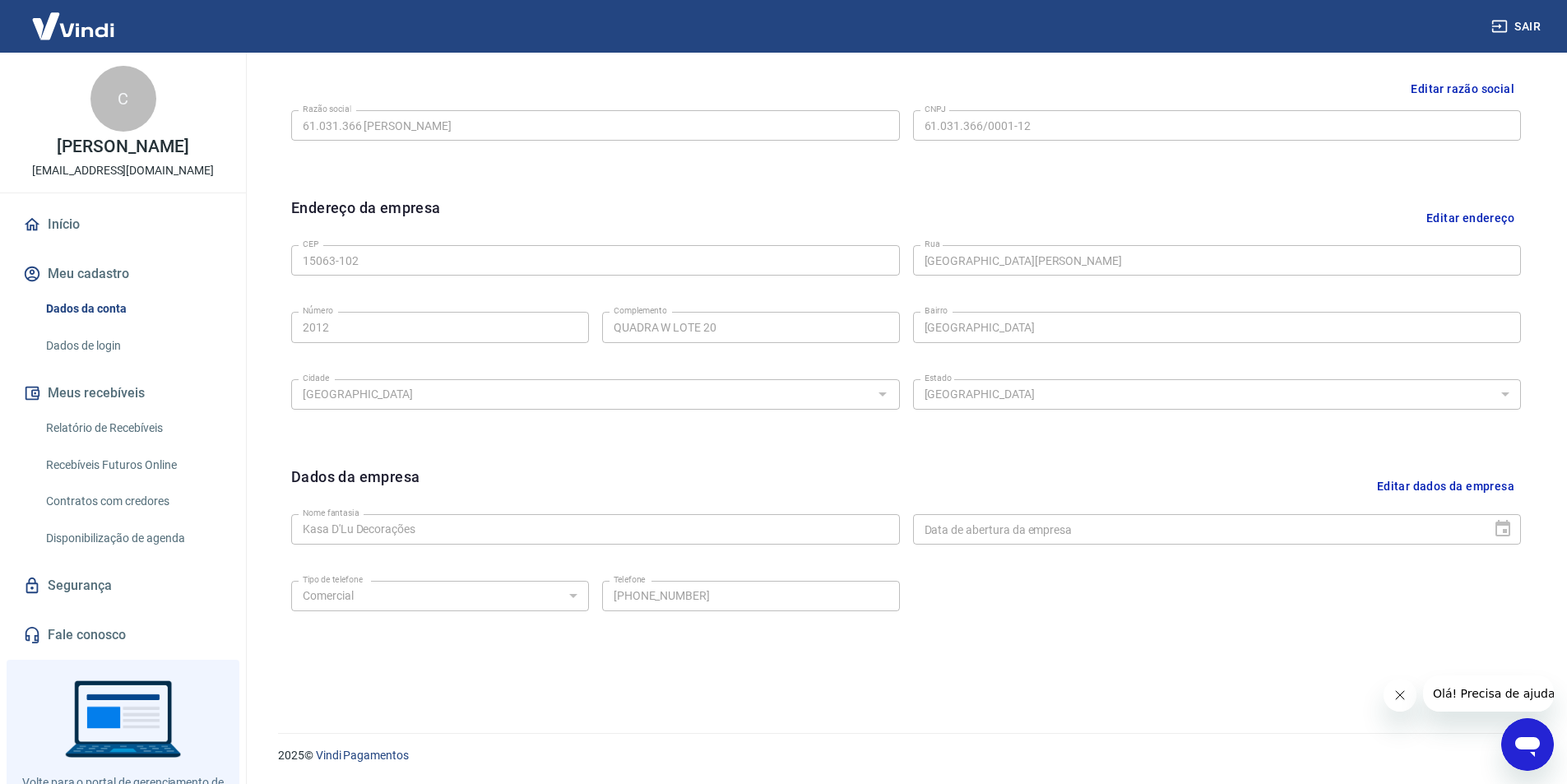
click at [70, 339] on link "Dados de login" at bounding box center [132, 345] width 186 height 33
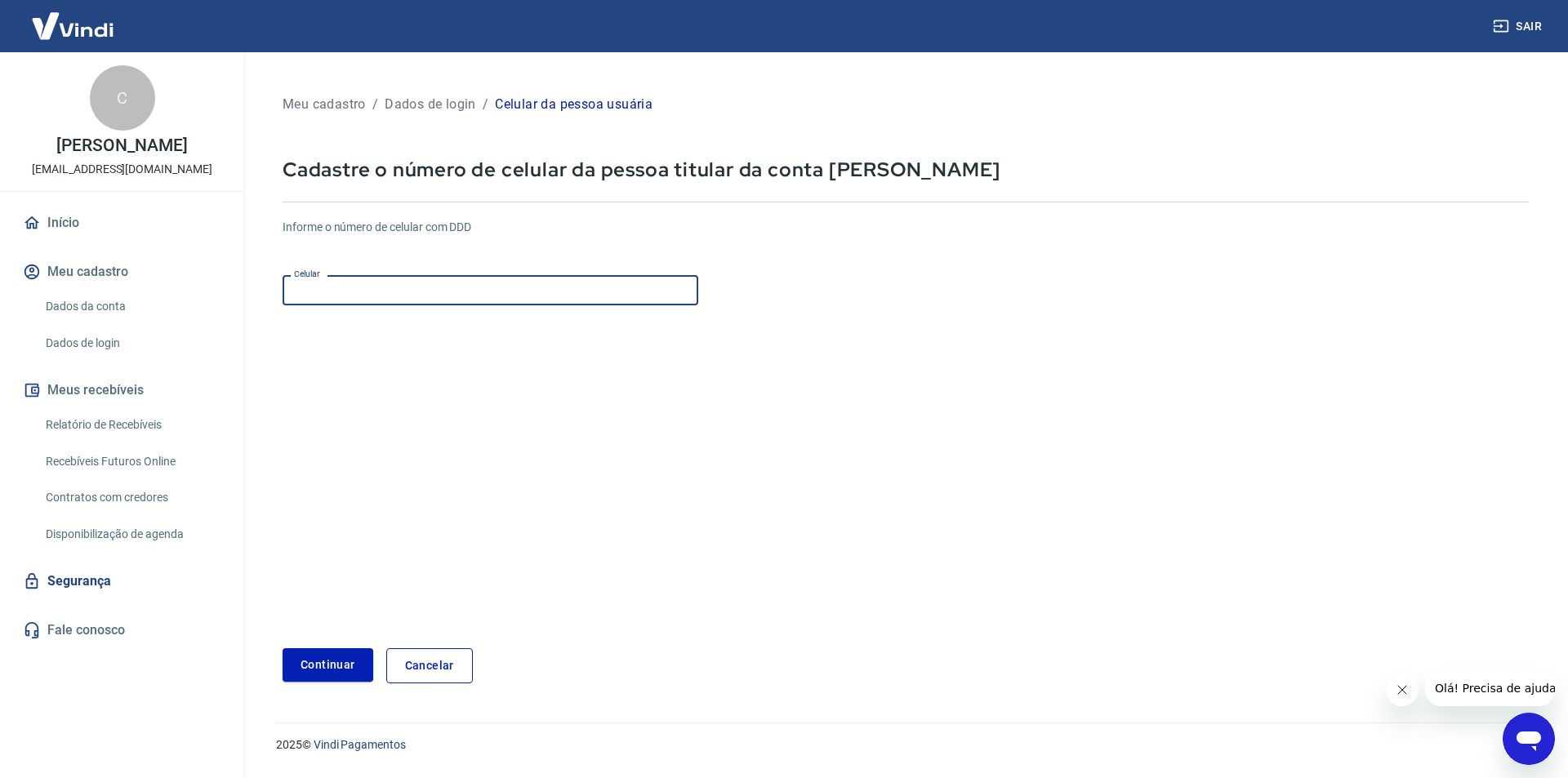
click at [529, 293] on input "Celular" at bounding box center [489, 290] width 415 height 30
type input "[PHONE_NUMBER]"
drag, startPoint x: 408, startPoint y: 283, endPoint x: 275, endPoint y: 290, distance: 133.2
click at [275, 290] on div "Meu cadastro / Dados de login / Celular da pessoa usuária Cadastre o número de …" at bounding box center [905, 387] width 1285 height 631
click at [333, 285] on input "Celular" at bounding box center [489, 290] width 415 height 30
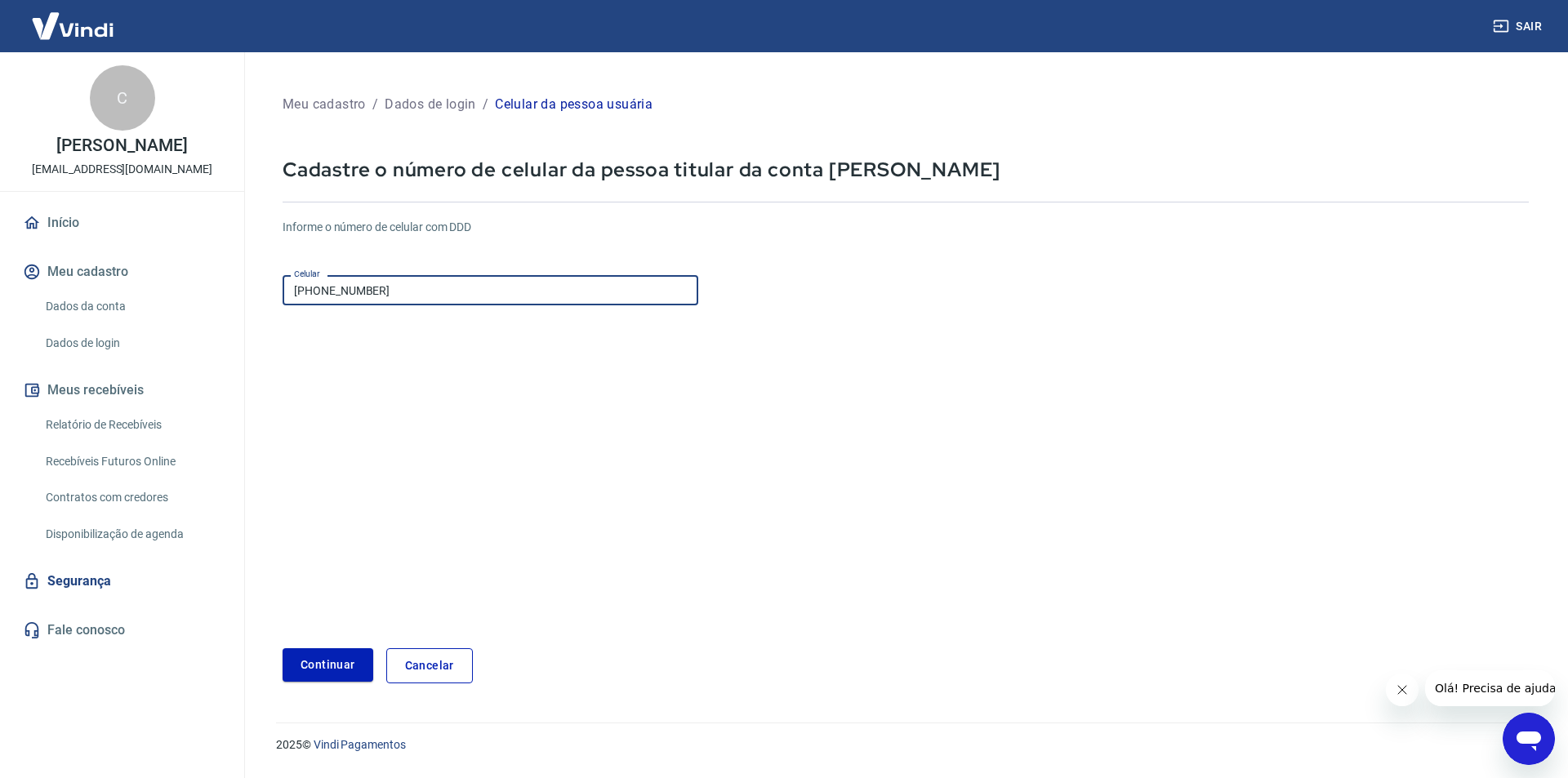
drag, startPoint x: 392, startPoint y: 291, endPoint x: 224, endPoint y: 283, distance: 168.2
click at [215, 283] on div "Sair C [PERSON_NAME] [EMAIL_ADDRESS][DOMAIN_NAME] Início Meu cadastro Dados da …" at bounding box center [784, 389] width 1568 height 778
type input "[PHONE_NUMBER]"
click at [454, 398] on form "Informe o número de celular com DDD Celular [PHONE_NUMBER] Celular Continuar Ca…" at bounding box center [905, 444] width 1246 height 477
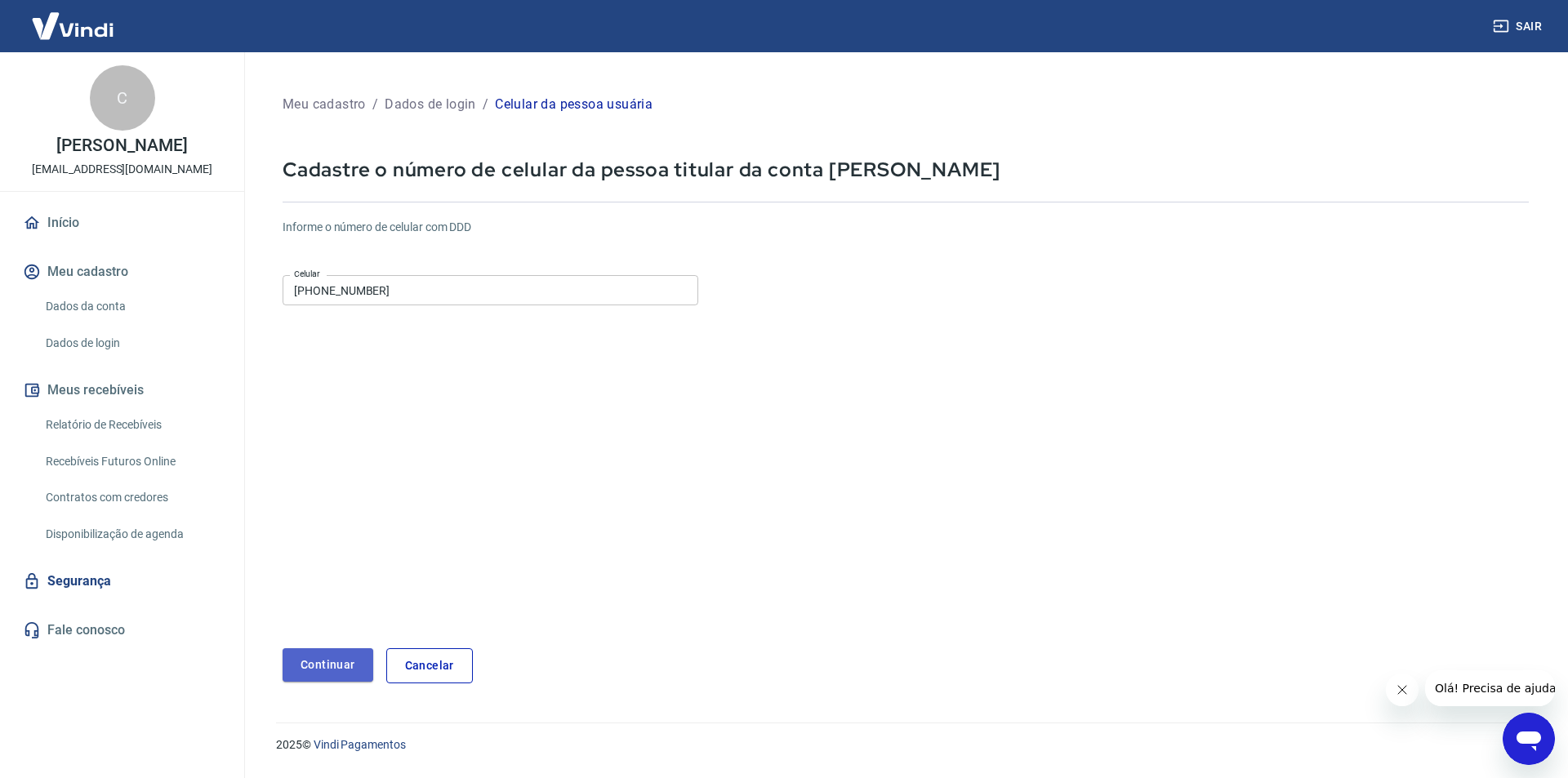
click at [340, 661] on button "Continuar" at bounding box center [327, 664] width 90 height 33
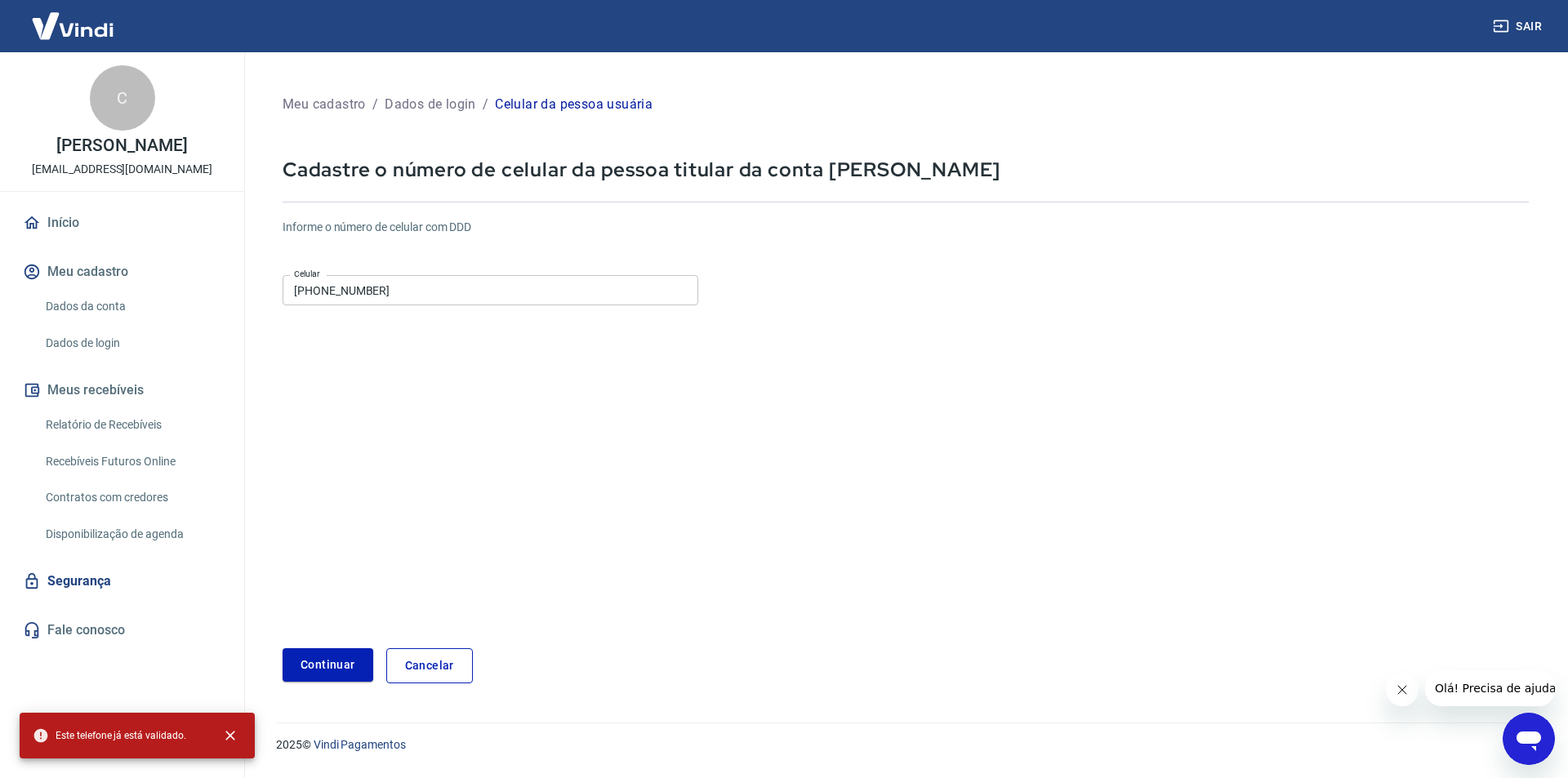
click at [43, 223] on link "Início" at bounding box center [122, 222] width 205 height 36
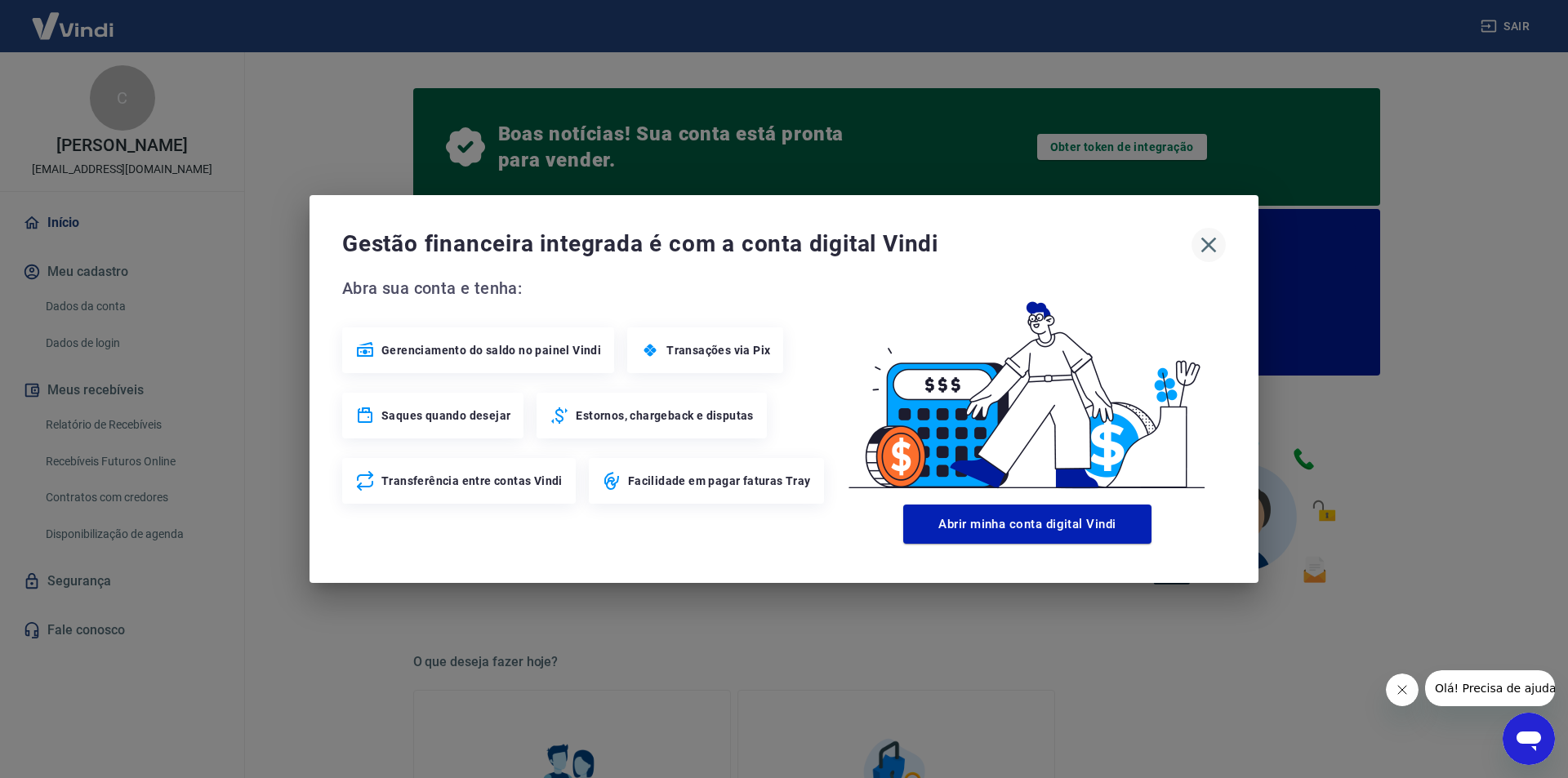
click at [1205, 241] on icon "button" at bounding box center [1209, 245] width 15 height 15
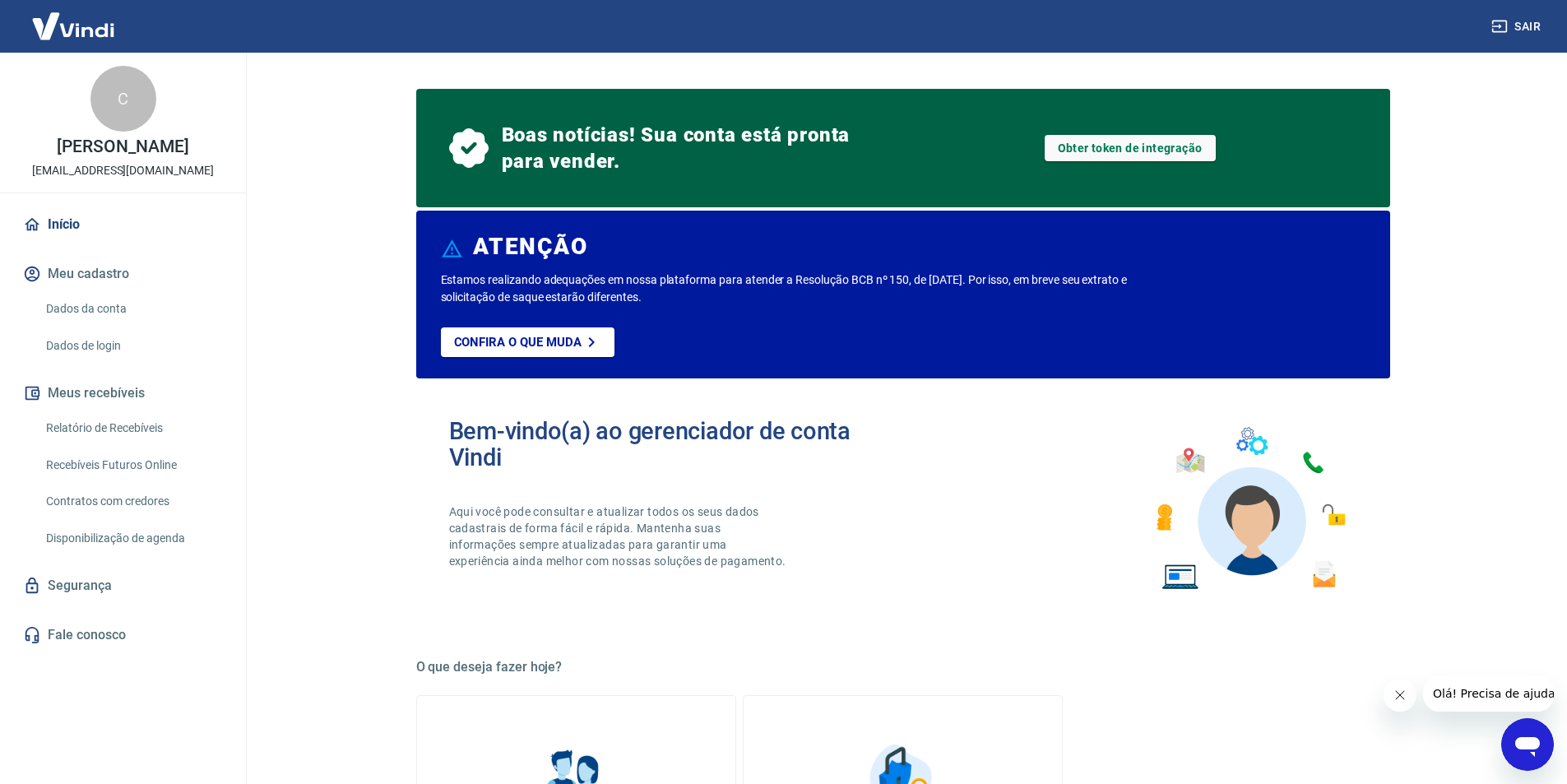
click at [118, 116] on div "C" at bounding box center [123, 99] width 66 height 66
click at [132, 96] on div "C" at bounding box center [123, 99] width 66 height 66
click at [126, 88] on div "C" at bounding box center [123, 99] width 66 height 66
click at [102, 313] on link "Dados da conta" at bounding box center [132, 308] width 186 height 33
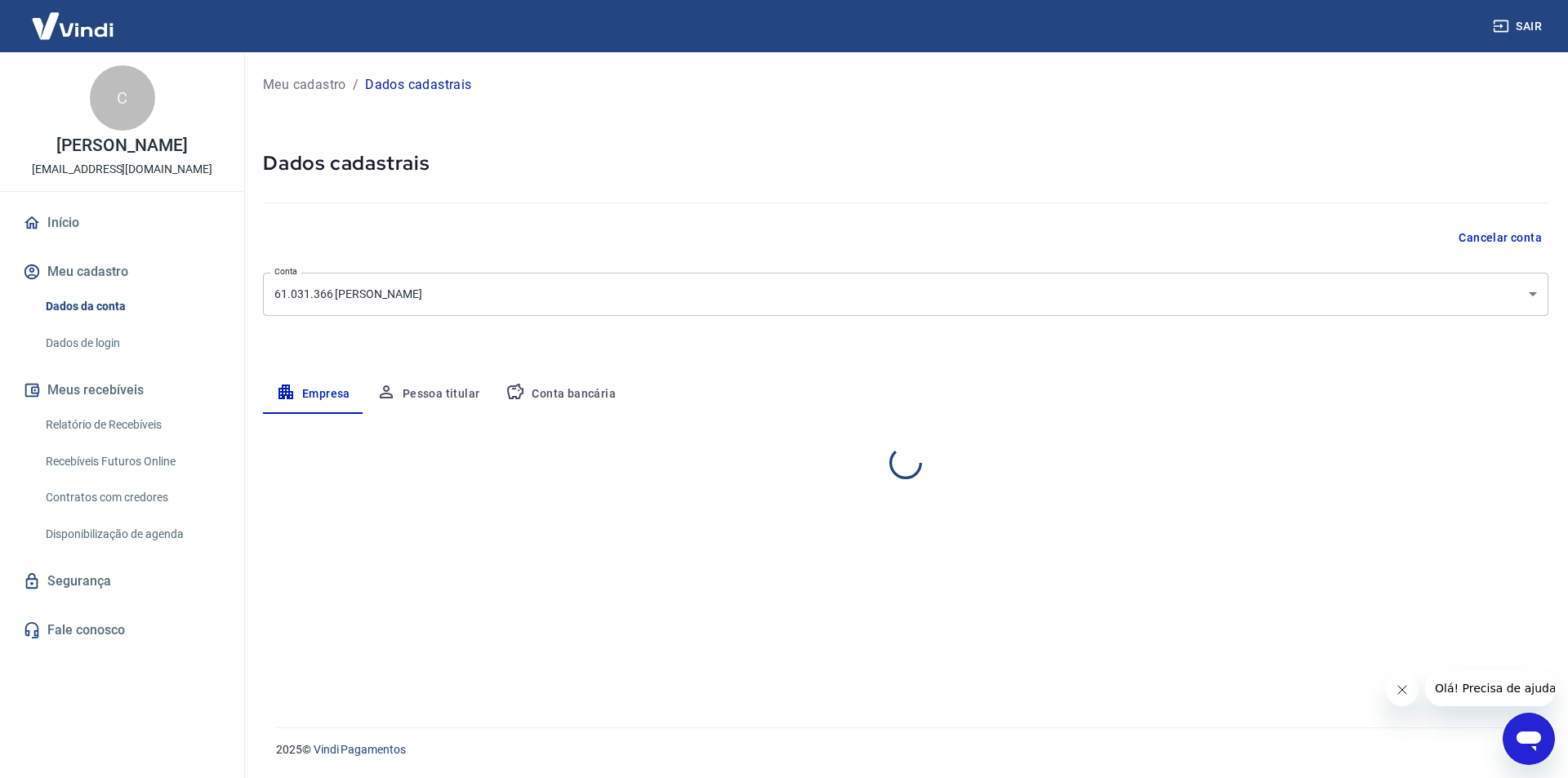
select select "SP"
select select "business"
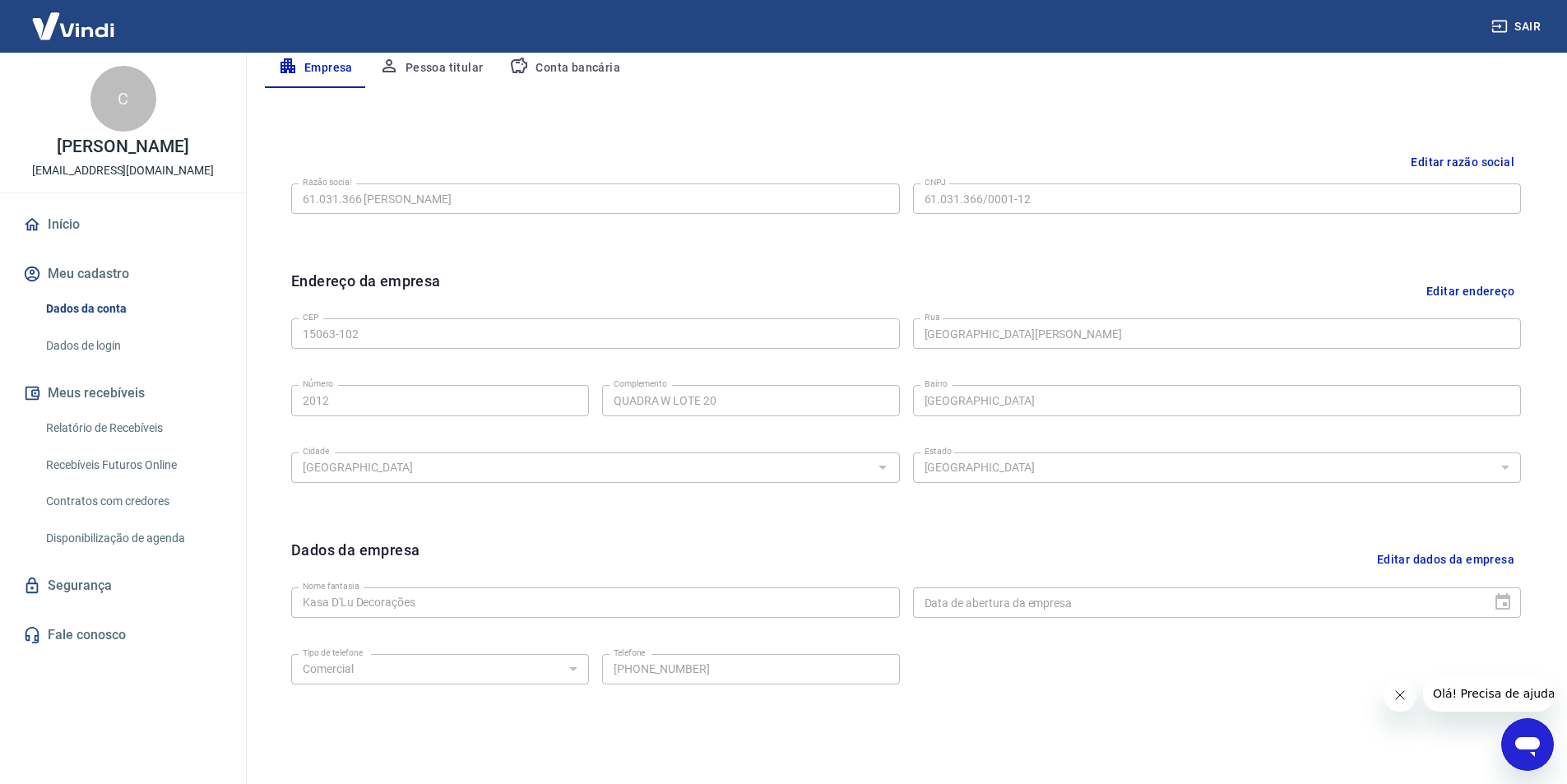
scroll to position [402, 0]
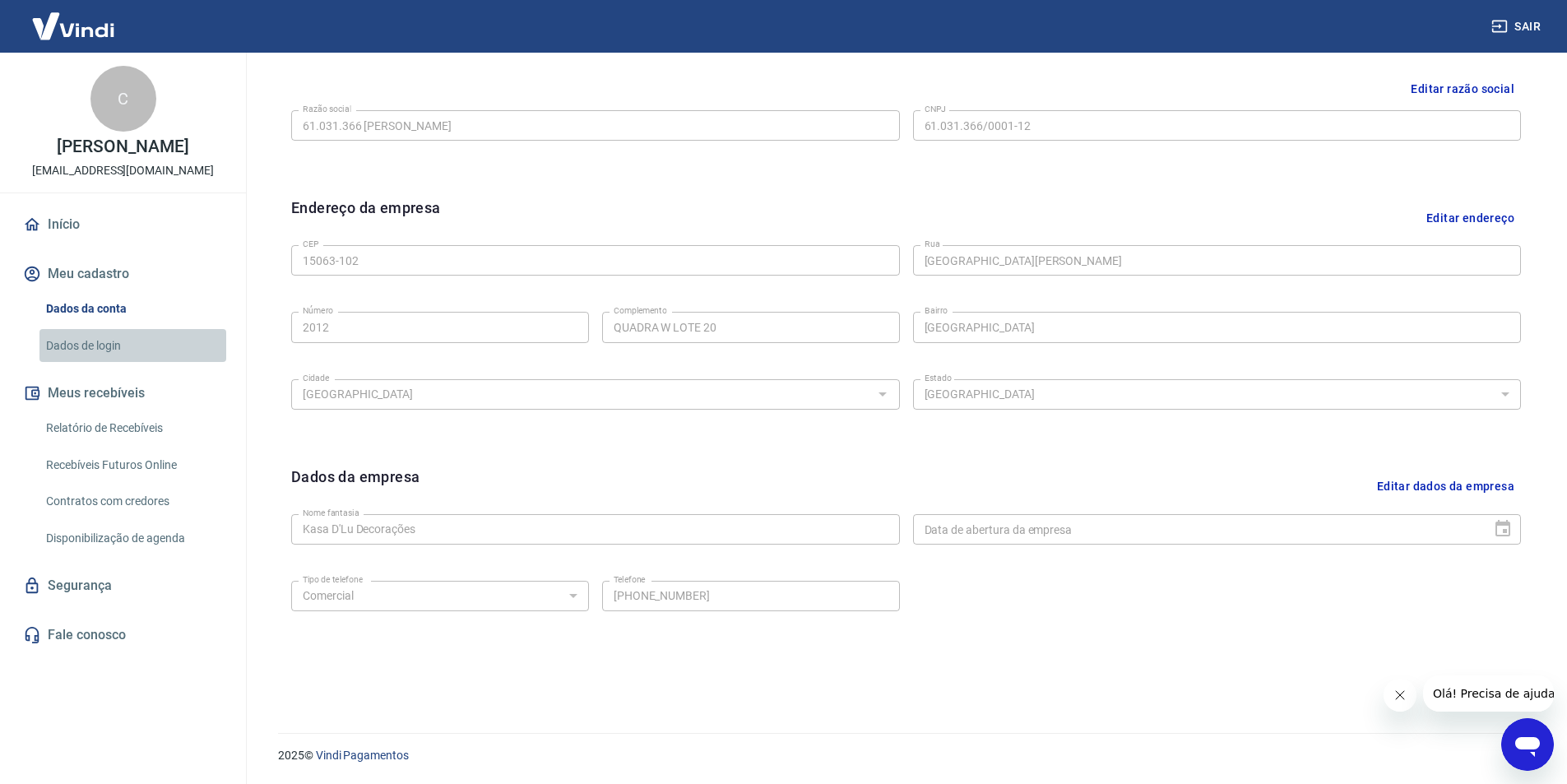
click at [109, 350] on link "Dados de login" at bounding box center [132, 345] width 186 height 33
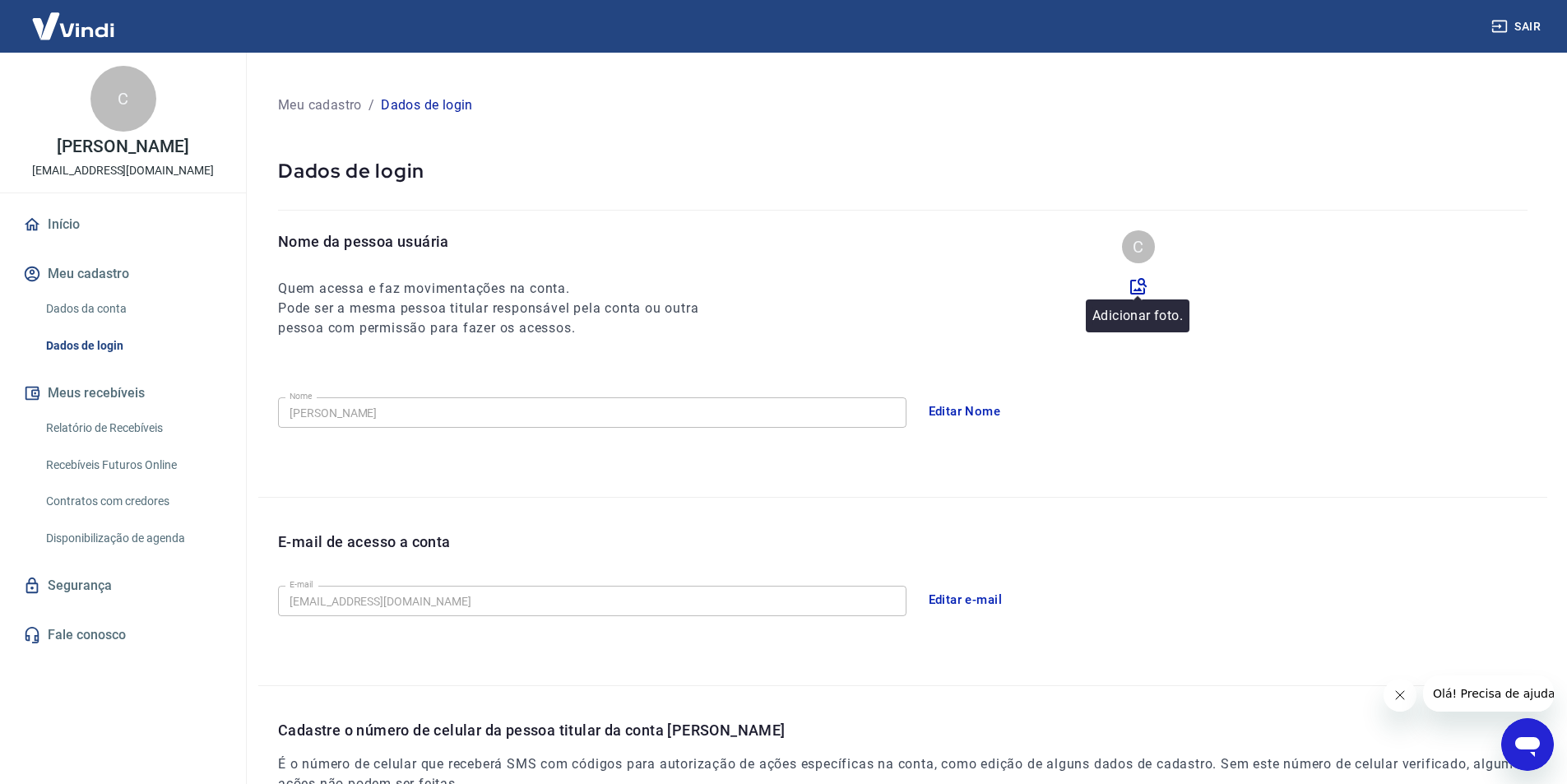
click at [1139, 283] on icon at bounding box center [1138, 286] width 20 height 20
click at [0, 0] on input "file" at bounding box center [0, 0] width 0 height 0
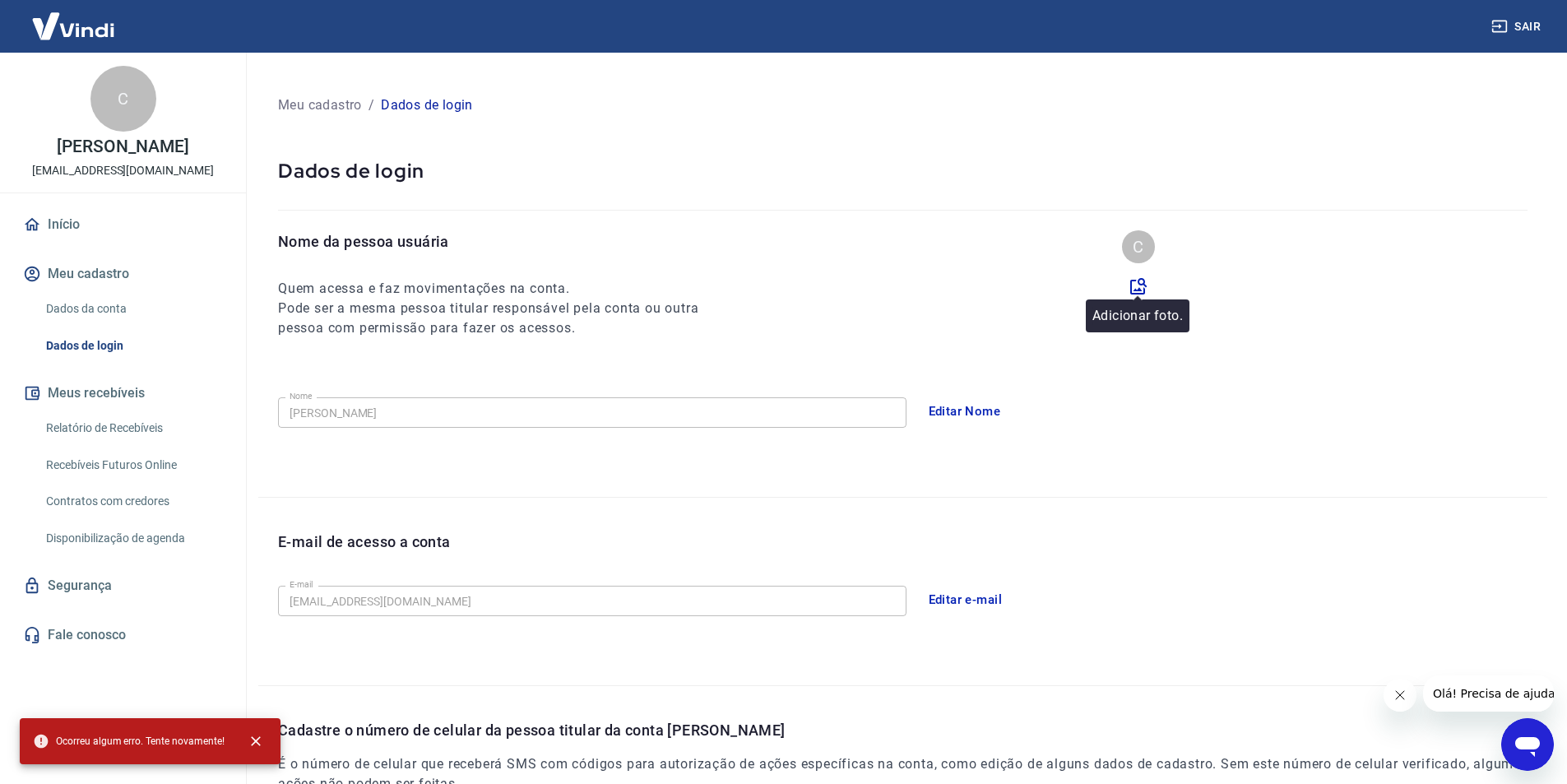
click at [1136, 279] on div "C" at bounding box center [1138, 263] width 108 height 66
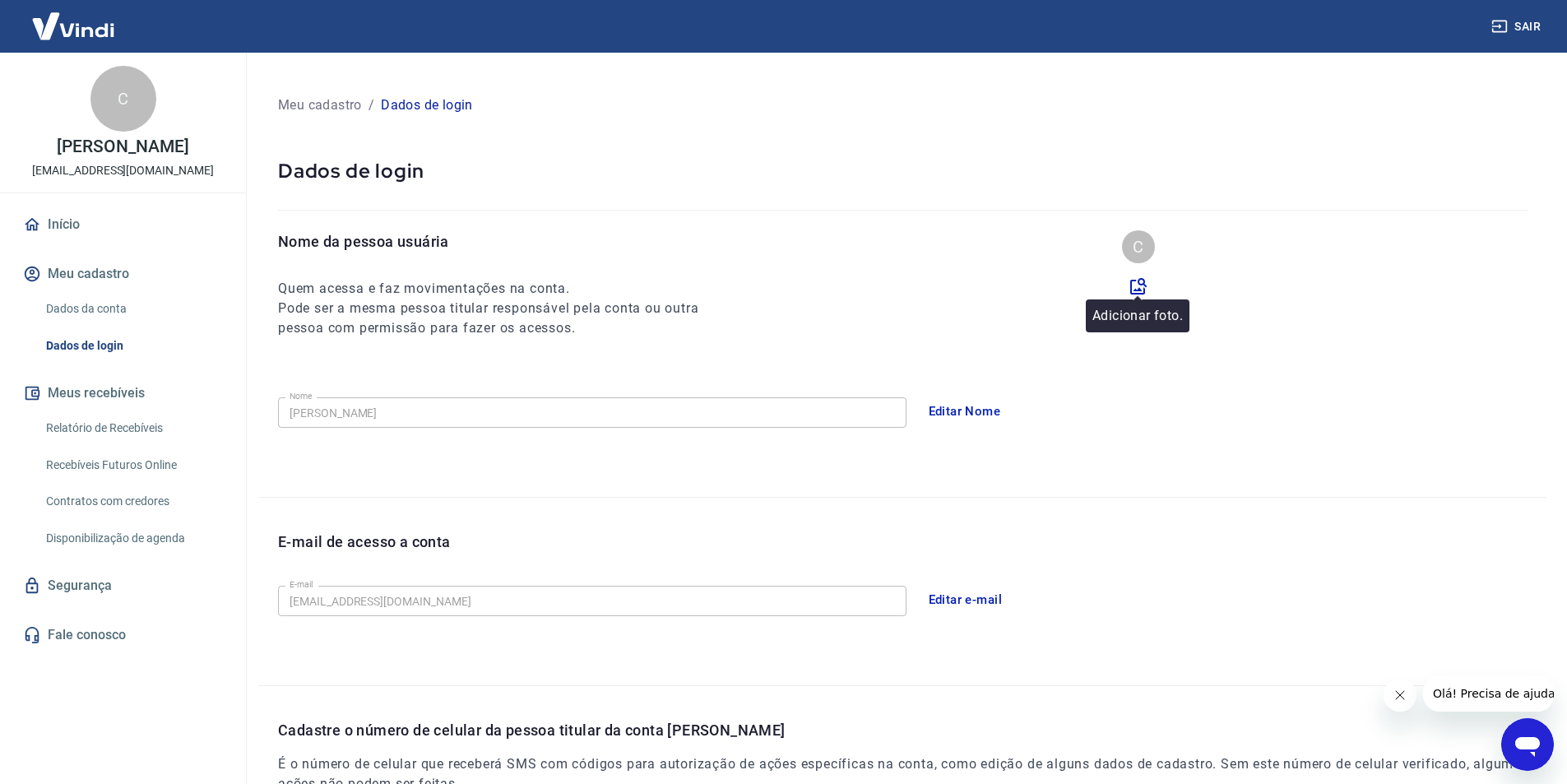
click at [1136, 282] on icon at bounding box center [1138, 286] width 20 height 20
click at [0, 0] on input "file" at bounding box center [0, 0] width 0 height 0
click at [1141, 284] on icon at bounding box center [1138, 286] width 16 height 16
click at [0, 0] on input "file" at bounding box center [0, 0] width 0 height 0
